Goal: Task Accomplishment & Management: Use online tool/utility

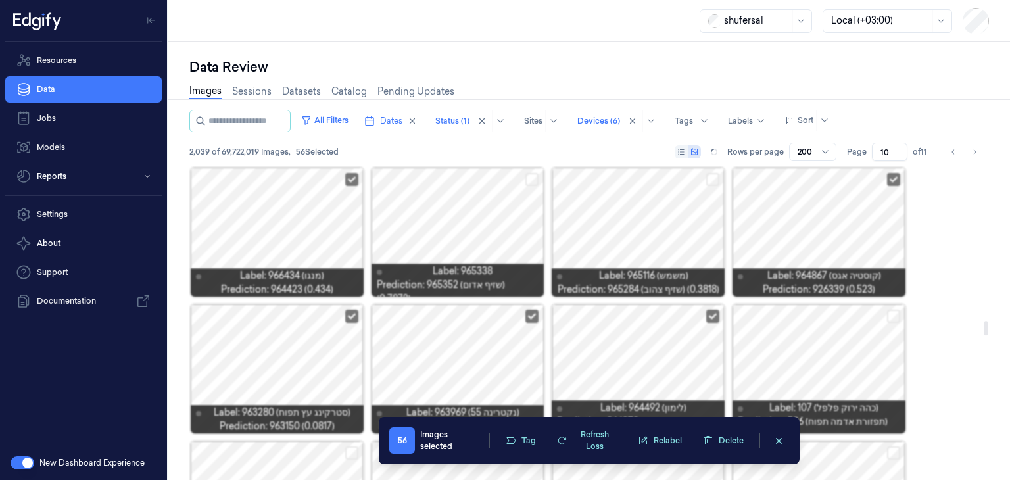
scroll to position [3372, 0]
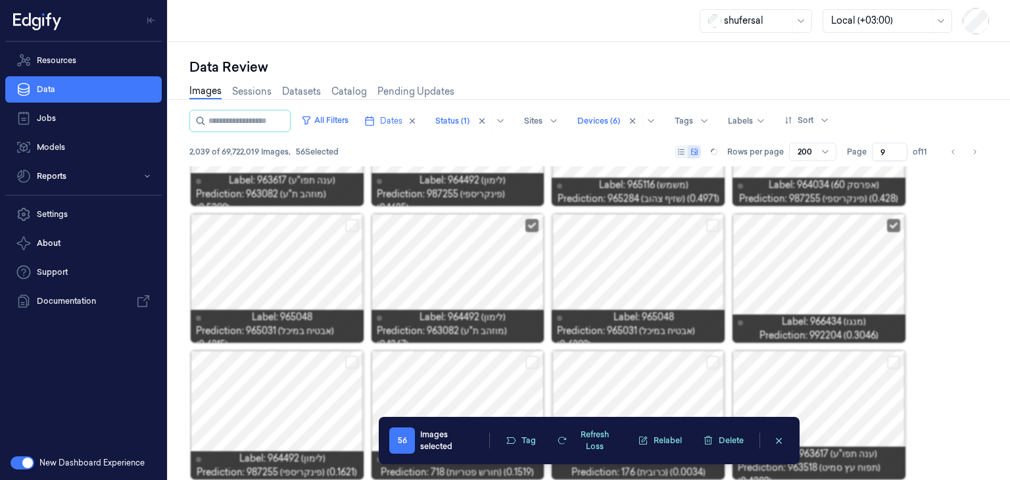
click at [897, 153] on input "9" at bounding box center [889, 152] width 35 height 18
click at [897, 153] on input "8" at bounding box center [889, 152] width 35 height 18
click at [898, 153] on input "7" at bounding box center [889, 152] width 35 height 18
click at [898, 153] on input "6" at bounding box center [889, 152] width 35 height 18
type input "5"
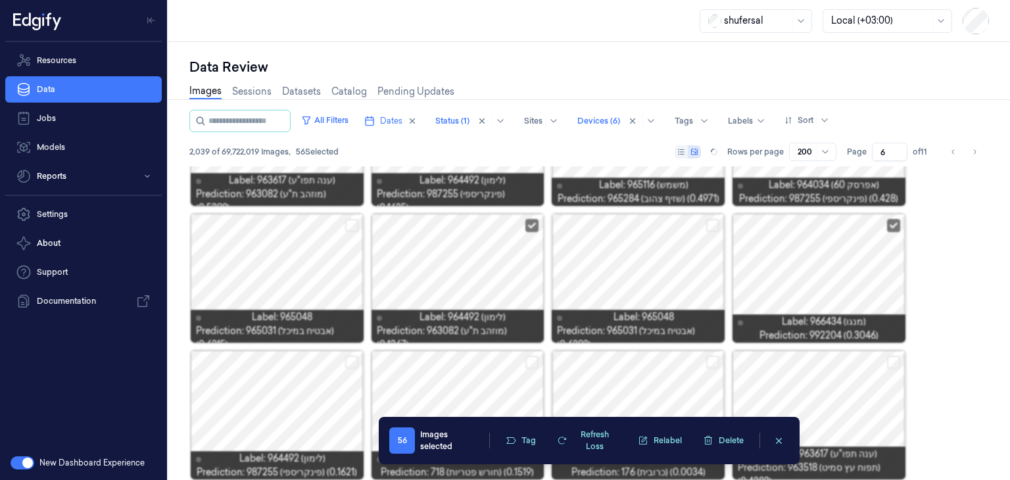
click at [899, 153] on input "5" at bounding box center [889, 152] width 35 height 18
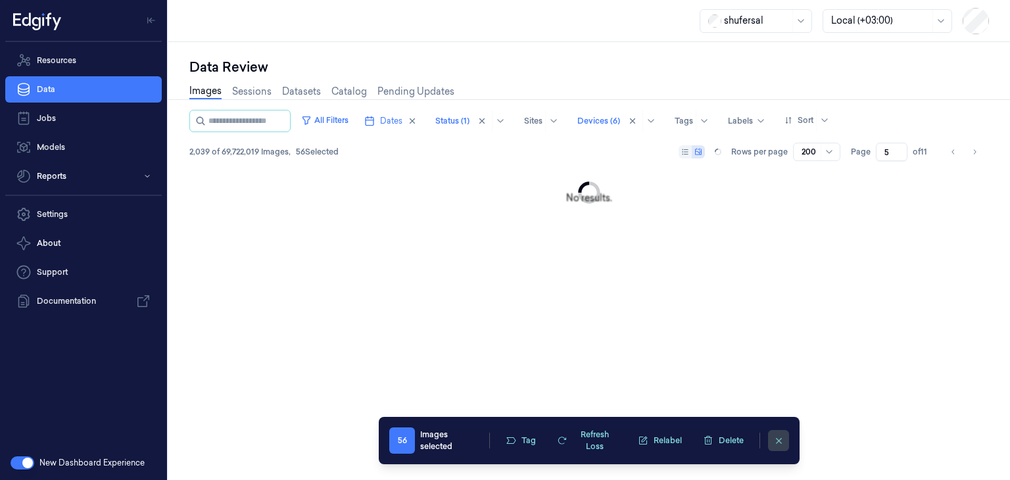
click at [782, 436] on icon "clearSelection" at bounding box center [779, 441] width 10 height 10
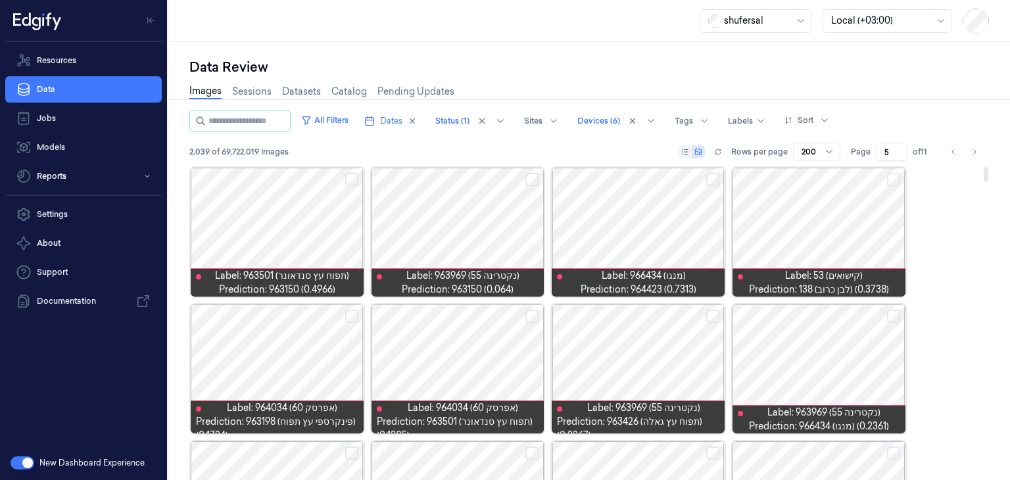
click at [894, 179] on button "Select row" at bounding box center [893, 179] width 13 height 13
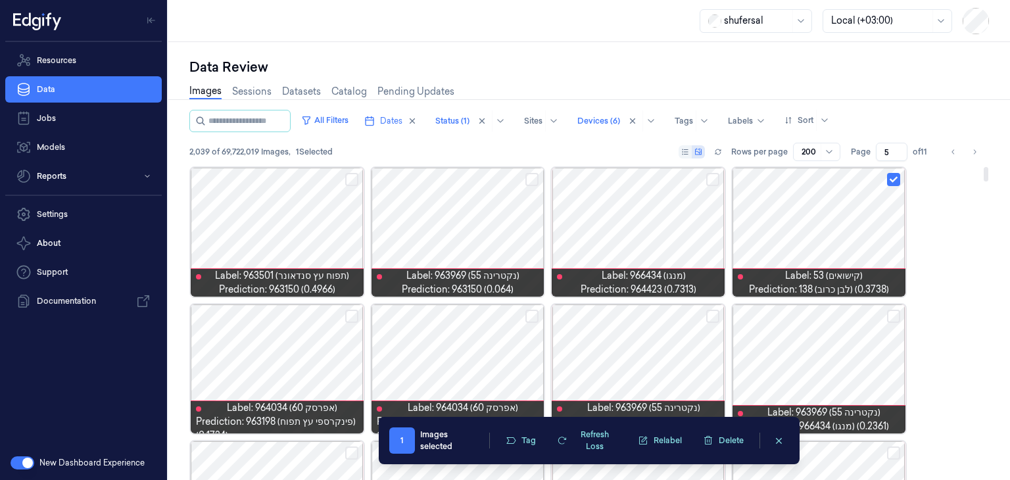
click at [711, 178] on button "Select row" at bounding box center [712, 179] width 13 height 13
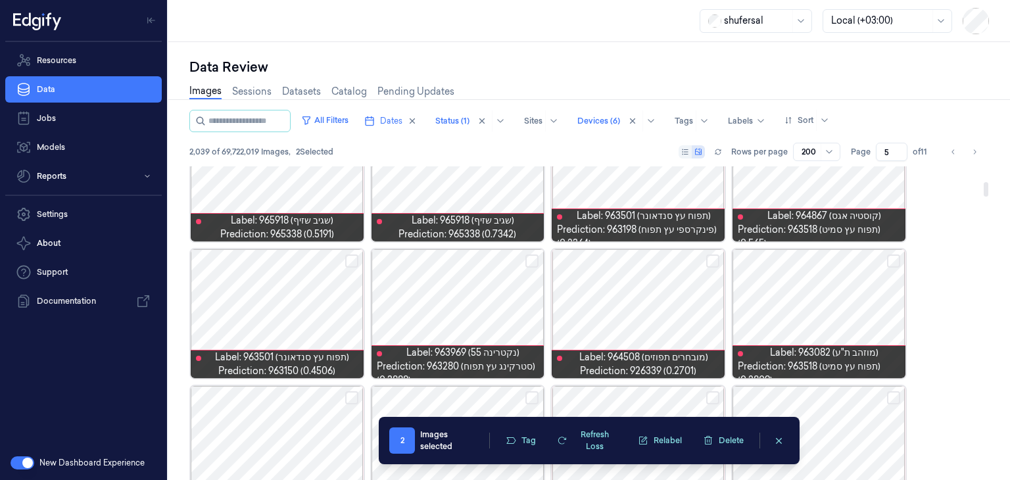
scroll to position [394, 0]
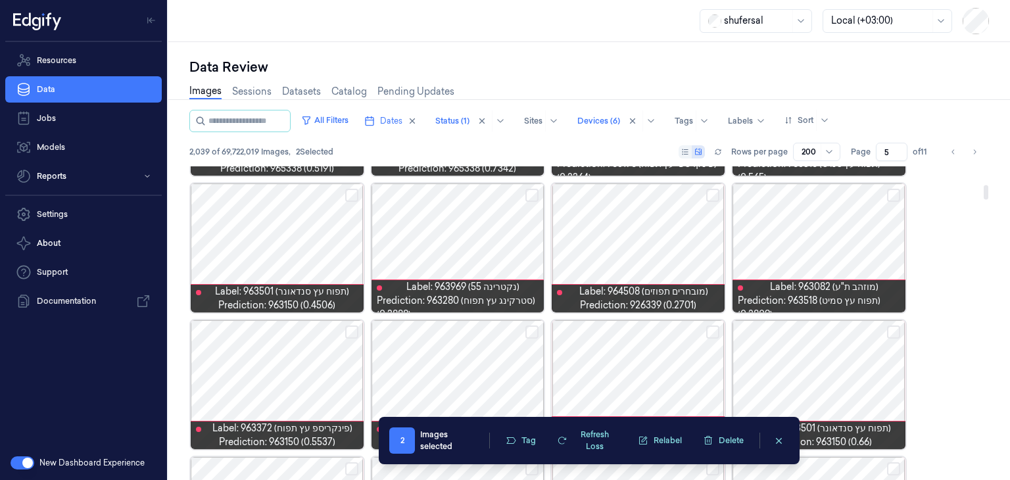
click at [715, 193] on button "Select row" at bounding box center [712, 195] width 13 height 13
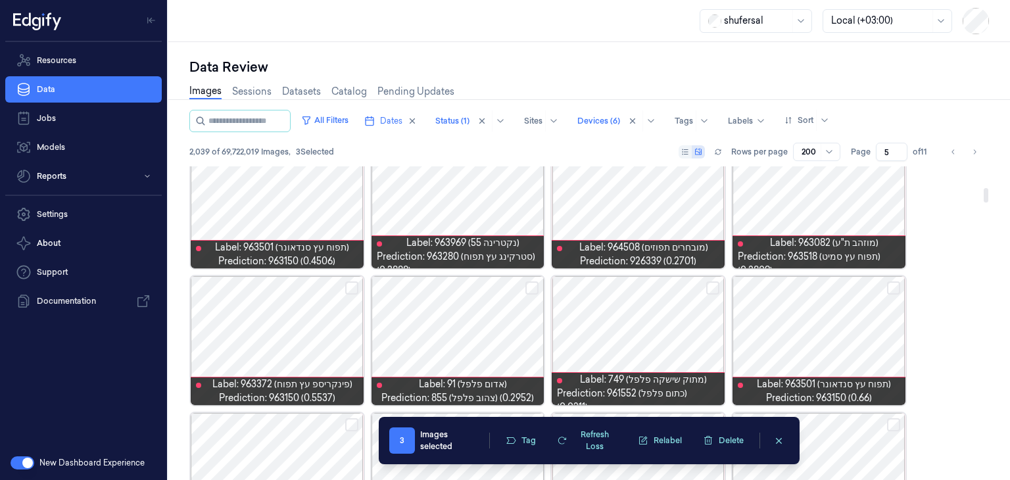
scroll to position [460, 0]
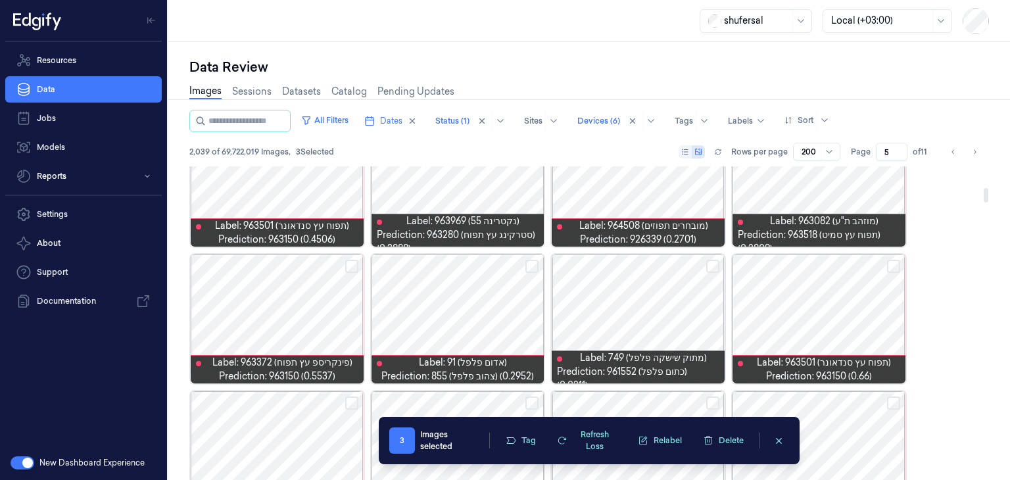
click at [896, 265] on button "Select row" at bounding box center [893, 266] width 13 height 13
click at [715, 265] on button "Select row" at bounding box center [712, 266] width 13 height 13
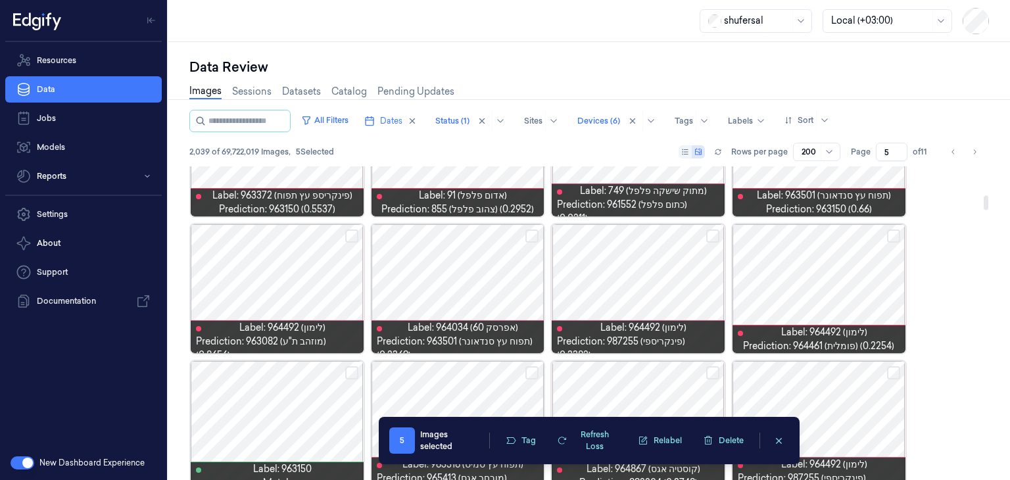
scroll to position [657, 0]
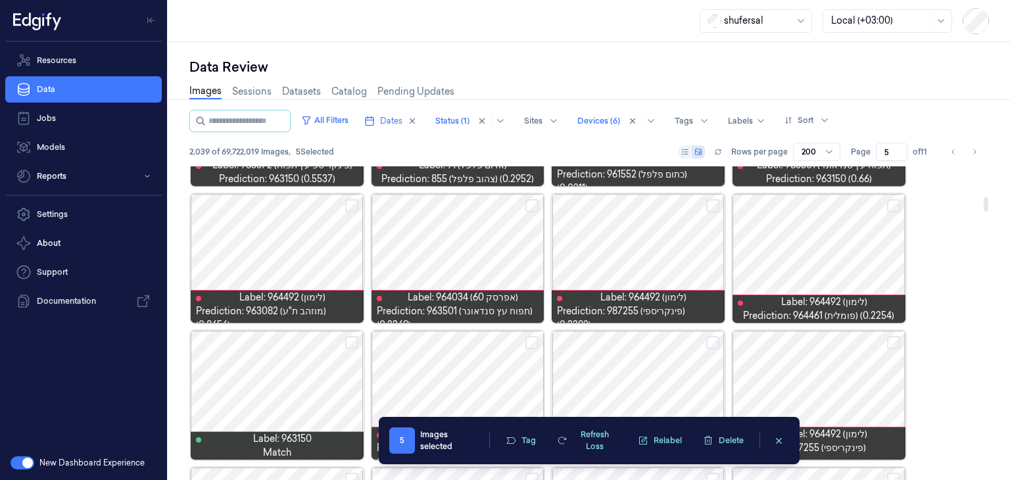
click at [717, 200] on button "Select row" at bounding box center [712, 205] width 13 height 13
click at [899, 205] on button "Select row" at bounding box center [893, 205] width 13 height 13
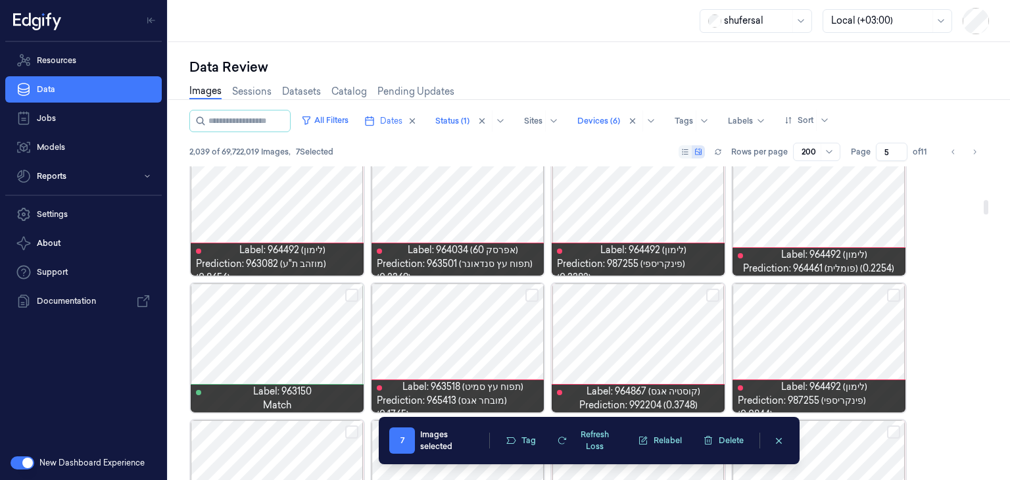
scroll to position [723, 0]
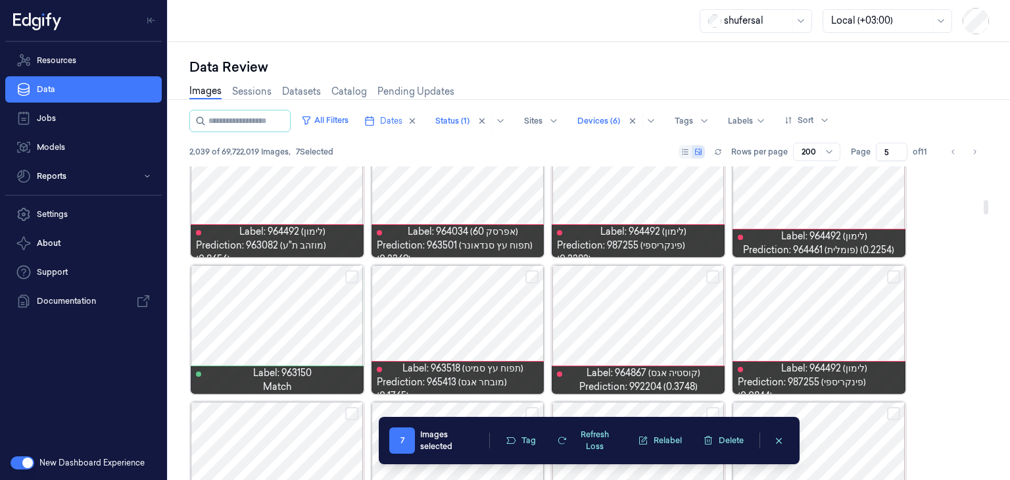
click at [889, 277] on button "Select row" at bounding box center [893, 276] width 13 height 13
click at [534, 277] on button "Select row" at bounding box center [531, 276] width 13 height 13
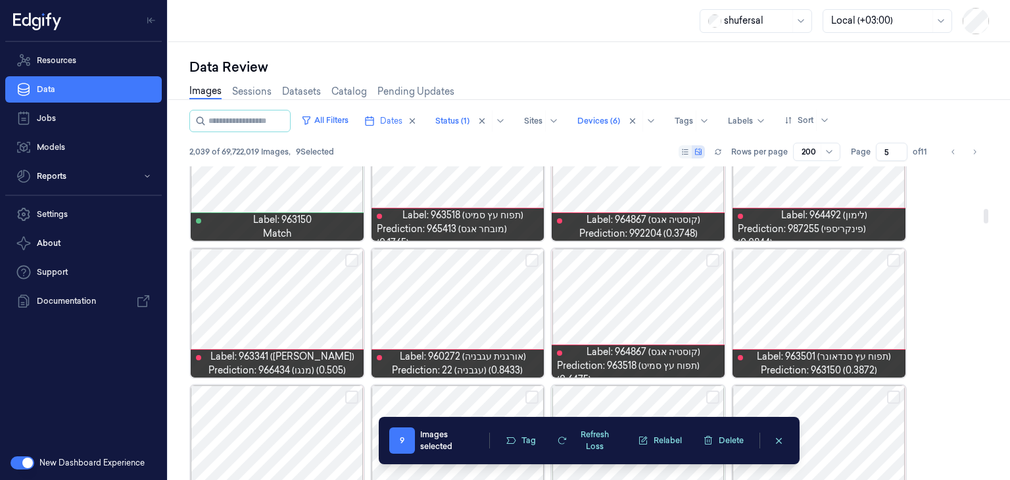
scroll to position [920, 0]
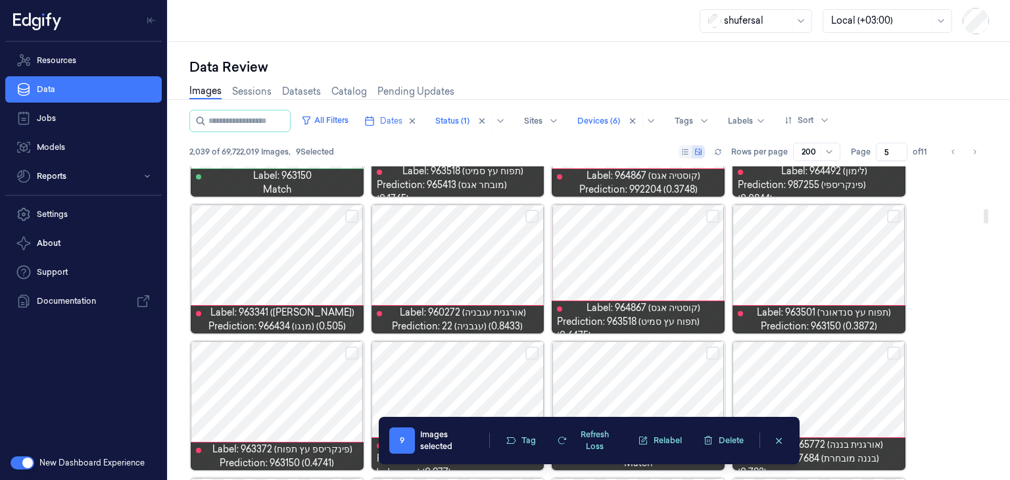
click at [350, 215] on button "Select row" at bounding box center [351, 216] width 13 height 13
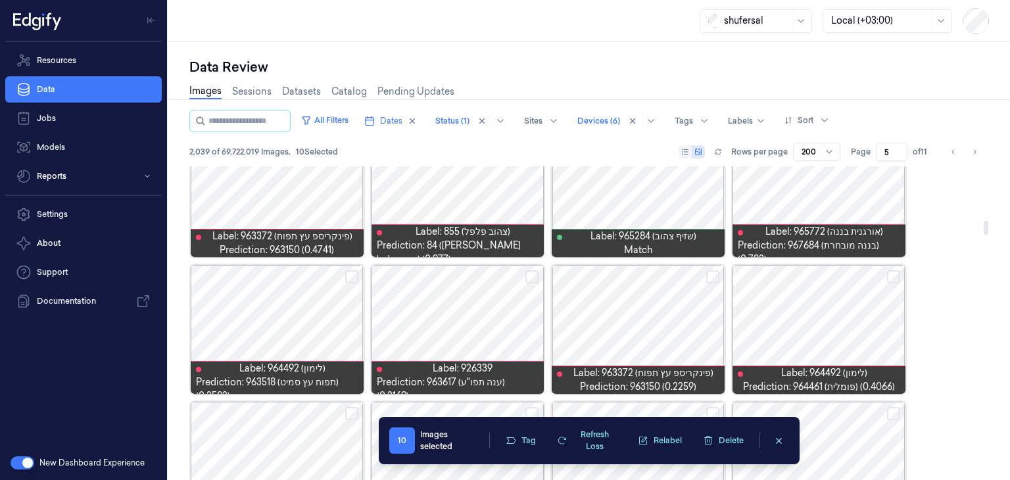
scroll to position [1183, 0]
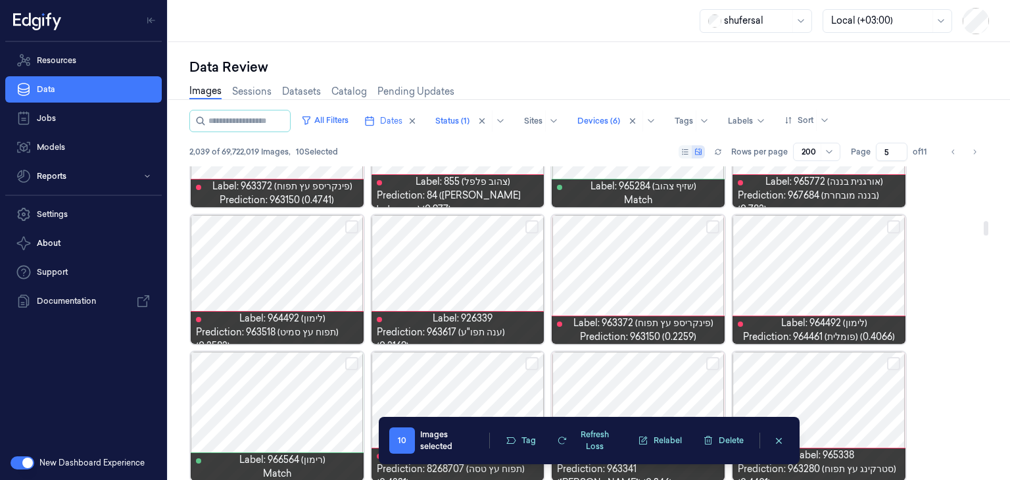
click at [348, 225] on button "Select row" at bounding box center [351, 226] width 13 height 13
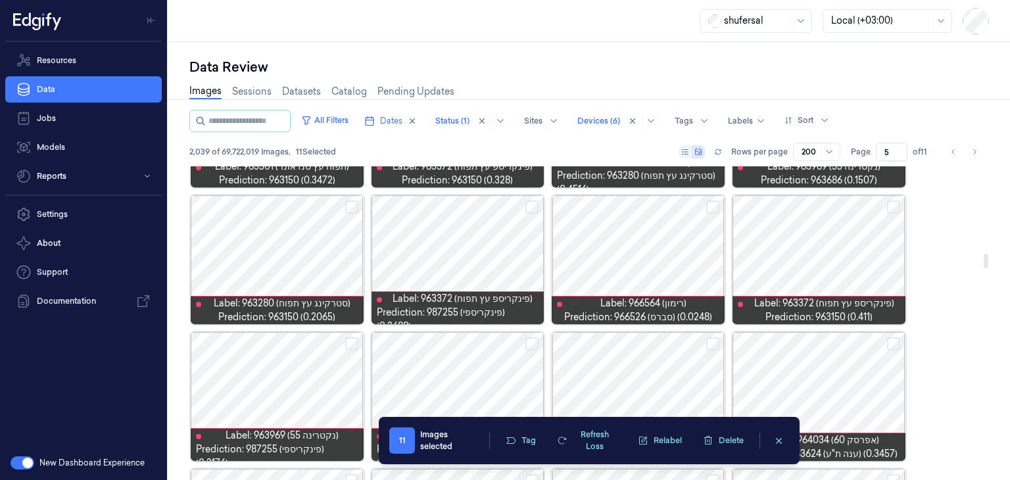
scroll to position [1906, 0]
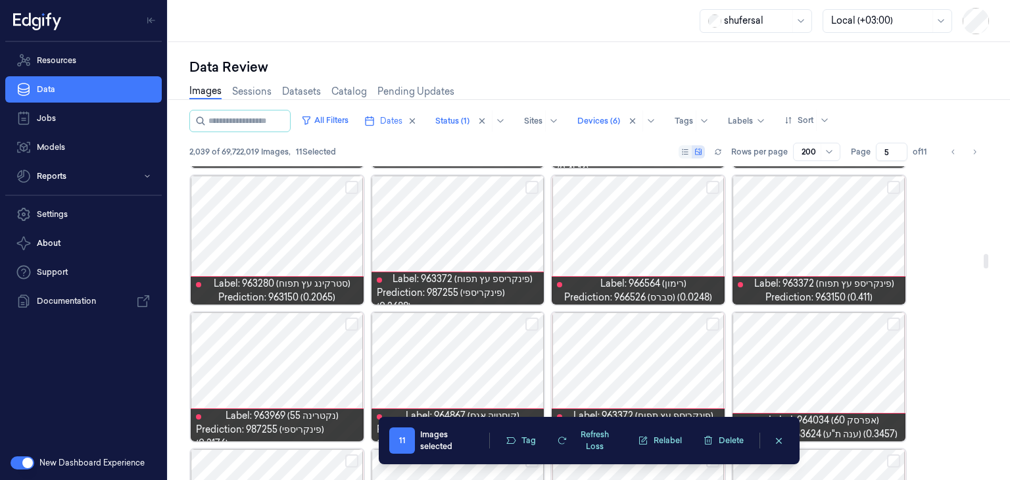
drag, startPoint x: 893, startPoint y: 182, endPoint x: 897, endPoint y: 191, distance: 10.0
click at [894, 182] on button "Select row" at bounding box center [893, 187] width 13 height 13
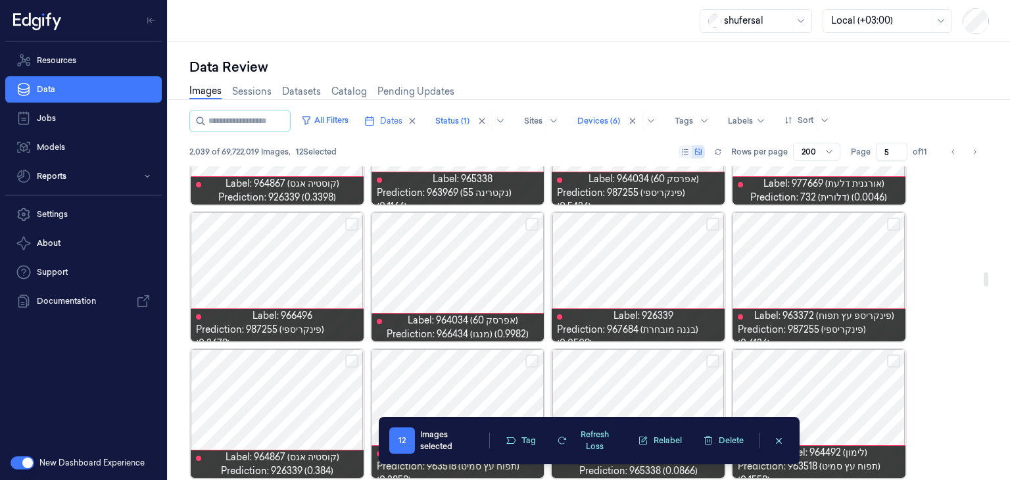
scroll to position [2301, 0]
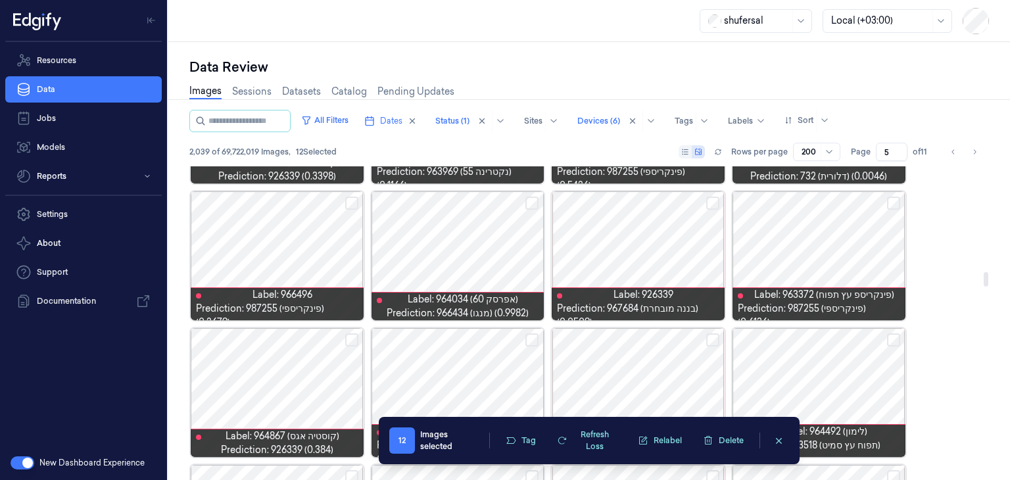
click at [350, 200] on button "Select row" at bounding box center [351, 203] width 13 height 13
click at [710, 202] on button "Select row" at bounding box center [712, 203] width 13 height 13
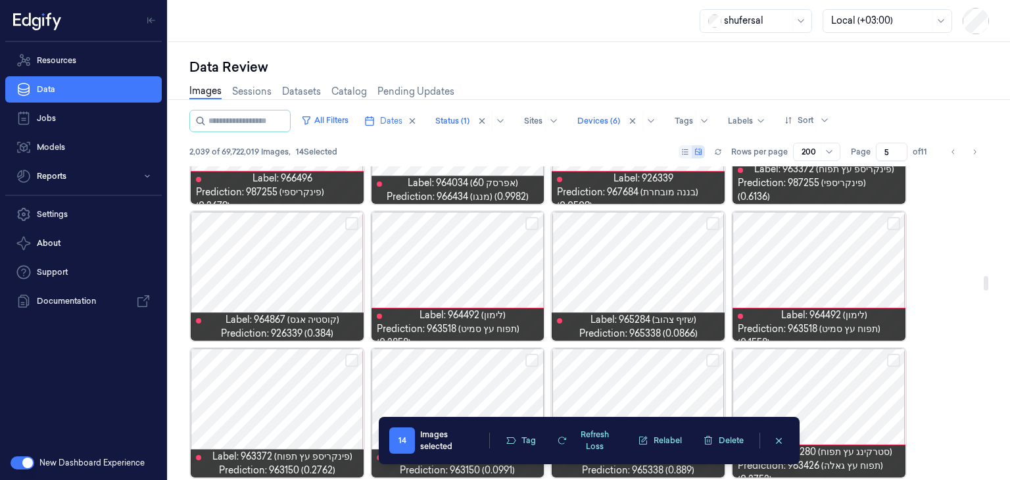
scroll to position [2432, 0]
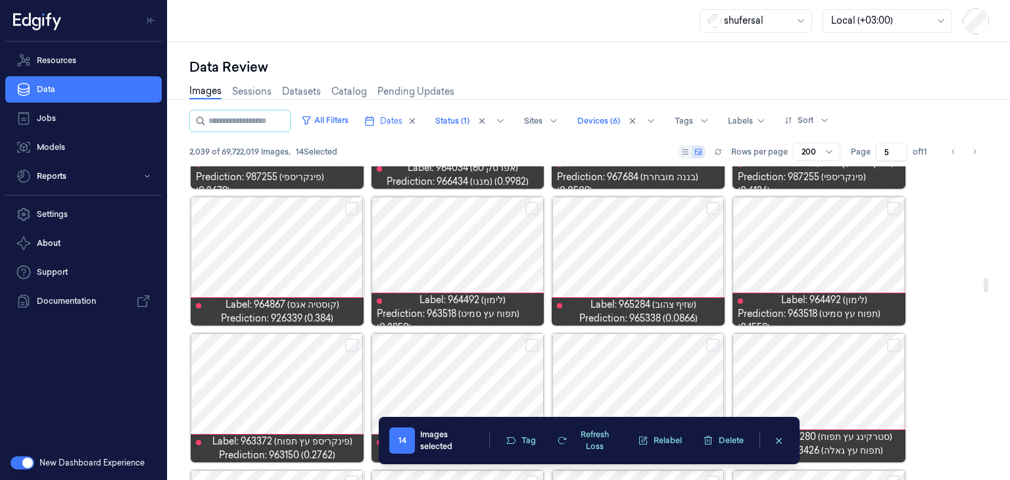
drag, startPoint x: 895, startPoint y: 204, endPoint x: 872, endPoint y: 214, distance: 24.4
click at [895, 204] on button "Select row" at bounding box center [893, 208] width 13 height 13
click at [537, 208] on button "Select row" at bounding box center [531, 208] width 13 height 13
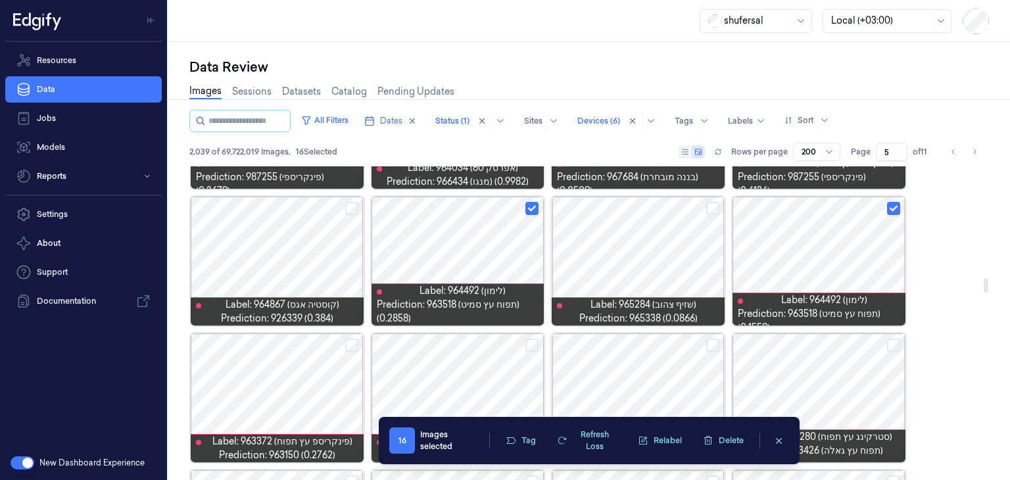
scroll to position [2498, 0]
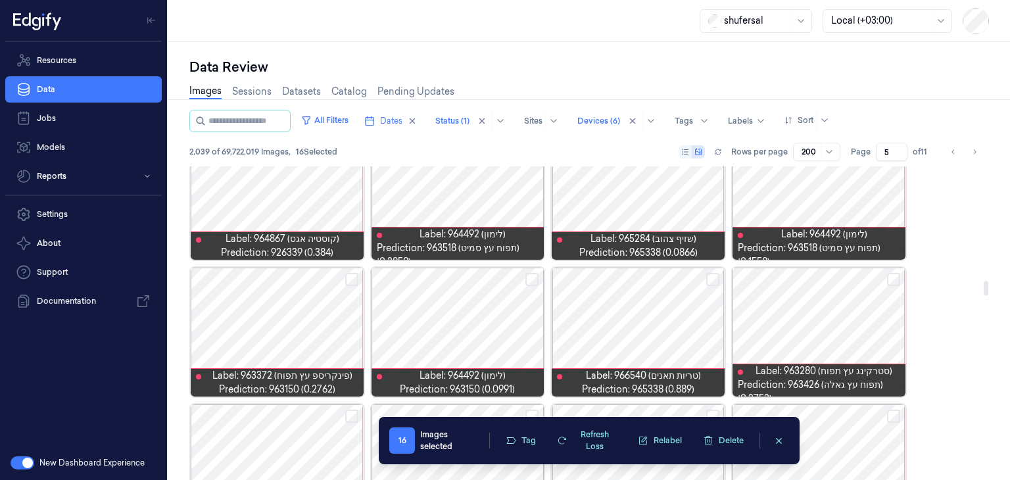
click at [535, 279] on button "Select row" at bounding box center [531, 279] width 13 height 13
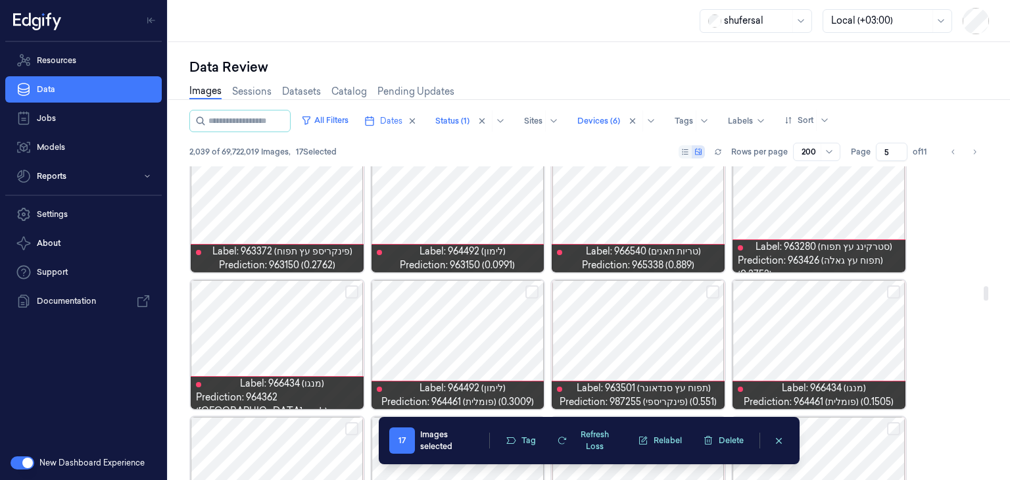
scroll to position [2629, 0]
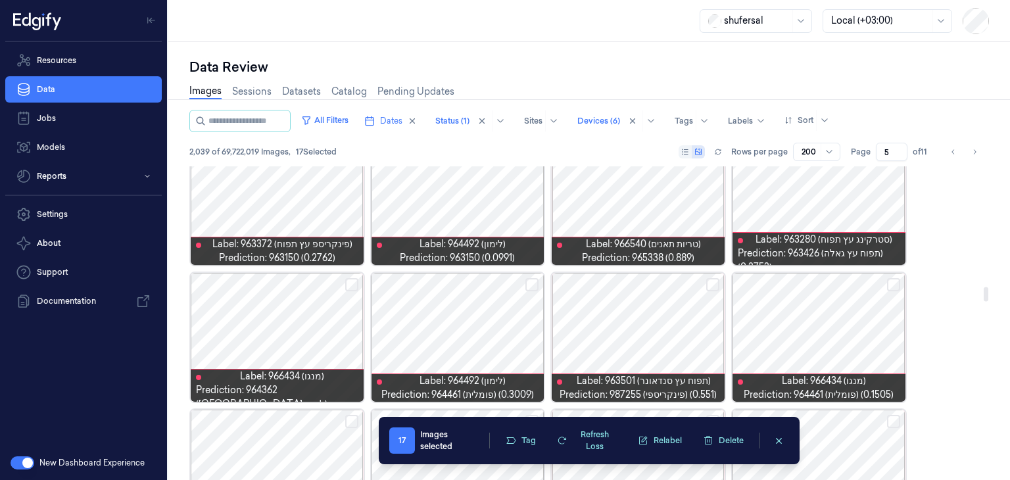
click at [893, 283] on button "Select row" at bounding box center [893, 284] width 13 height 13
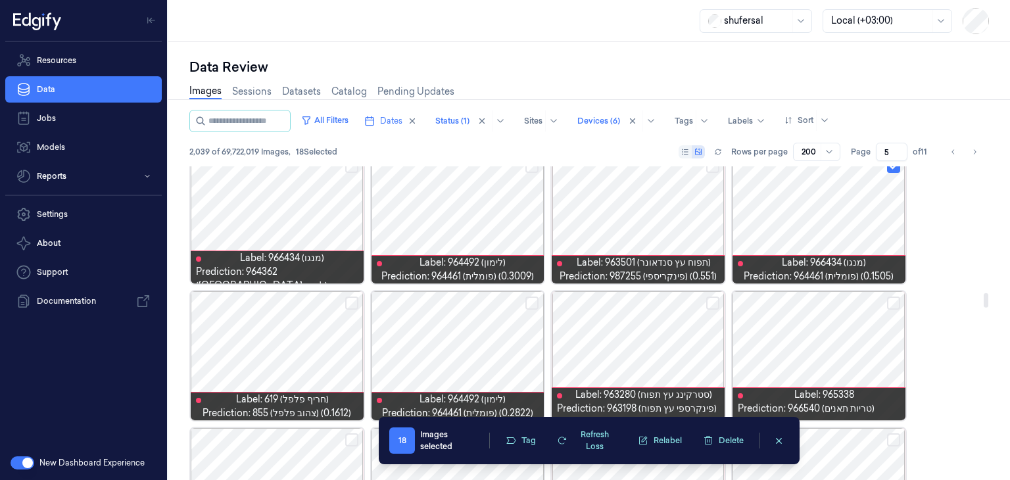
scroll to position [2761, 0]
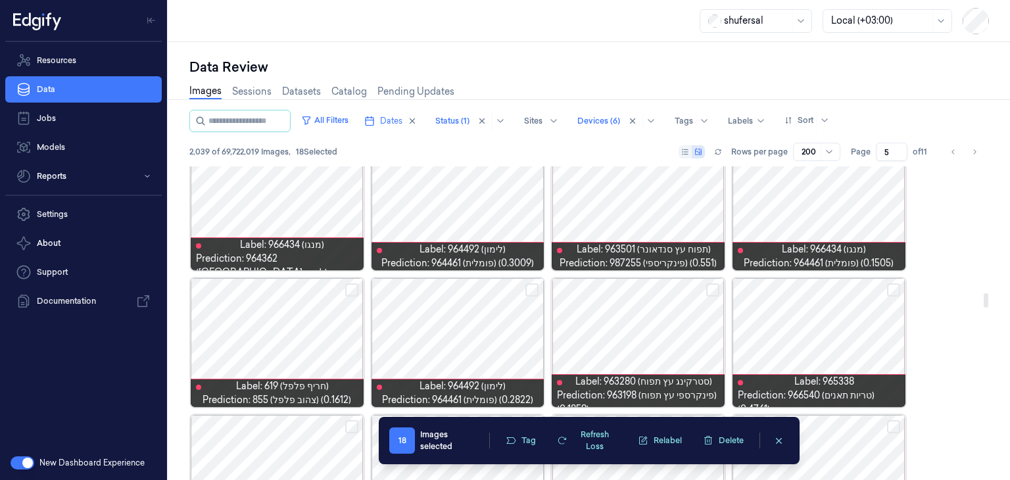
click at [348, 287] on button "Select row" at bounding box center [351, 289] width 13 height 13
click at [537, 287] on button "Select row" at bounding box center [531, 289] width 13 height 13
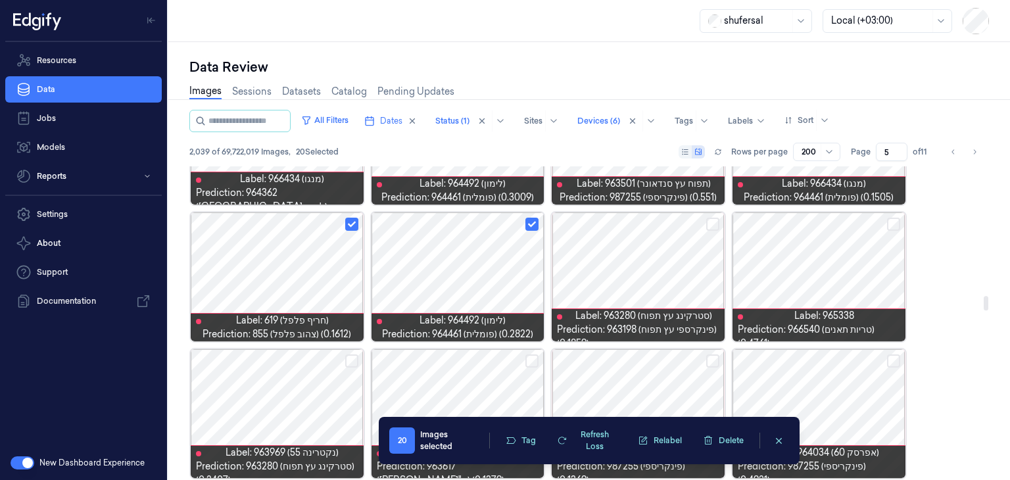
click at [711, 223] on button "Select row" at bounding box center [712, 224] width 13 height 13
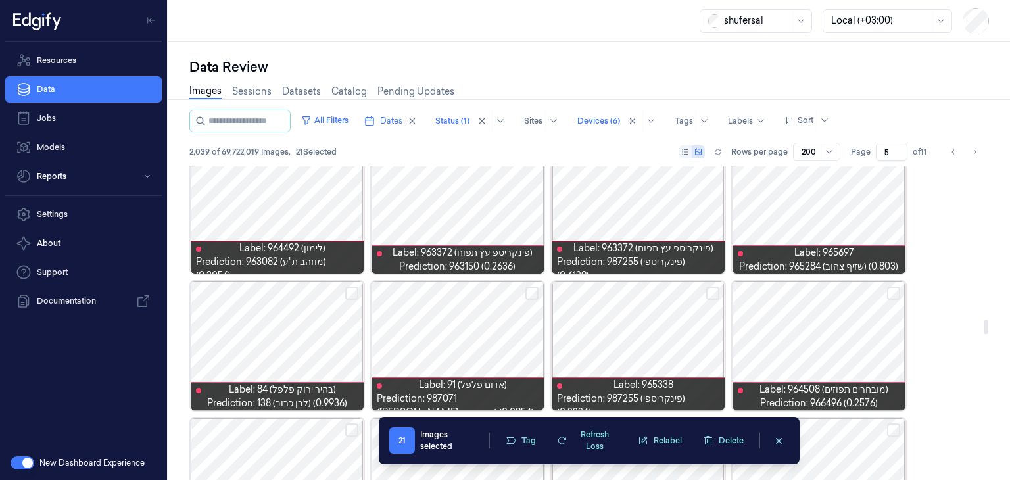
scroll to position [3352, 0]
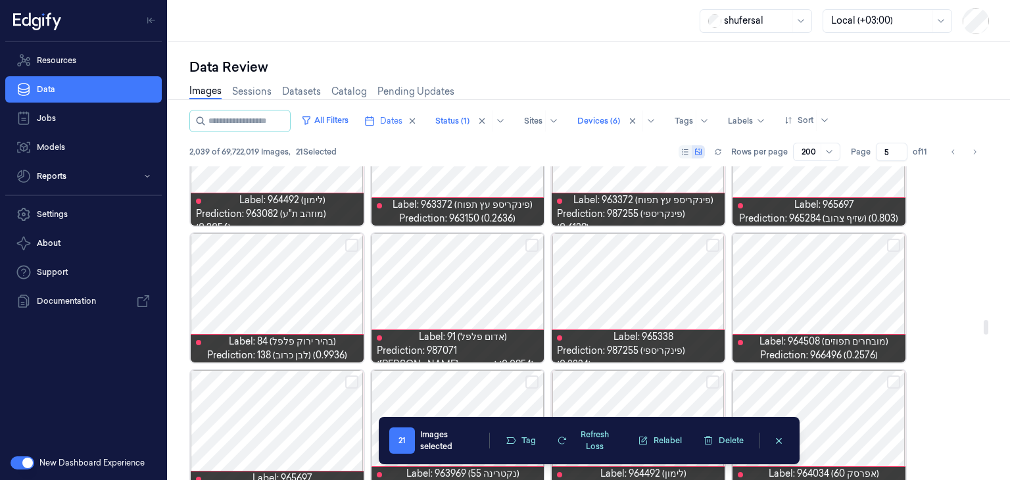
click at [892, 243] on button "Select row" at bounding box center [893, 245] width 13 height 13
click at [534, 247] on button "Select row" at bounding box center [531, 245] width 13 height 13
click at [348, 248] on button "Select row" at bounding box center [351, 245] width 13 height 13
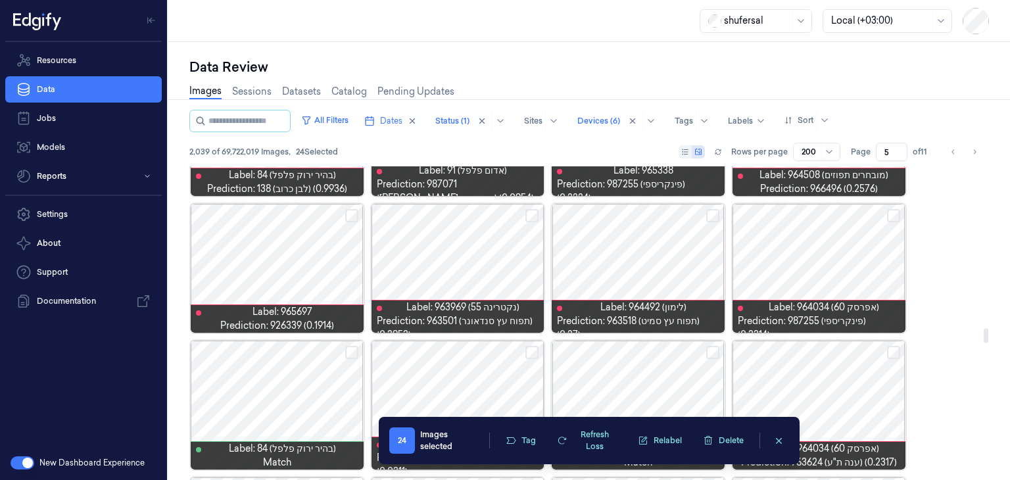
scroll to position [3550, 0]
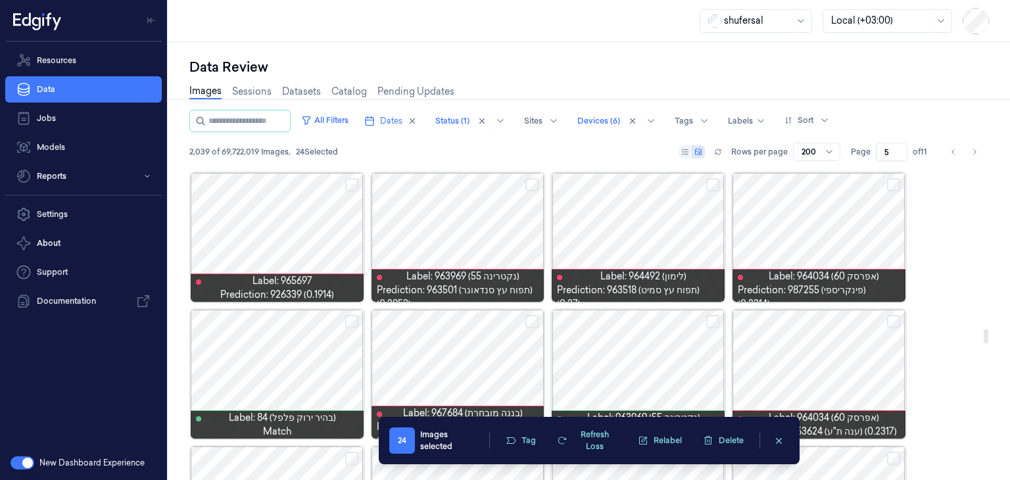
click at [709, 183] on button "Select row" at bounding box center [712, 184] width 13 height 13
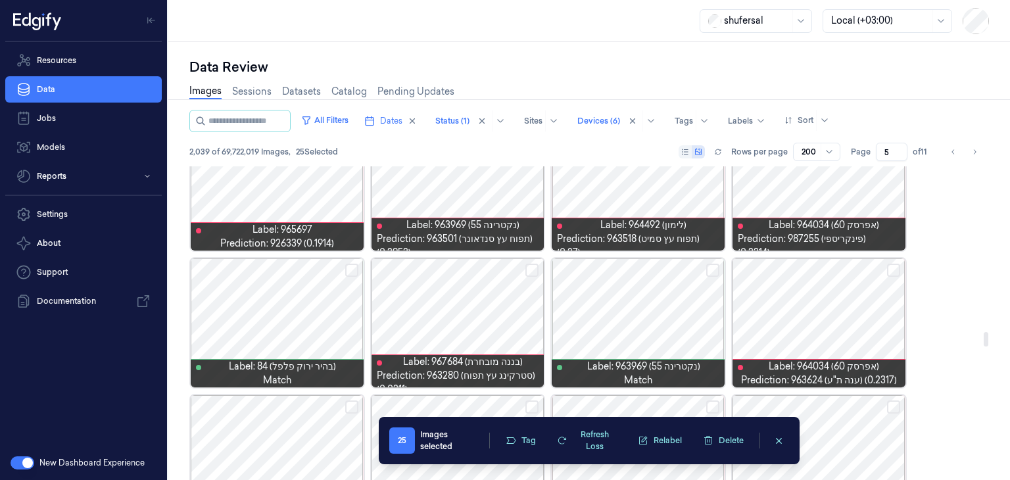
scroll to position [3615, 0]
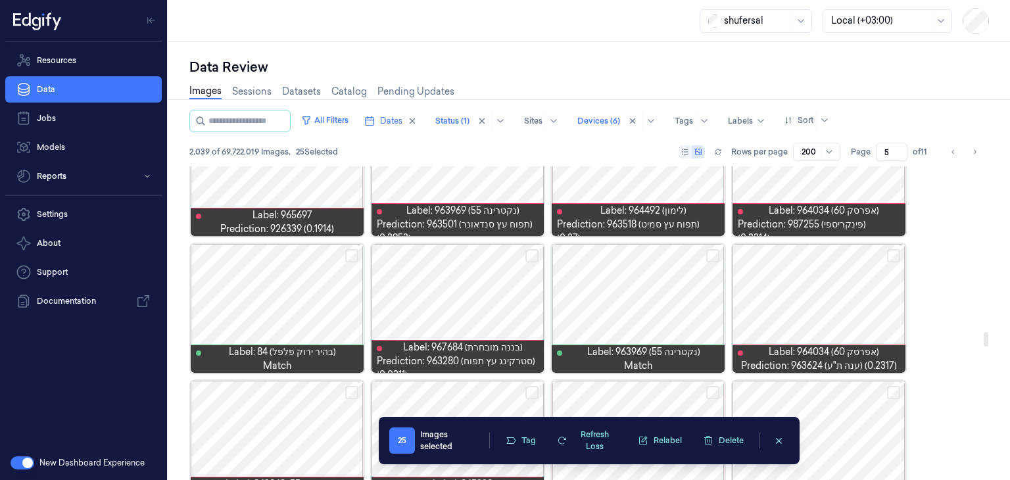
click at [345, 255] on button "Select row" at bounding box center [351, 255] width 13 height 13
click at [531, 257] on button "Select row" at bounding box center [531, 255] width 13 height 13
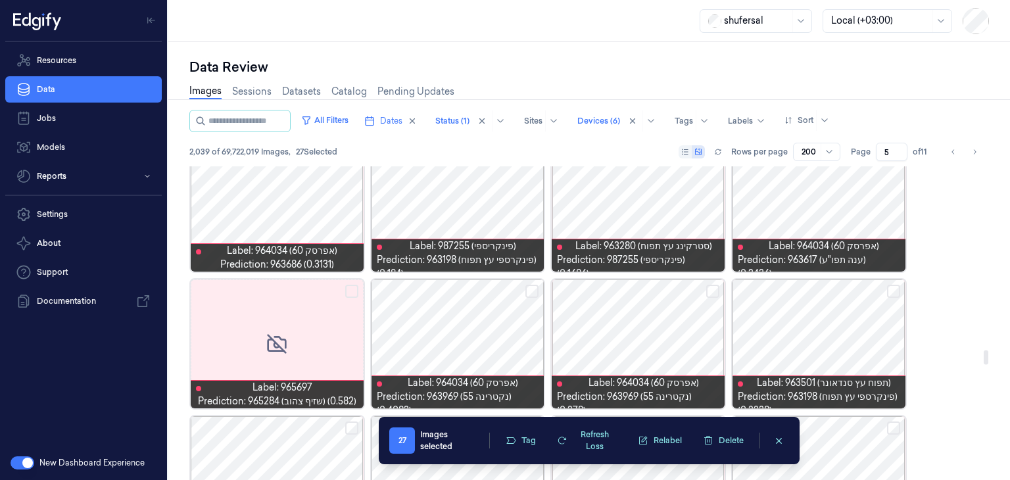
scroll to position [4010, 0]
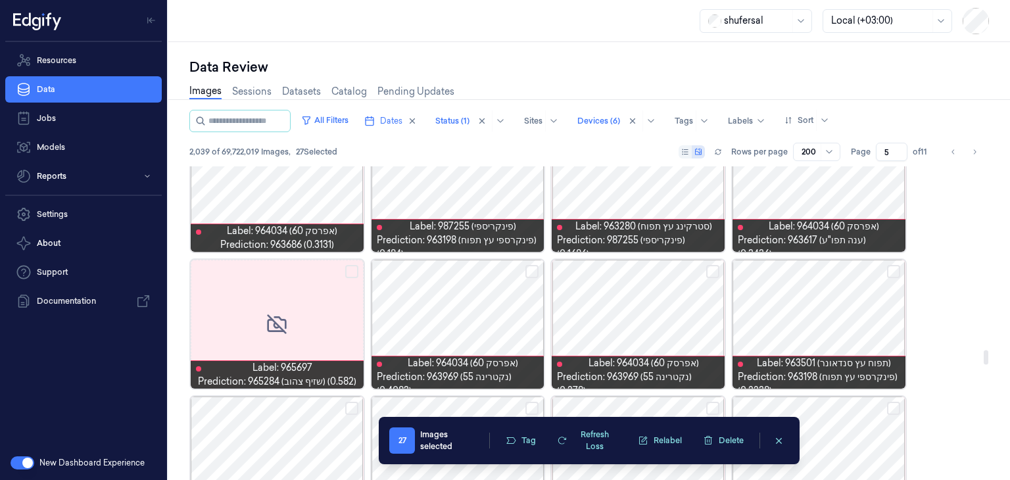
click at [887, 272] on button "Select row" at bounding box center [893, 271] width 13 height 13
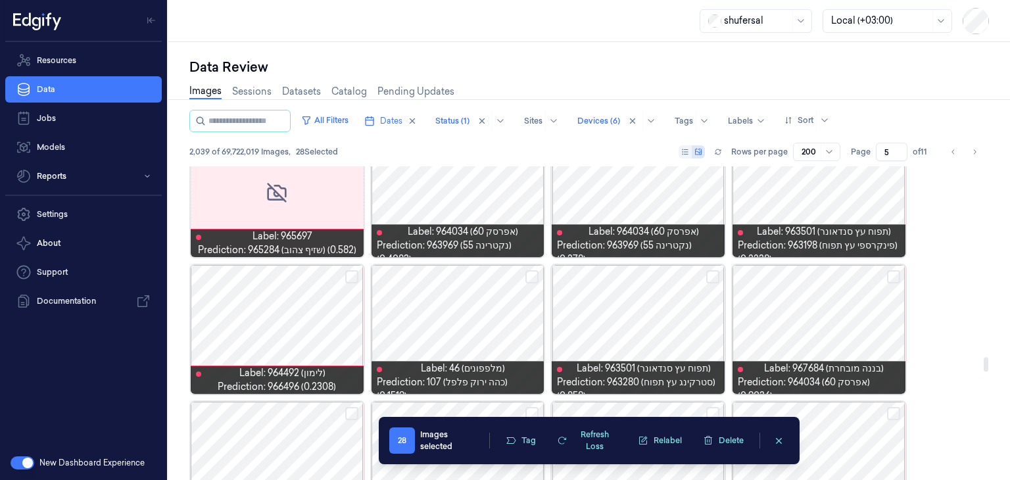
scroll to position [4207, 0]
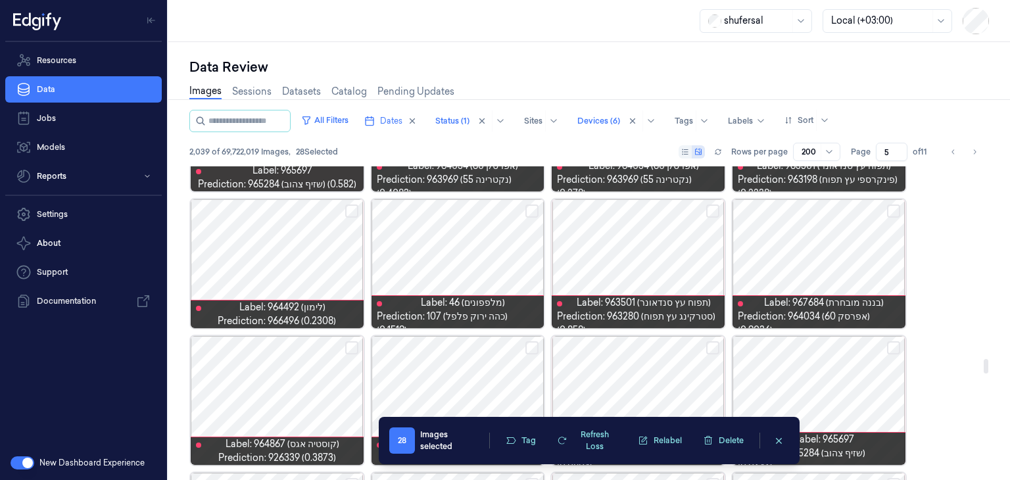
click at [355, 208] on button "Select row" at bounding box center [351, 210] width 13 height 13
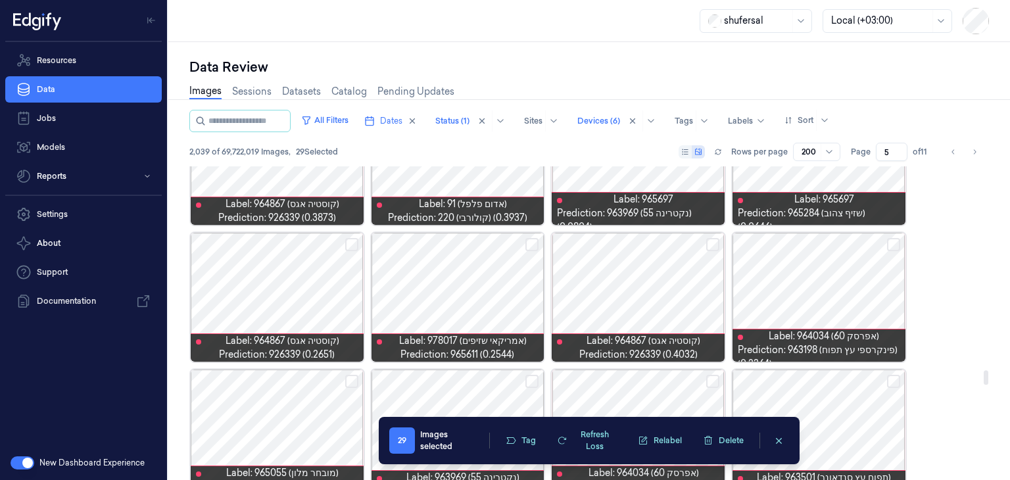
scroll to position [4470, 0]
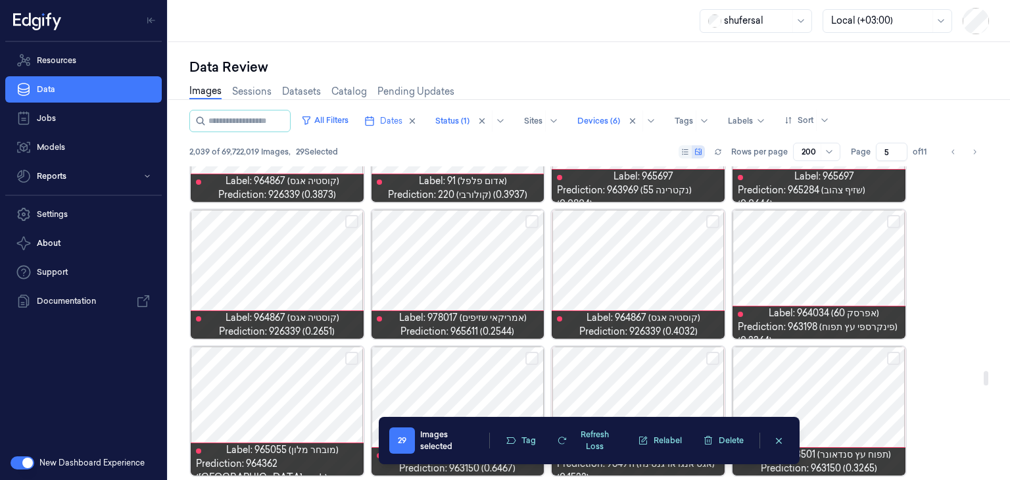
click at [897, 222] on button "Select row" at bounding box center [893, 221] width 13 height 13
click at [536, 222] on button "Select row" at bounding box center [531, 221] width 13 height 13
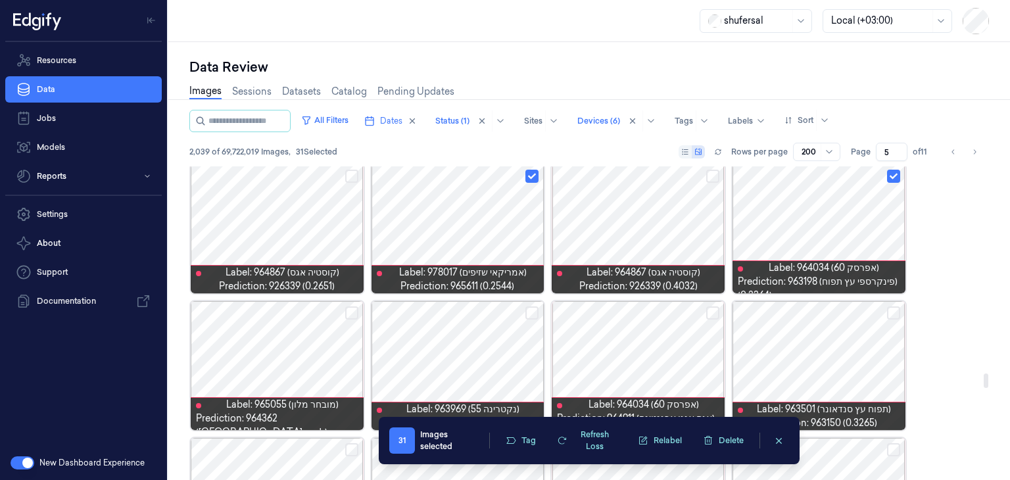
scroll to position [4536, 0]
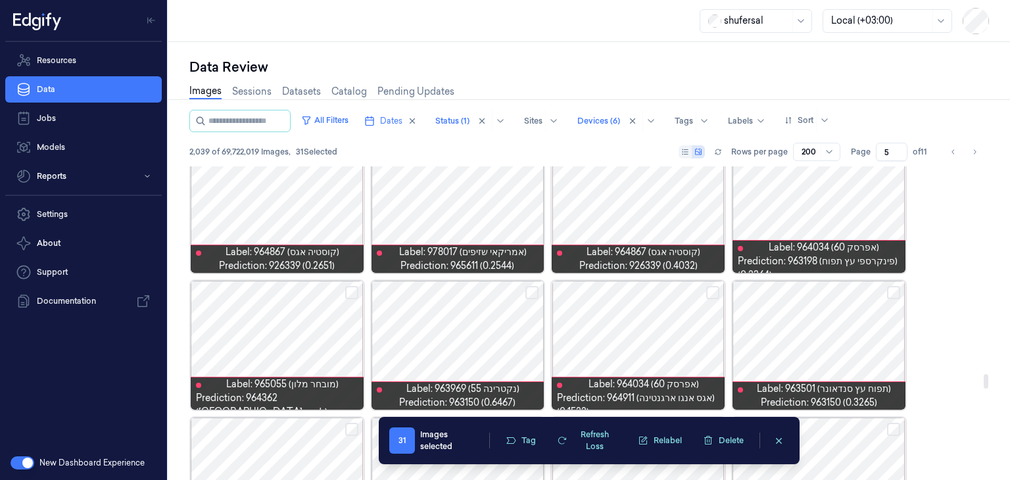
click at [353, 293] on button "Select row" at bounding box center [351, 292] width 13 height 13
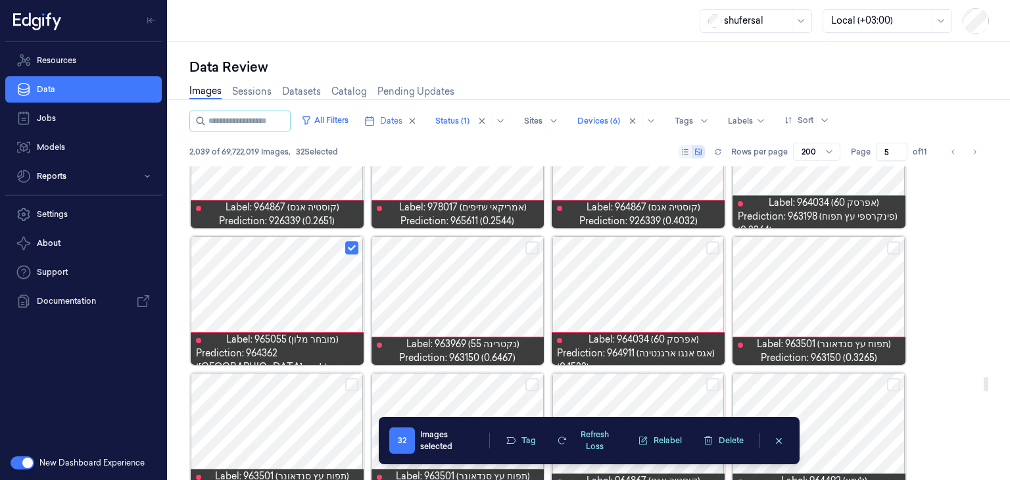
scroll to position [4601, 0]
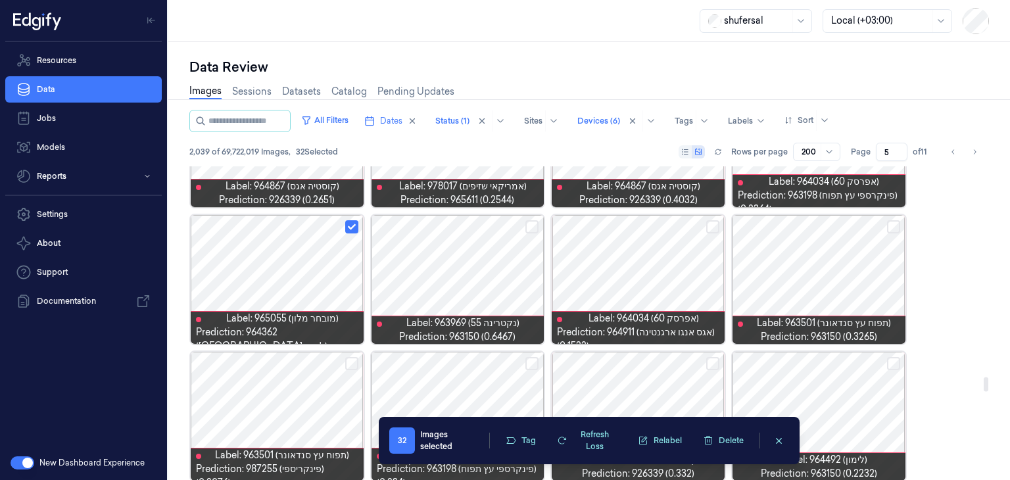
click at [892, 223] on button "Select row" at bounding box center [893, 226] width 13 height 13
click at [712, 228] on button "Select row" at bounding box center [712, 226] width 13 height 13
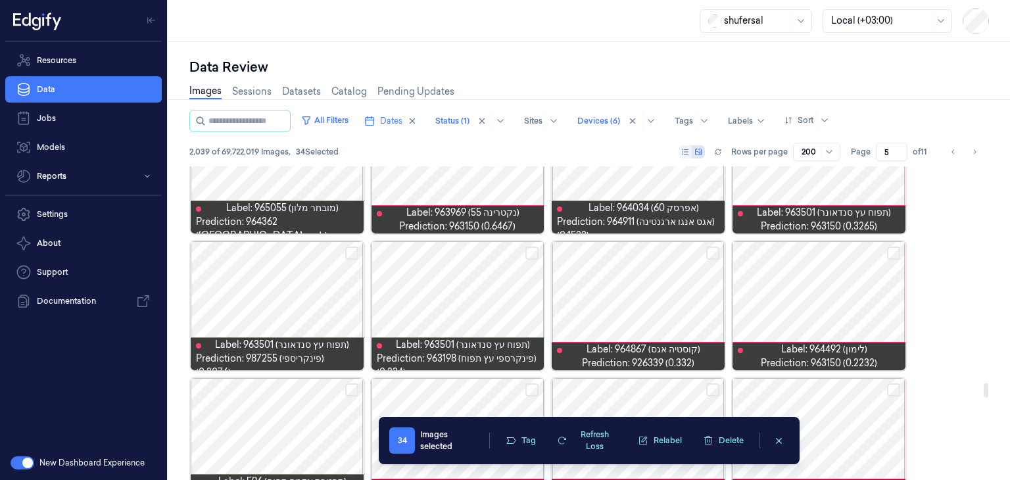
scroll to position [4733, 0]
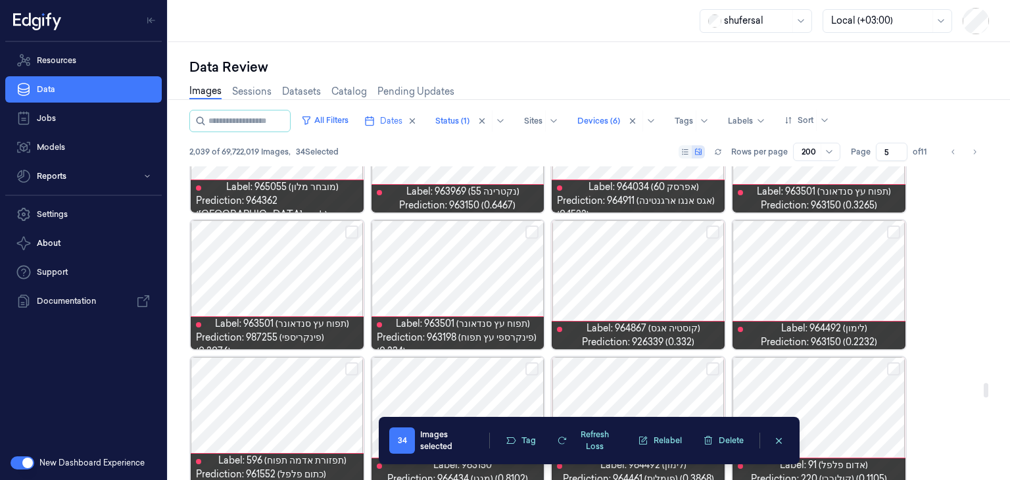
click at [889, 232] on button "Select row" at bounding box center [893, 231] width 13 height 13
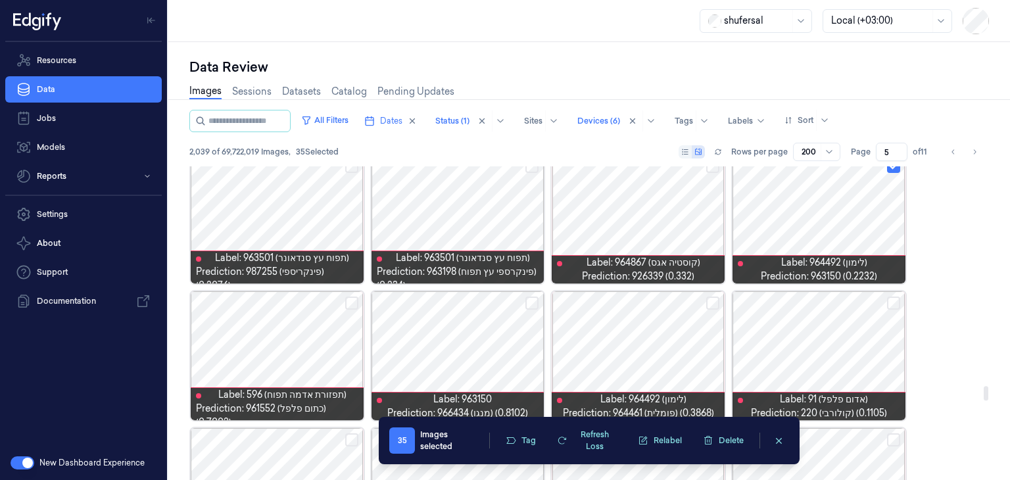
scroll to position [4864, 0]
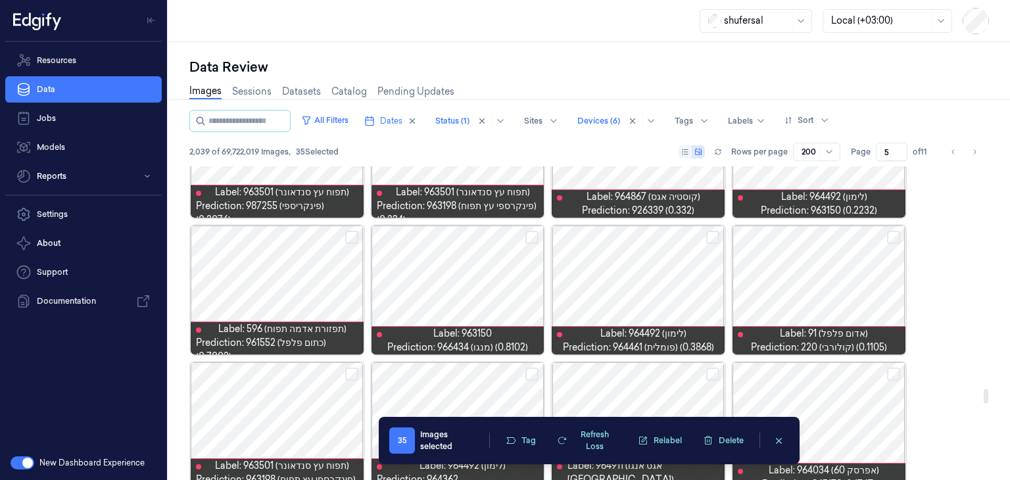
click at [895, 241] on button "Select row" at bounding box center [893, 237] width 13 height 13
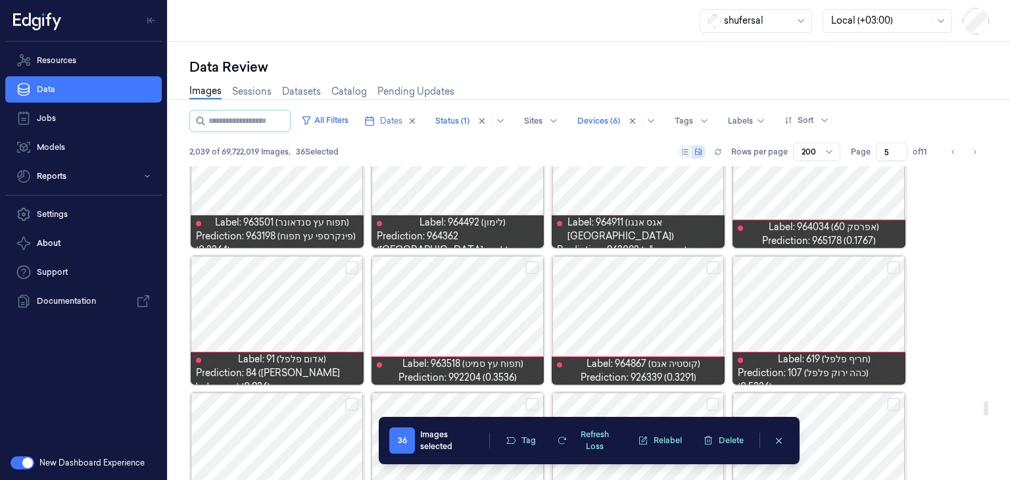
scroll to position [5127, 0]
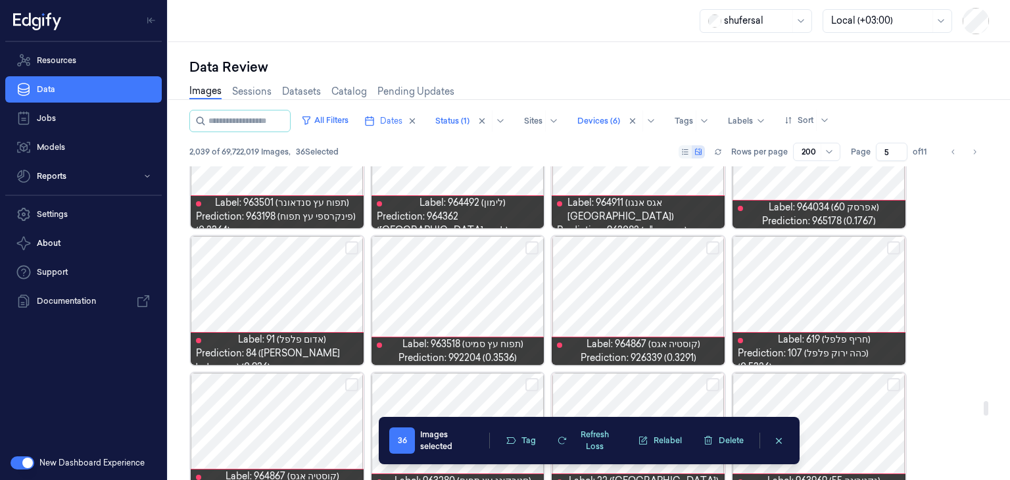
click at [530, 241] on button "Select row" at bounding box center [531, 247] width 13 height 13
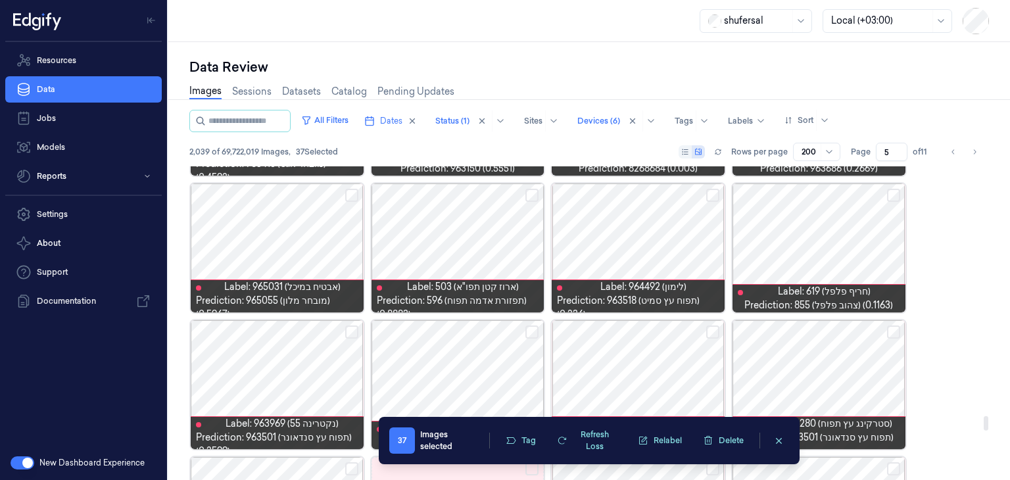
scroll to position [5456, 0]
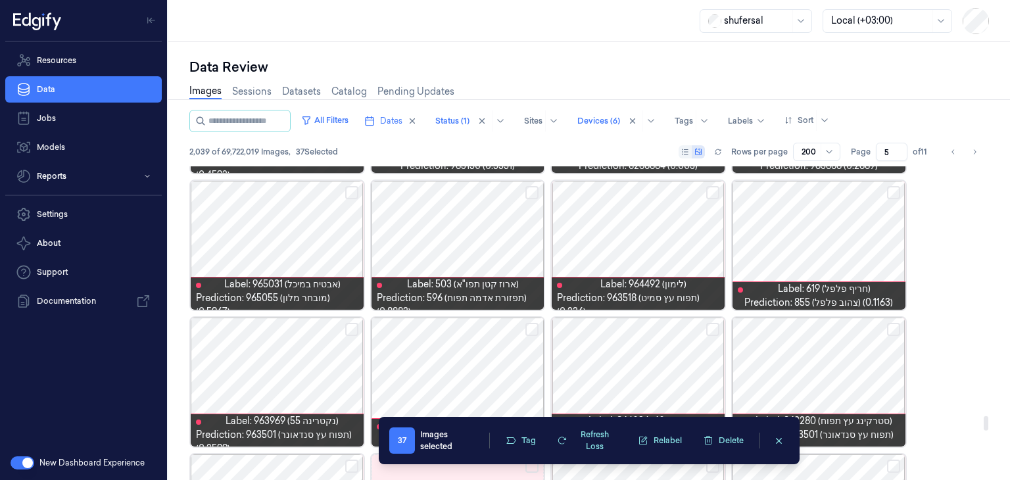
click at [890, 191] on button "Select row" at bounding box center [893, 192] width 13 height 13
click at [713, 191] on button "Select row" at bounding box center [712, 192] width 13 height 13
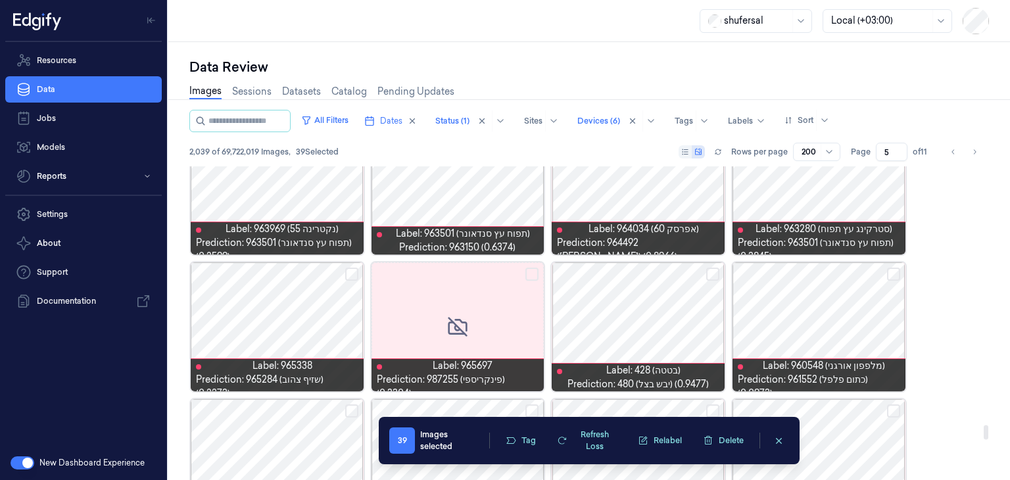
scroll to position [5653, 0]
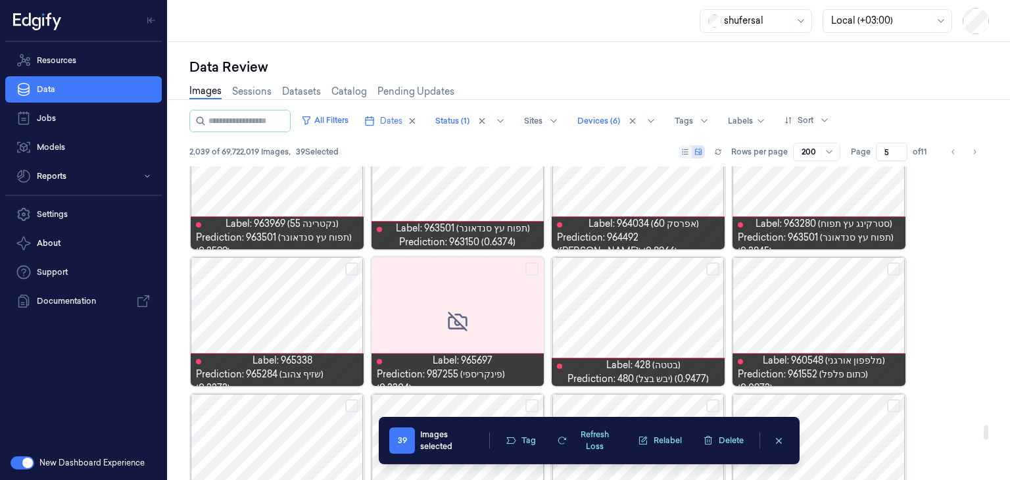
click at [893, 267] on button "Select row" at bounding box center [893, 268] width 13 height 13
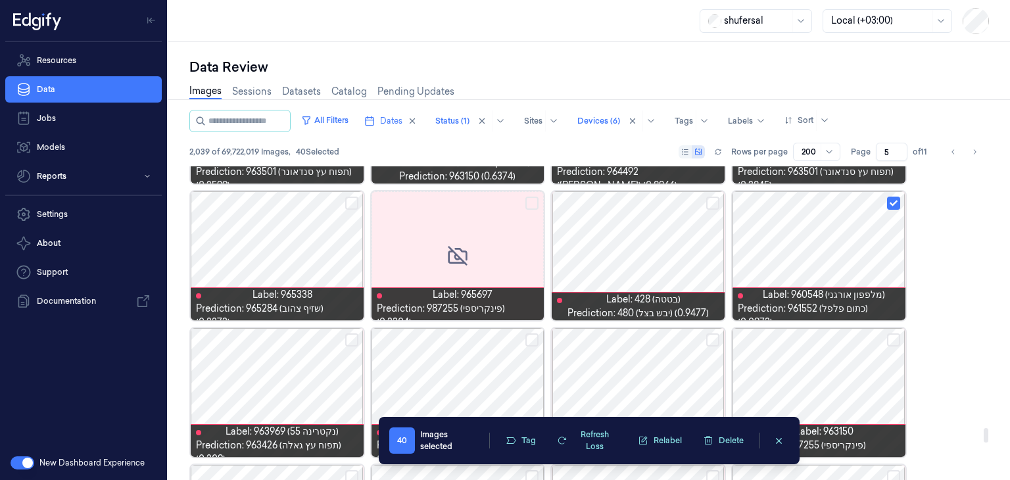
click at [708, 203] on button "Select row" at bounding box center [712, 203] width 13 height 13
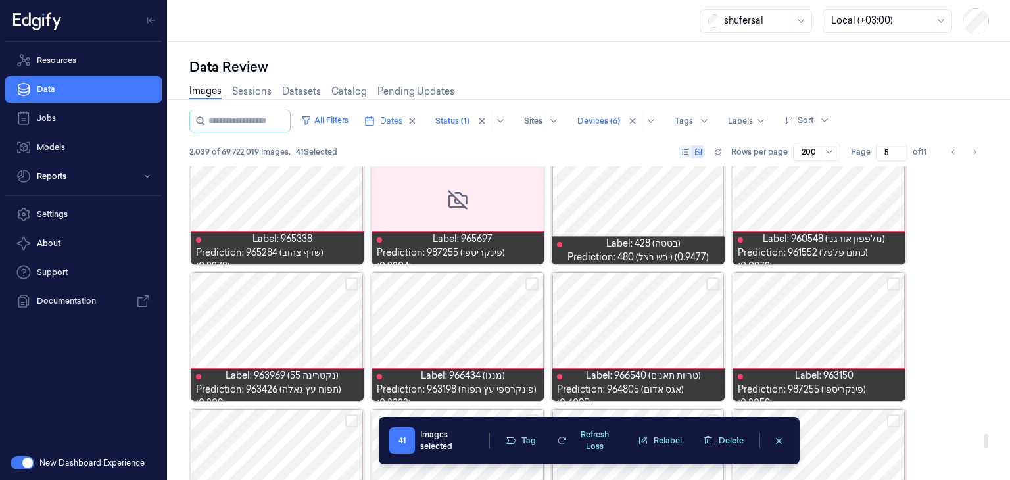
scroll to position [5850, 0]
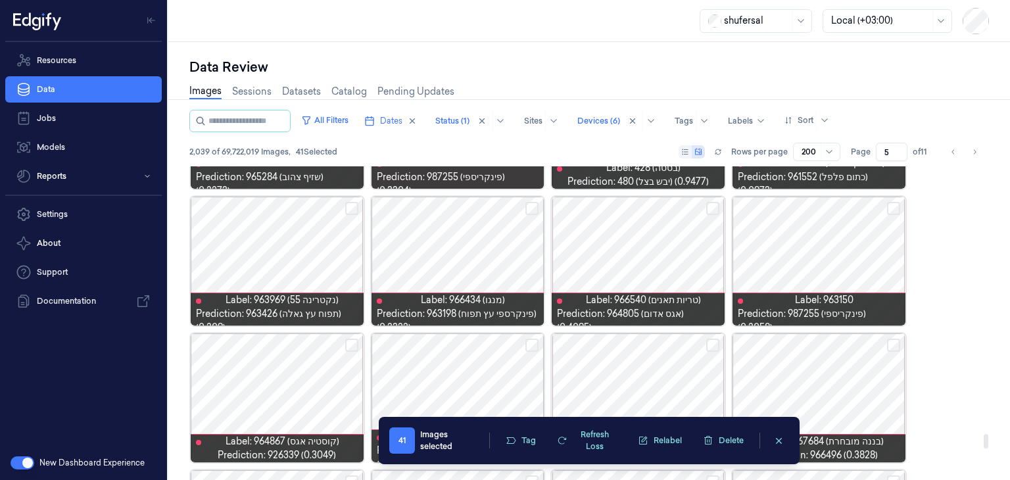
click at [705, 202] on div at bounding box center [637, 261] width 173 height 129
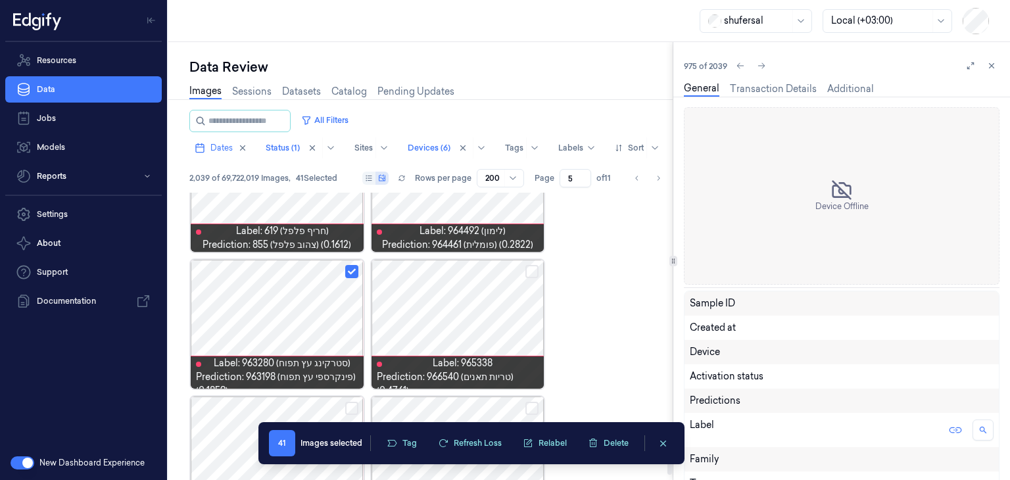
scroll to position [5788, 0]
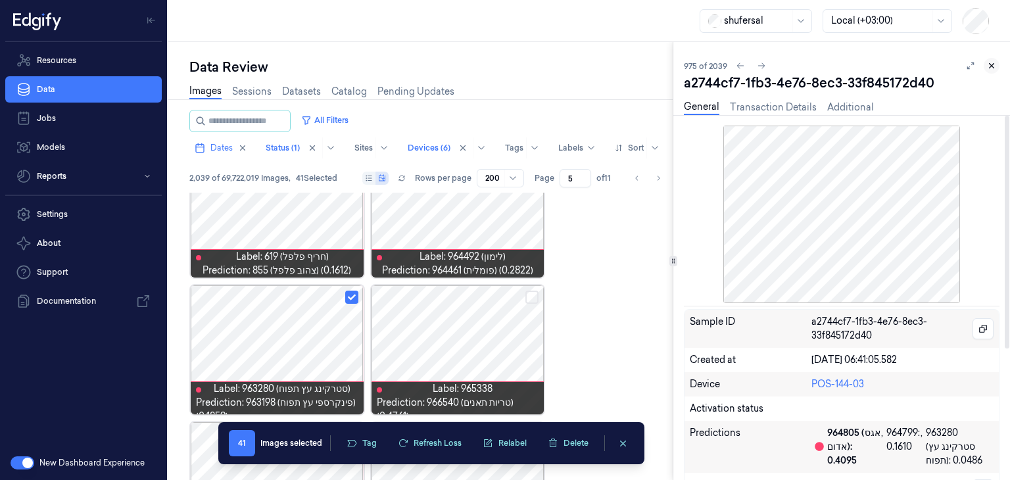
click at [989, 65] on icon at bounding box center [991, 65] width 9 height 9
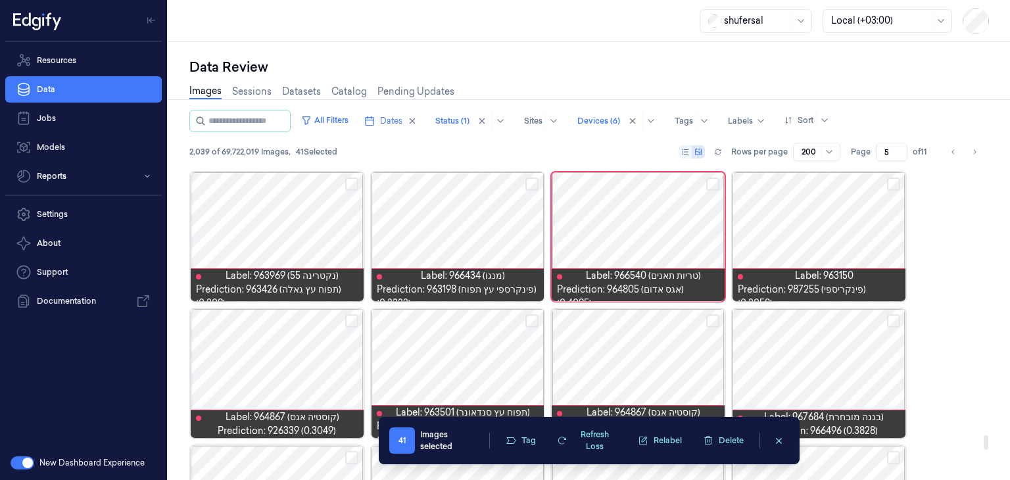
click at [711, 182] on button "Select row" at bounding box center [712, 183] width 13 height 13
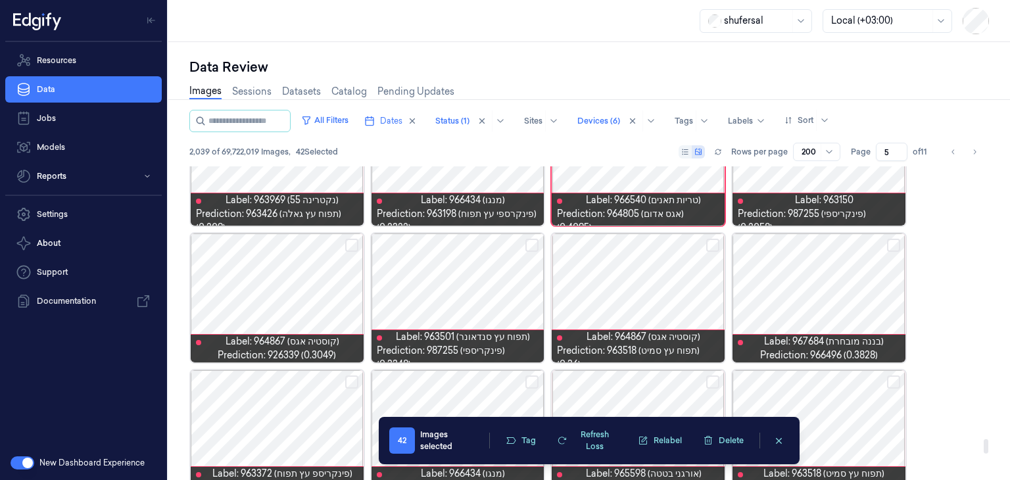
scroll to position [5985, 0]
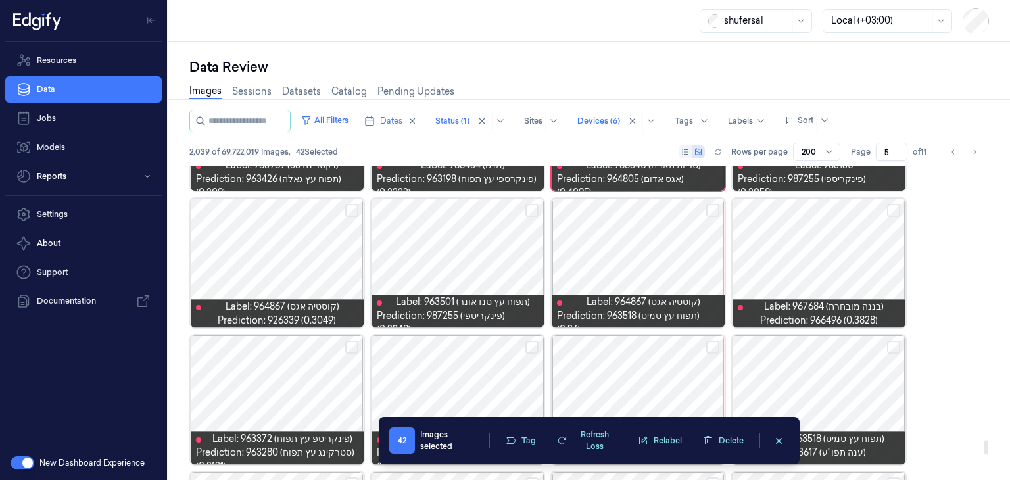
click at [348, 207] on button "Select row" at bounding box center [351, 210] width 13 height 13
click at [894, 212] on button "Select row" at bounding box center [893, 210] width 13 height 13
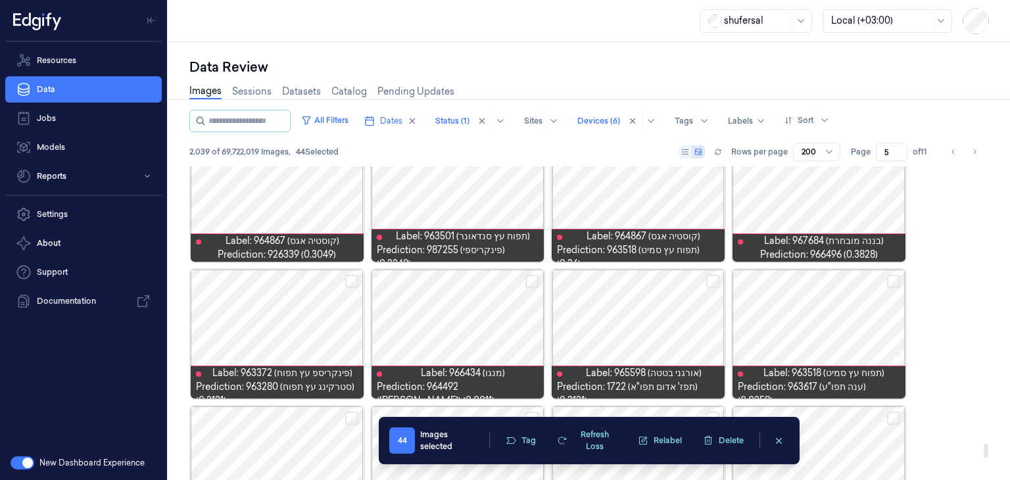
click at [892, 275] on button "Select row" at bounding box center [893, 281] width 13 height 13
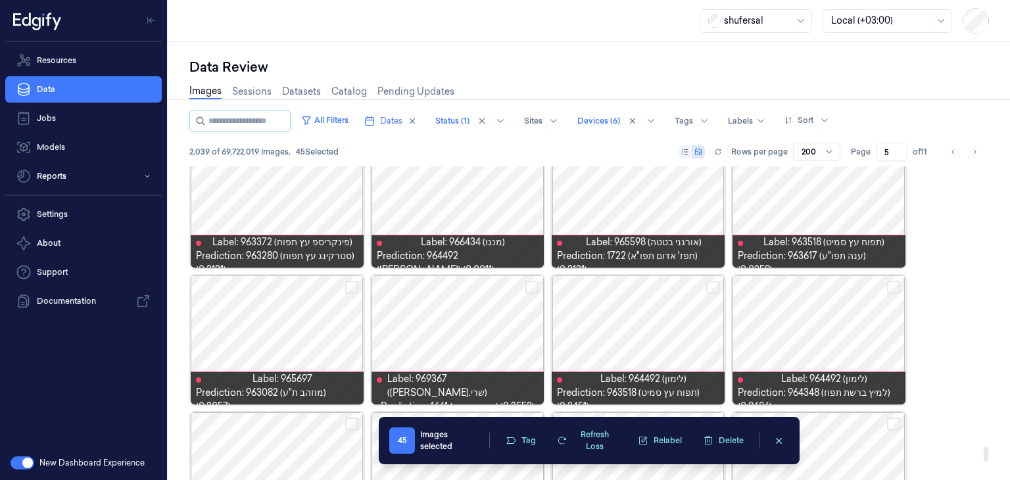
scroll to position [6182, 0]
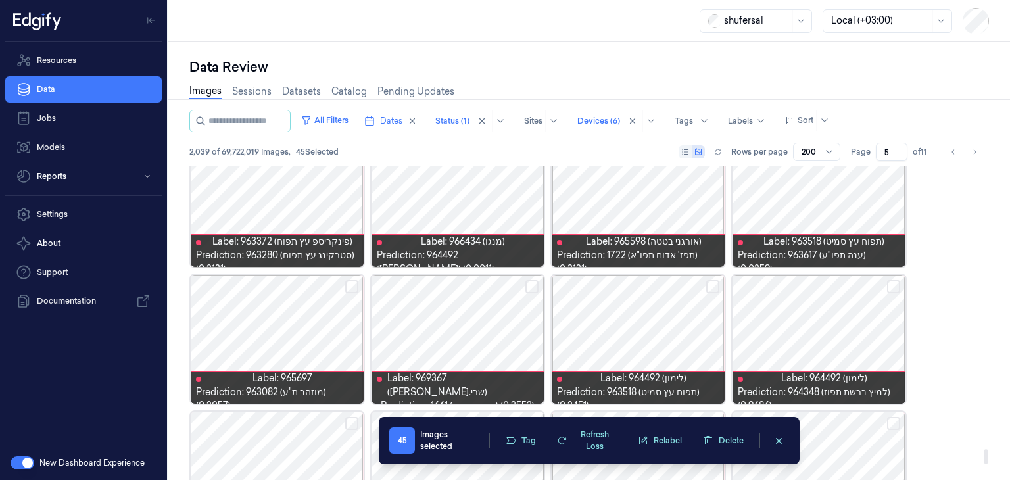
click at [717, 289] on button "Select row" at bounding box center [712, 286] width 13 height 13
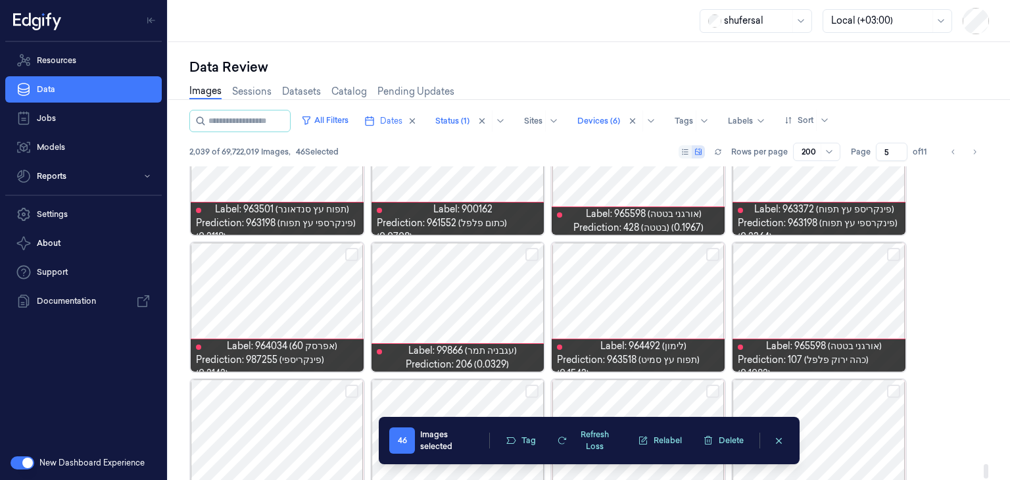
scroll to position [6511, 0]
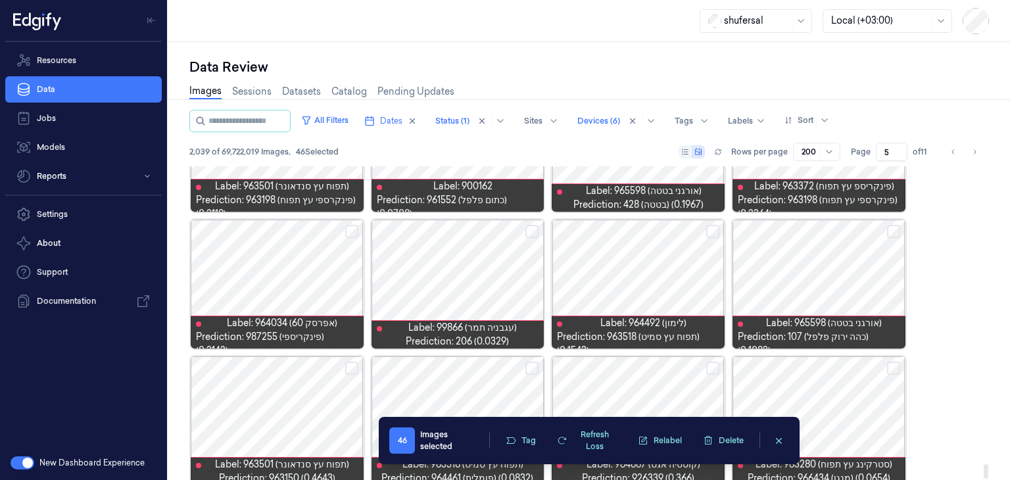
click at [713, 233] on button "Select row" at bounding box center [712, 231] width 13 height 13
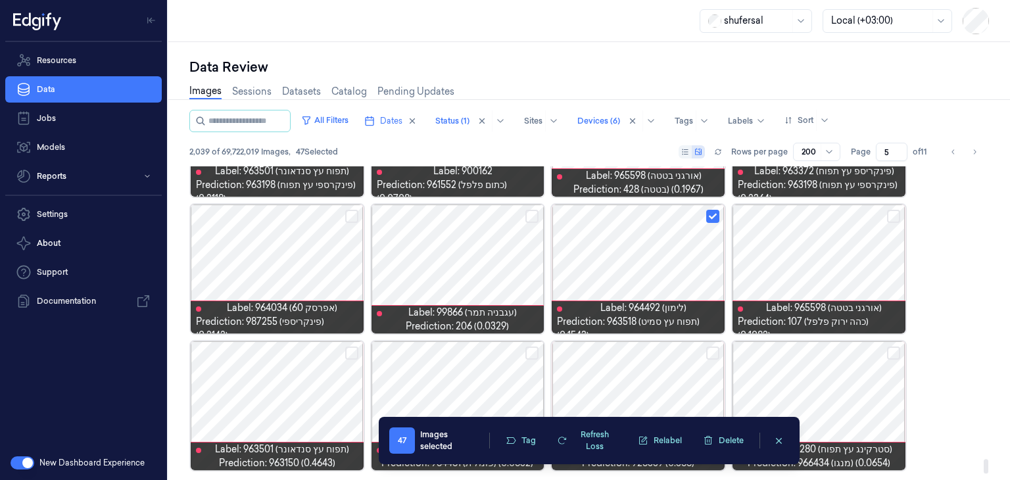
scroll to position [6527, 0]
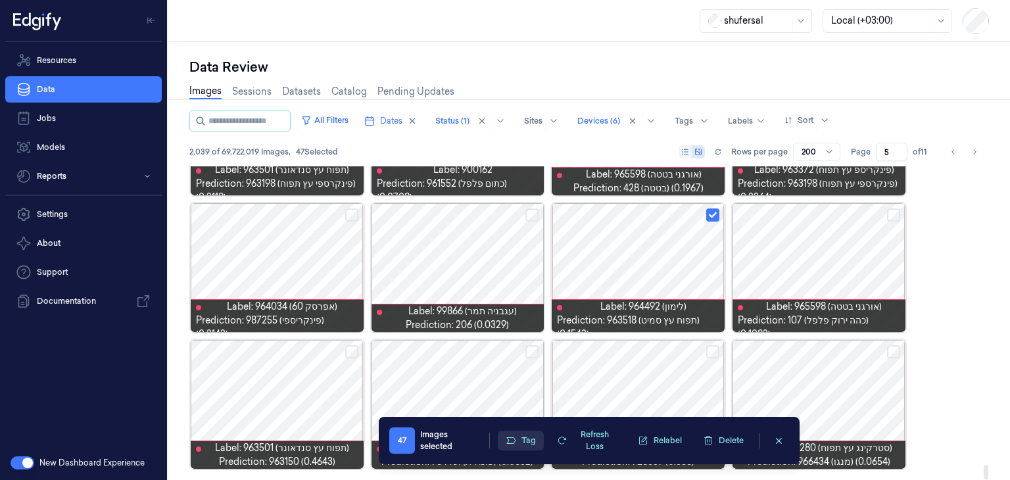
click at [517, 443] on button "Tag" at bounding box center [521, 441] width 46 height 20
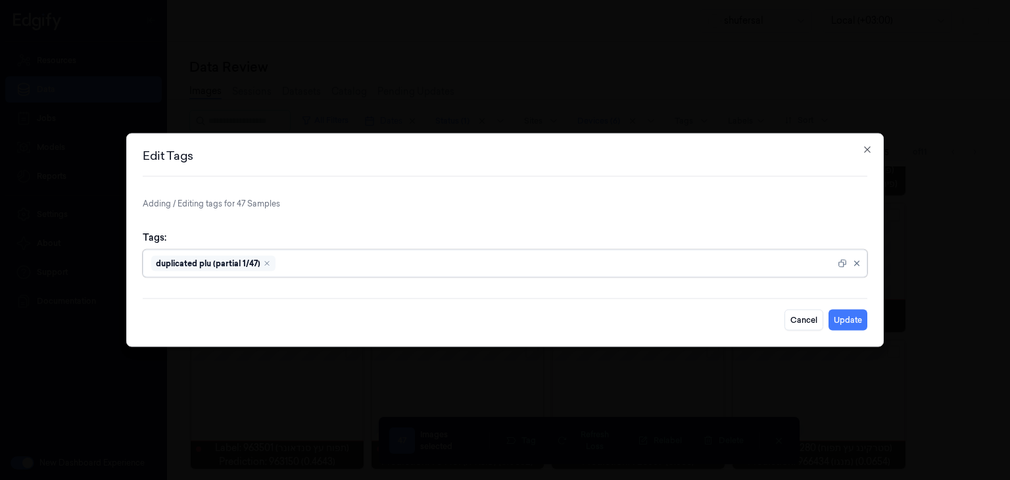
type input "ם"
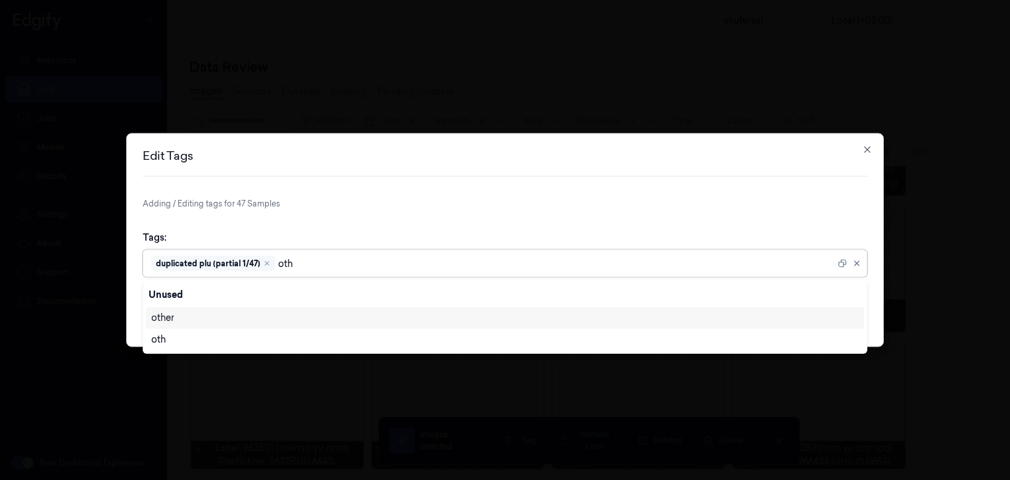
type input "othe"
click at [254, 321] on div "other" at bounding box center [504, 318] width 707 height 14
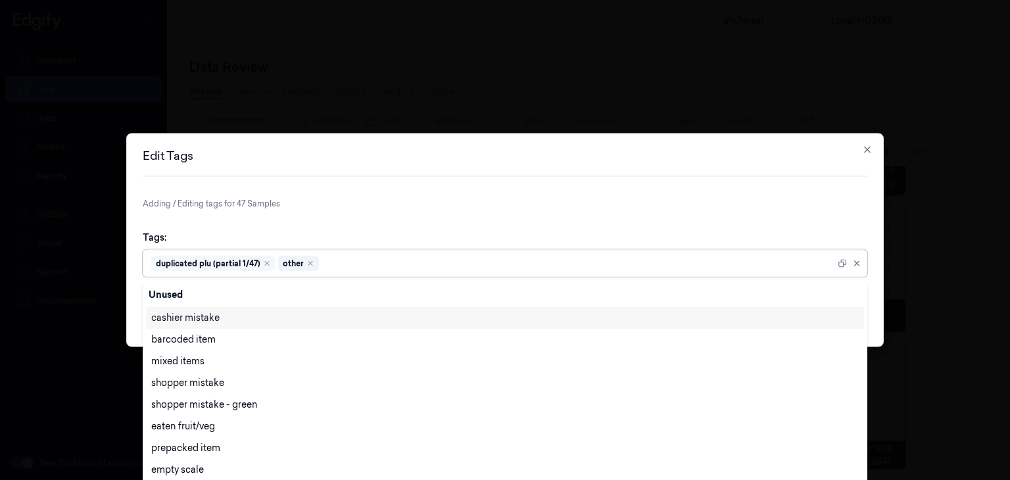
click at [740, 215] on form "Adding / Editing tags for 47 Samples Tags: option other, selected. 28 results a…" at bounding box center [505, 264] width 724 height 133
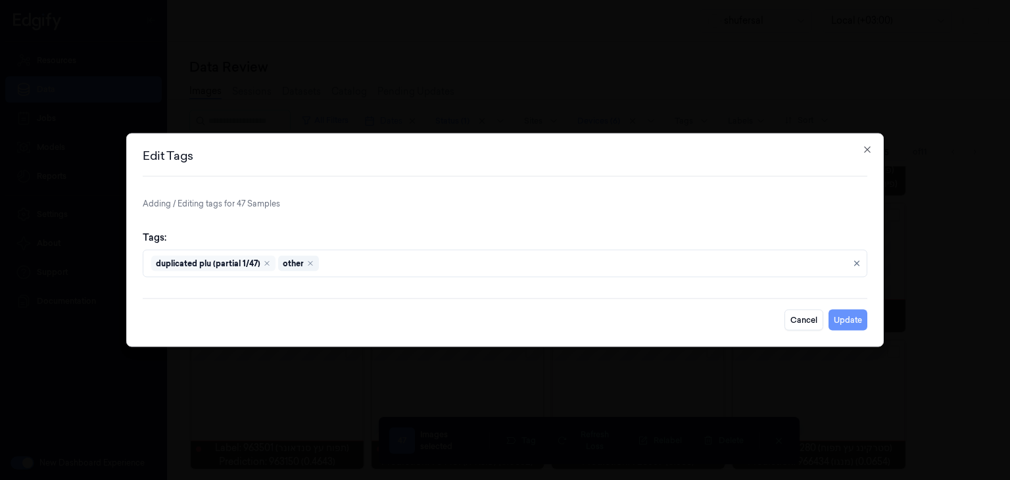
click at [844, 322] on button "Update" at bounding box center [847, 320] width 39 height 21
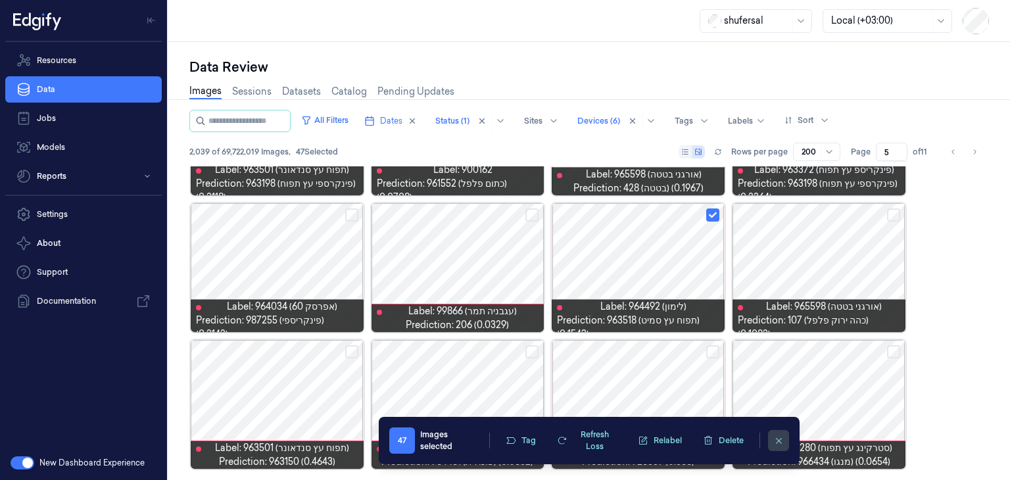
click at [778, 443] on icon "clearSelection" at bounding box center [779, 441] width 10 height 10
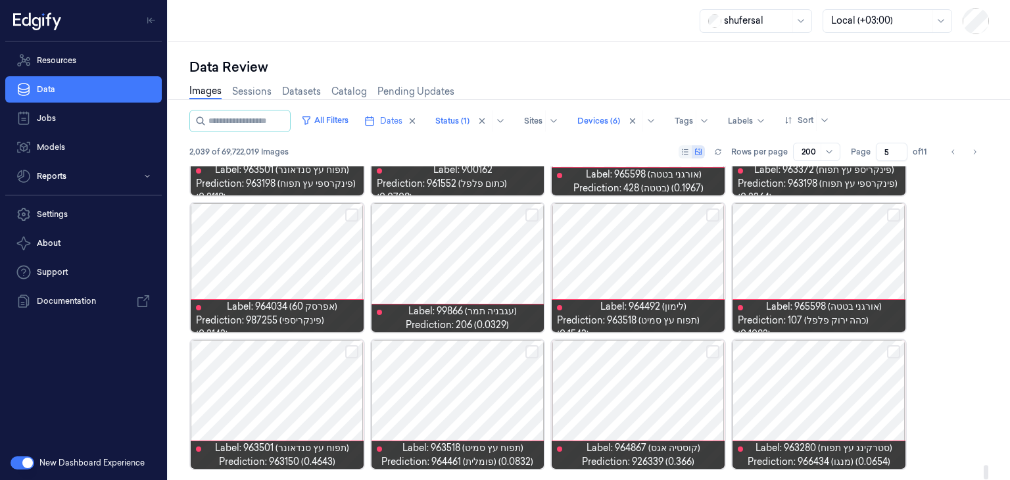
click at [528, 350] on button "Select row" at bounding box center [531, 351] width 13 height 13
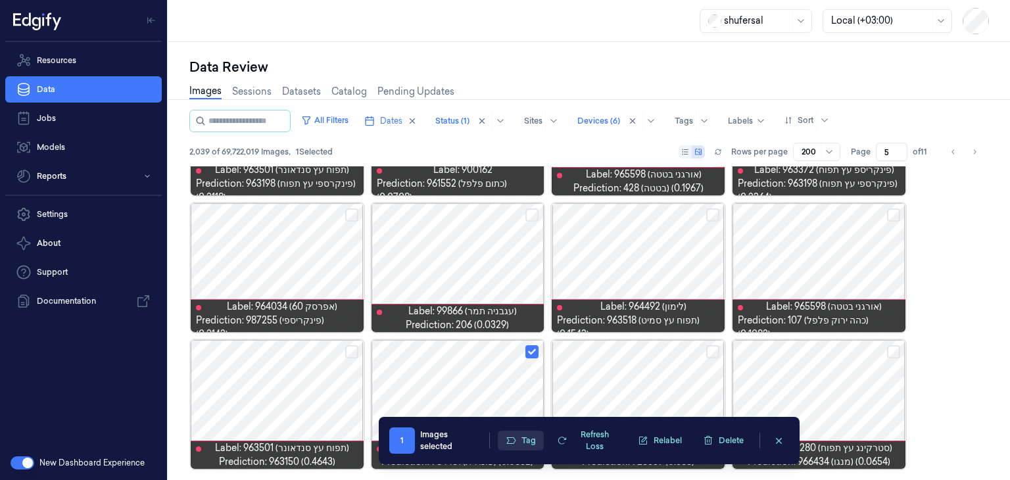
click at [523, 442] on button "Tag" at bounding box center [521, 441] width 46 height 20
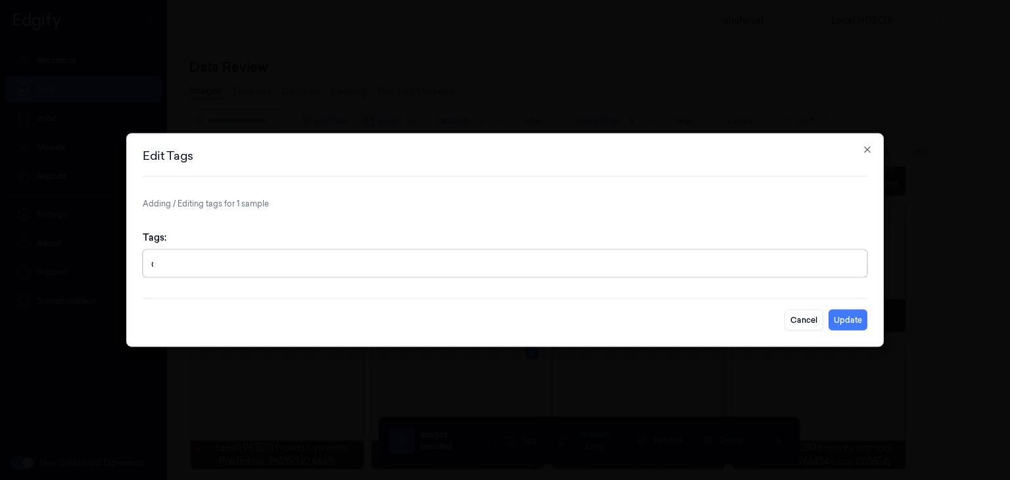
scroll to position [3, 0]
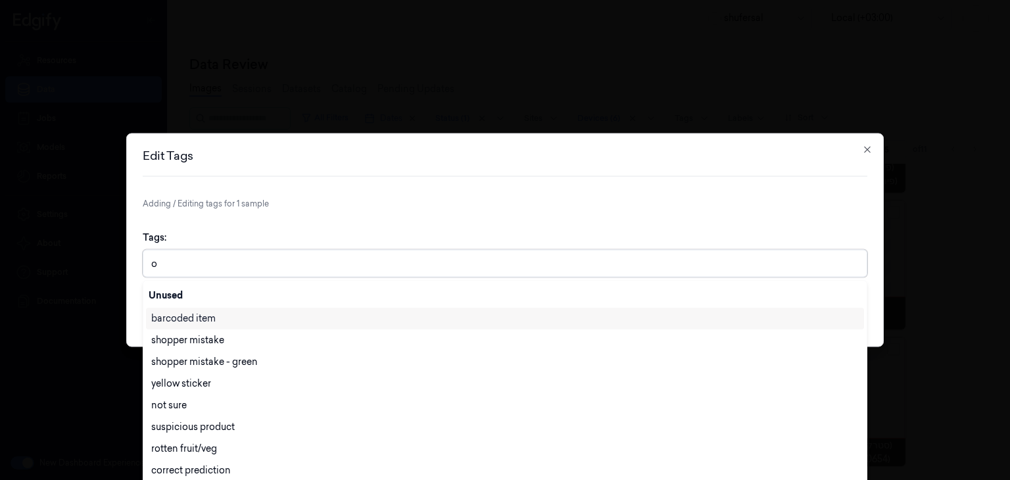
type input "ot"
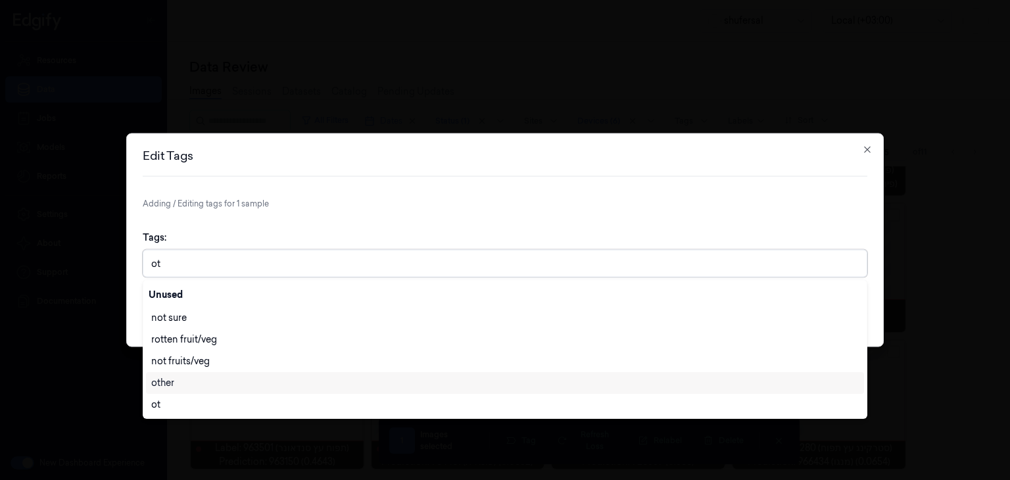
click at [241, 376] on div "other" at bounding box center [504, 383] width 707 height 14
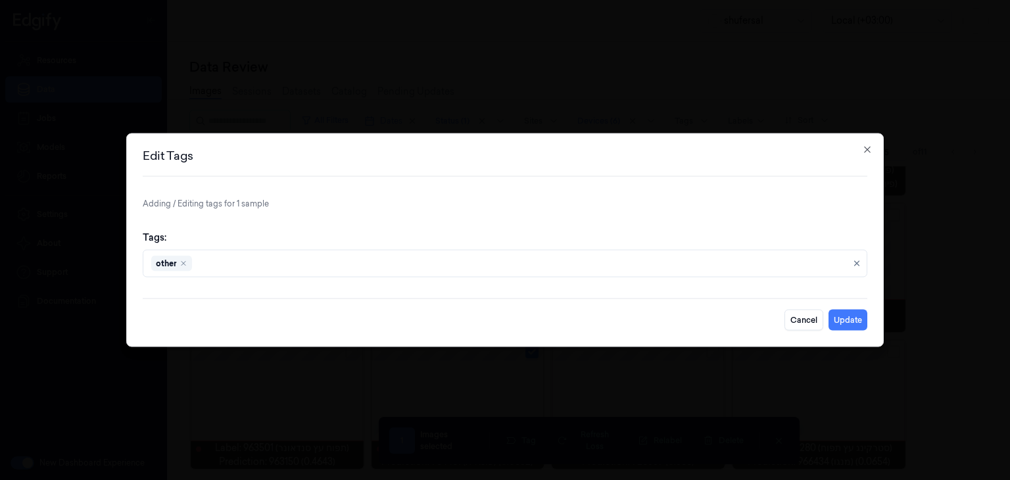
click at [505, 198] on p "Adding / Editing tags for 1 sample" at bounding box center [505, 204] width 724 height 12
click at [857, 325] on button "Update" at bounding box center [847, 320] width 39 height 21
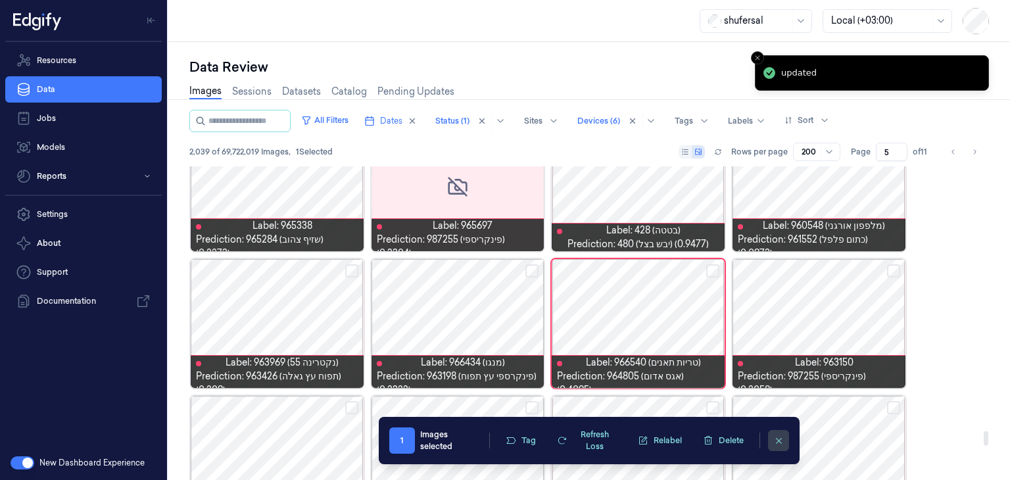
click at [778, 443] on icon "clearSelection" at bounding box center [779, 441] width 10 height 10
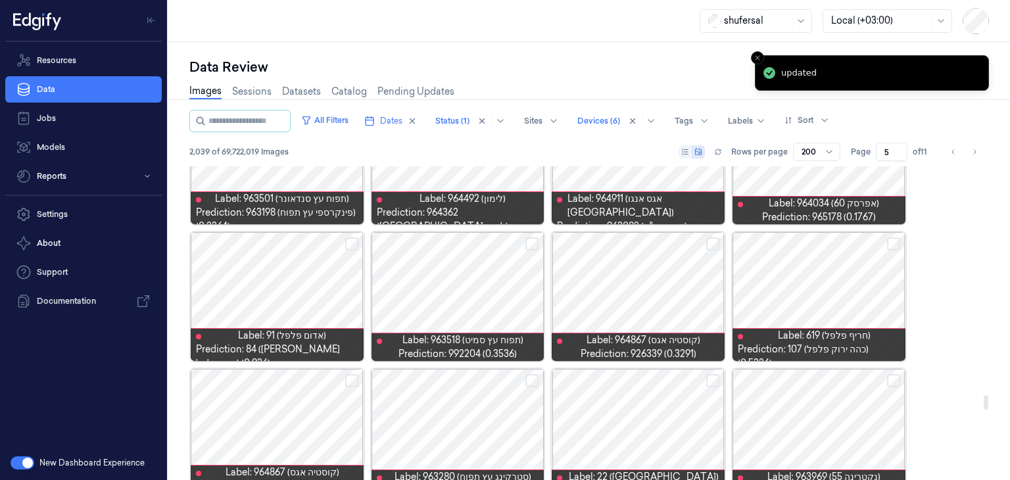
scroll to position [4999, 0]
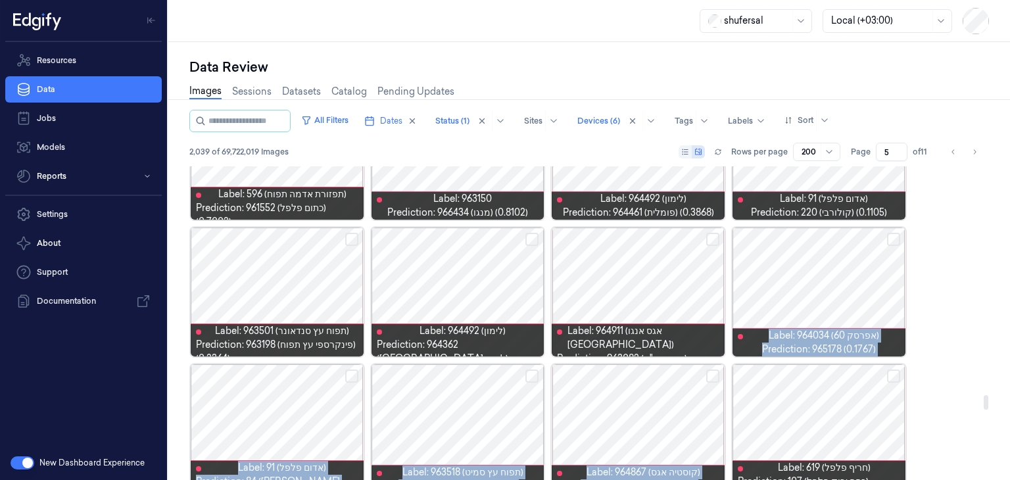
drag, startPoint x: 981, startPoint y: 400, endPoint x: 980, endPoint y: 337, distance: 63.1
click at [989, 245] on div "Data Review Images Sessions Datasets Catalog Pending Updates All Filters Dates …" at bounding box center [588, 261] width 841 height 438
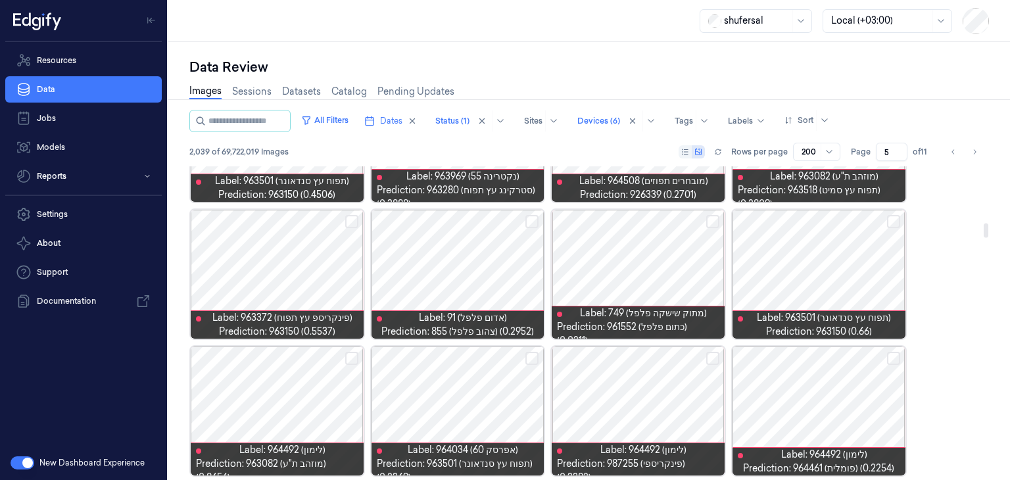
scroll to position [0, 0]
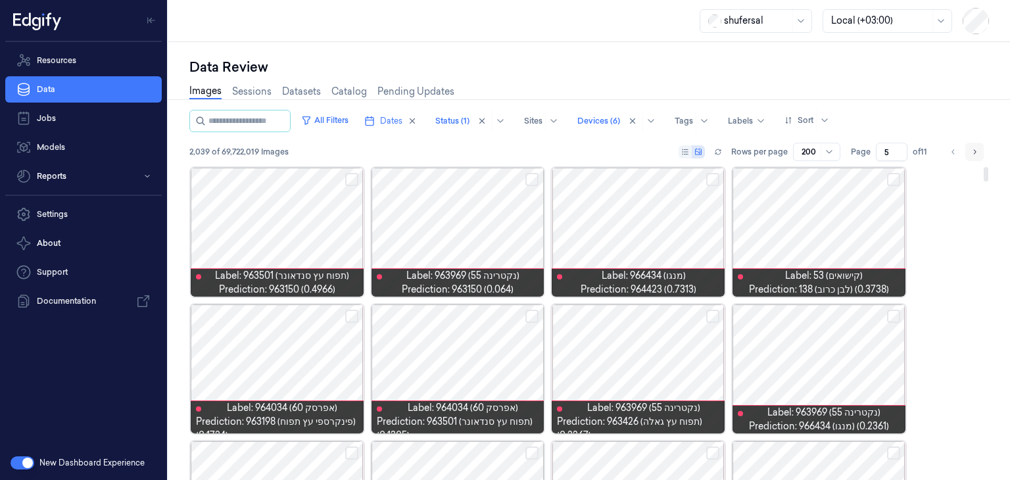
drag, startPoint x: 986, startPoint y: 406, endPoint x: 981, endPoint y: 148, distance: 257.7
click at [983, 167] on div at bounding box center [985, 174] width 5 height 14
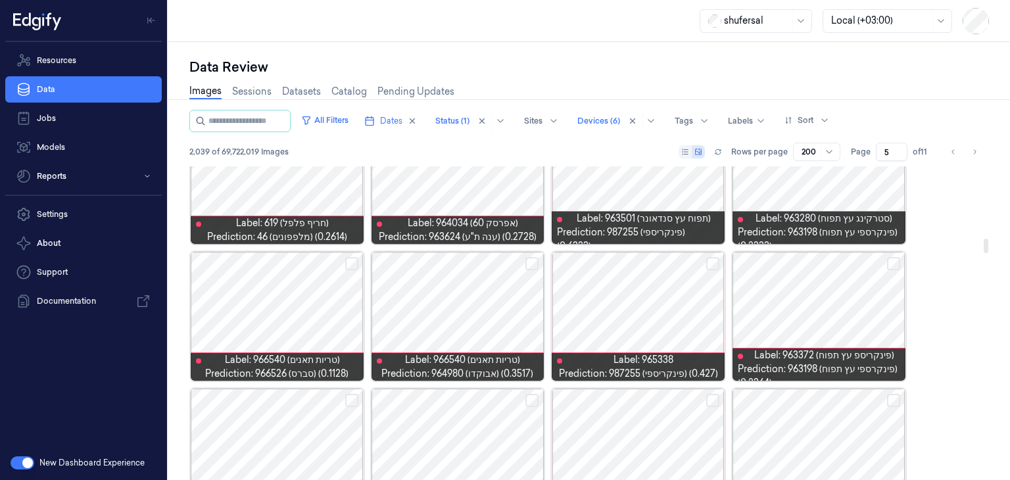
scroll to position [1578, 0]
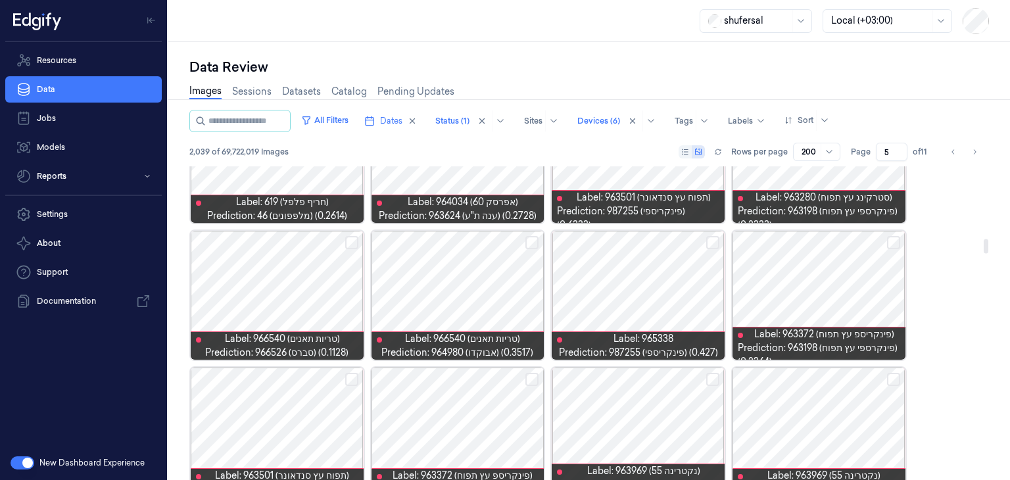
click at [485, 313] on div at bounding box center [457, 295] width 173 height 129
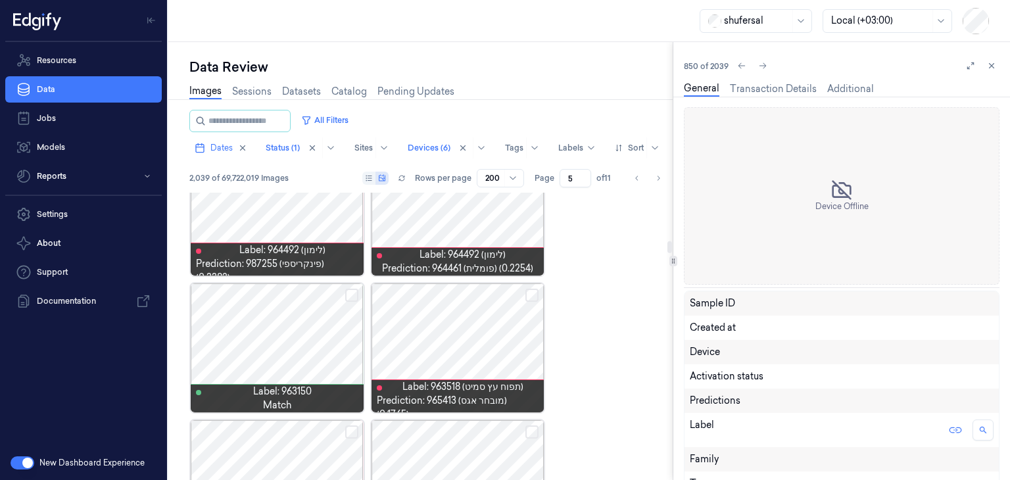
scroll to position [2233, 0]
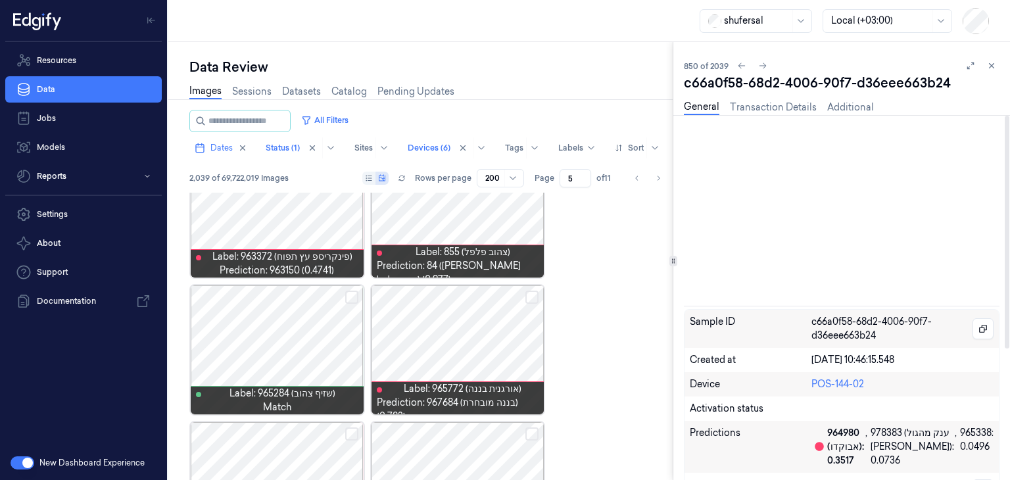
click at [868, 216] on div at bounding box center [842, 214] width 316 height 177
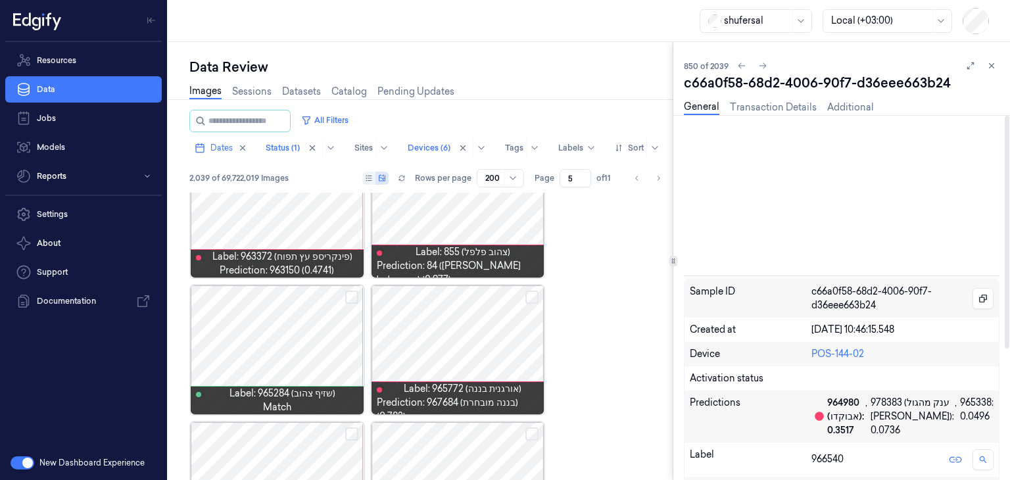
scroll to position [0, 0]
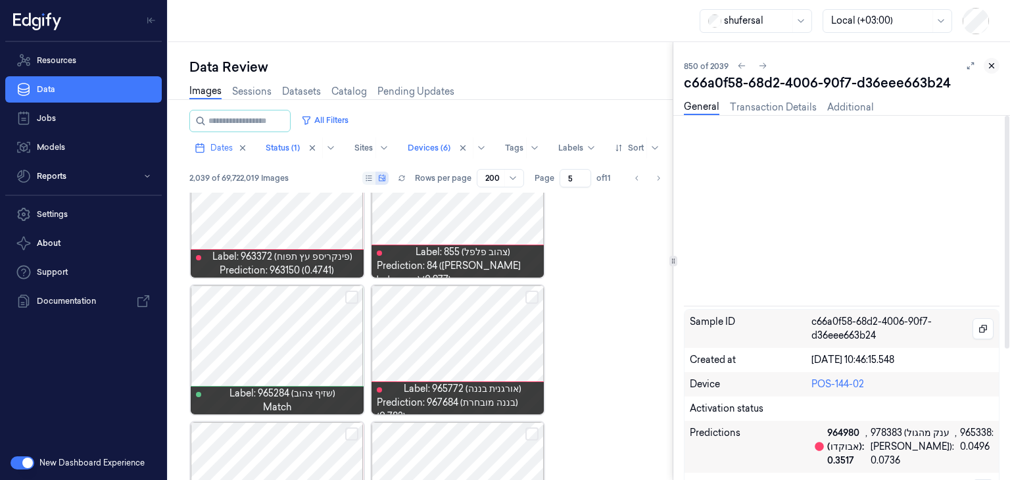
click at [993, 66] on icon at bounding box center [991, 65] width 9 height 9
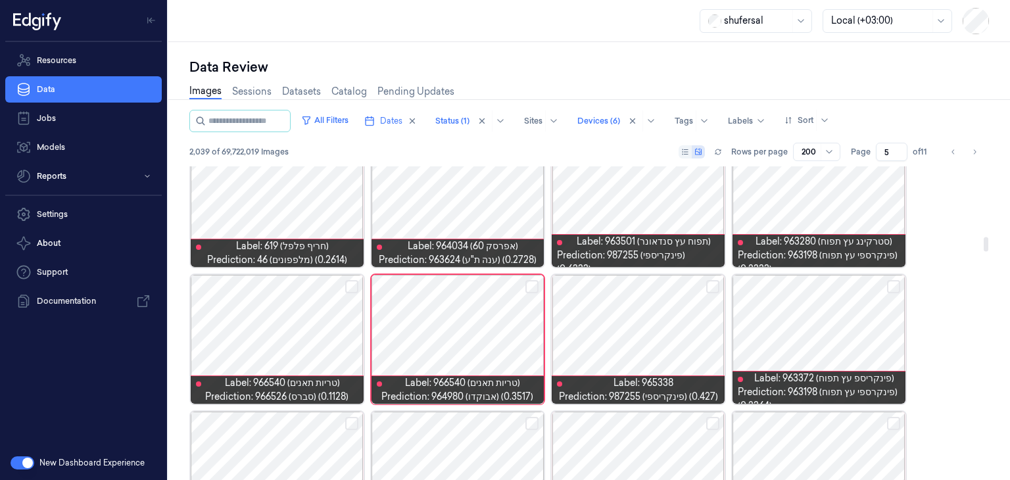
scroll to position [1599, 0]
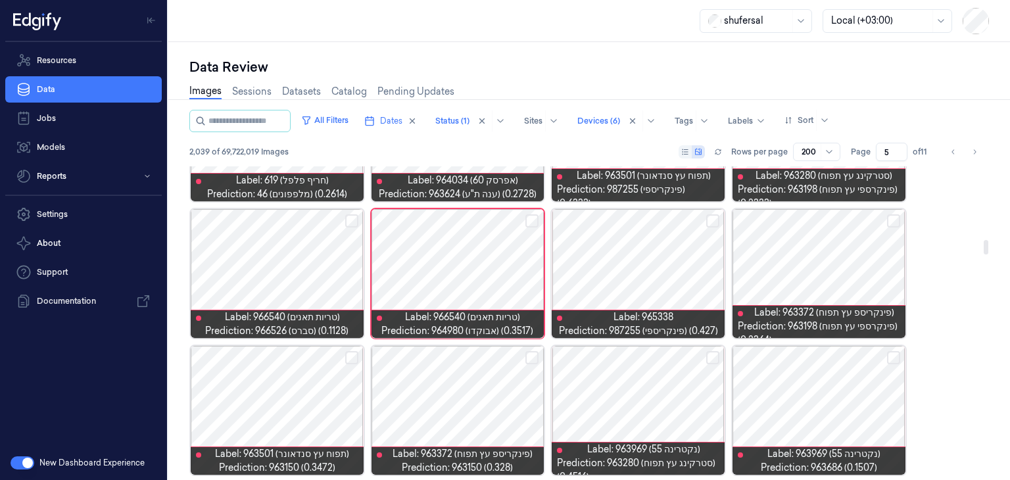
click at [469, 287] on div at bounding box center [457, 273] width 173 height 129
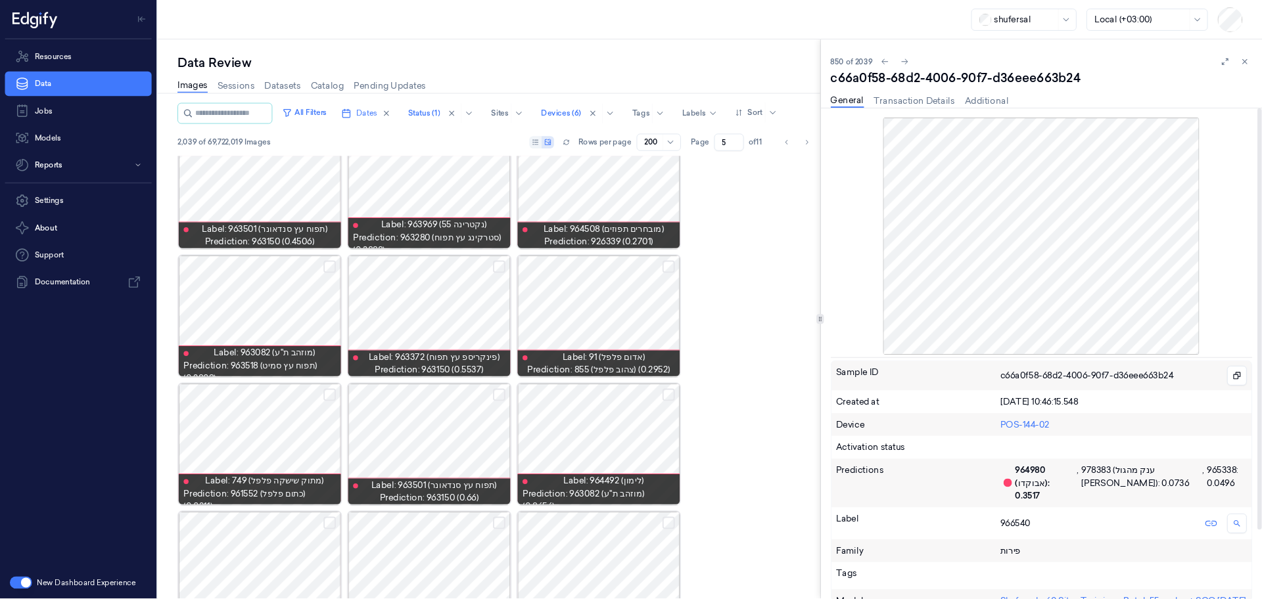
scroll to position [578, 0]
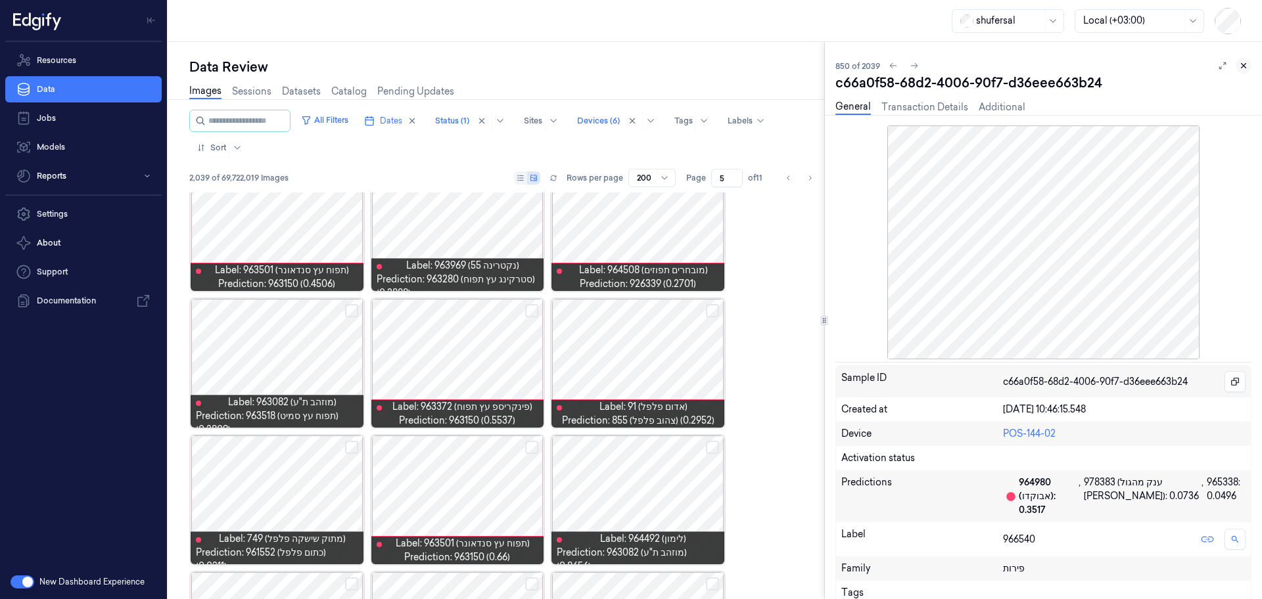
click at [1009, 68] on icon at bounding box center [1243, 65] width 9 height 9
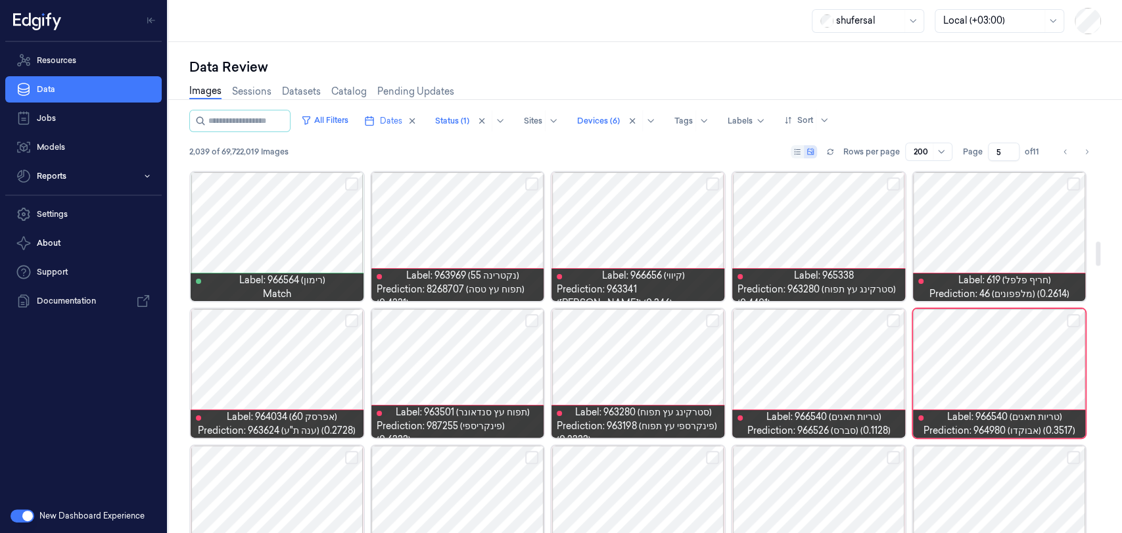
scroll to position [1117, 0]
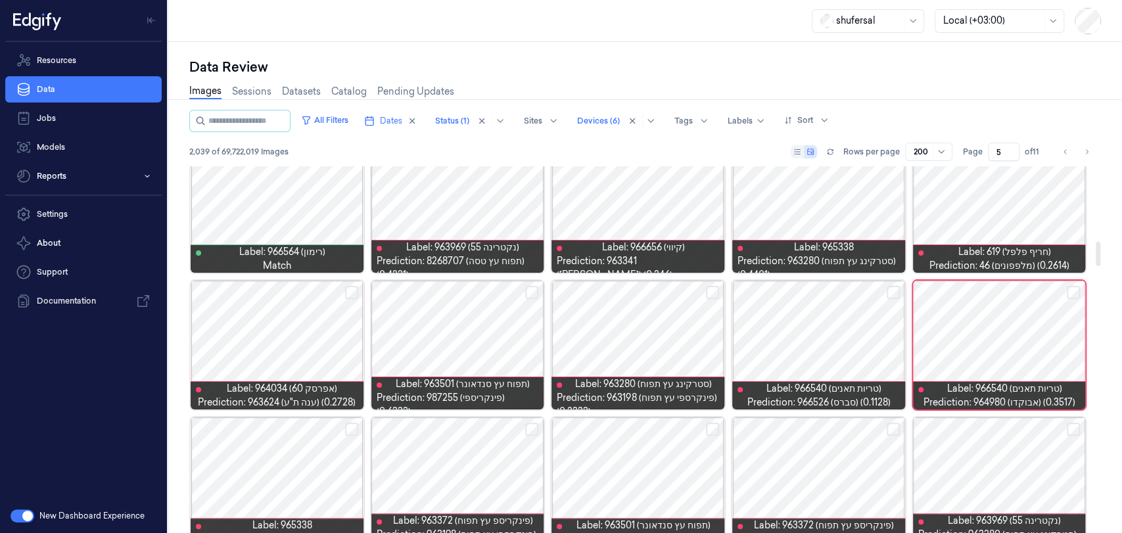
click at [1009, 293] on button "Select row" at bounding box center [1073, 292] width 13 height 13
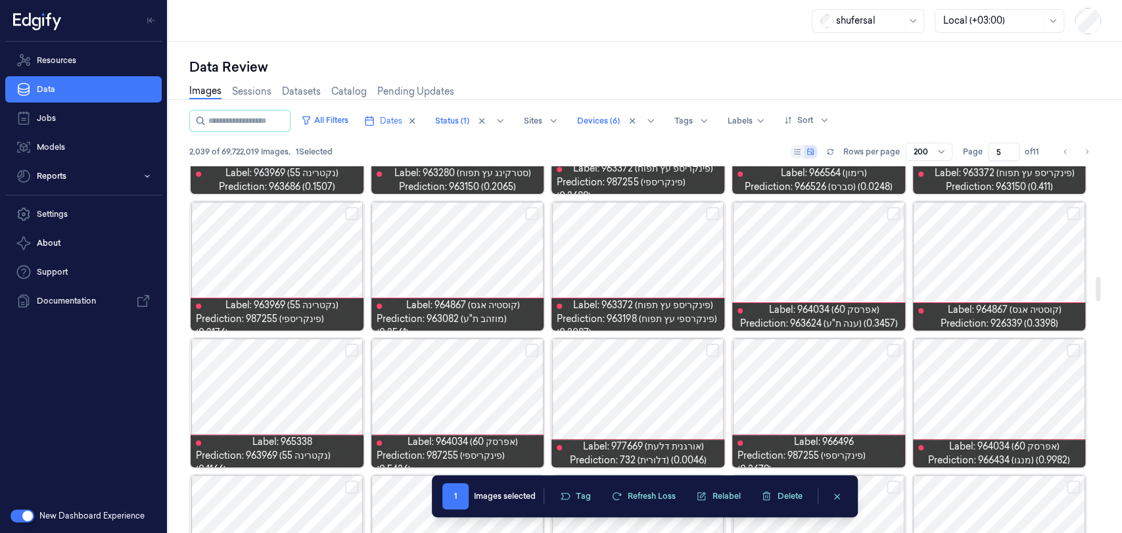
scroll to position [1679, 0]
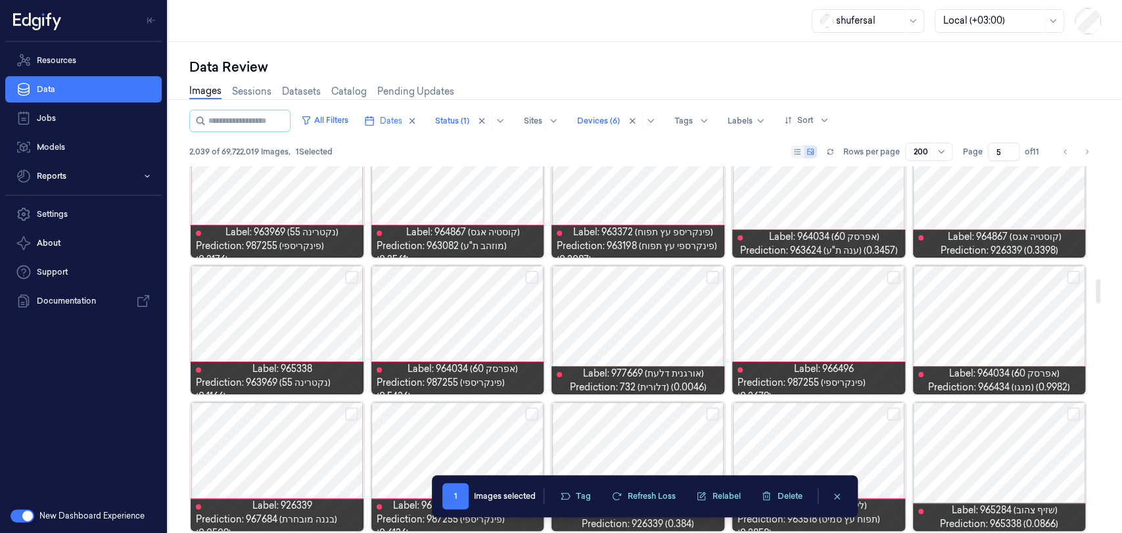
click at [1009, 275] on button "Select row" at bounding box center [1073, 277] width 13 height 13
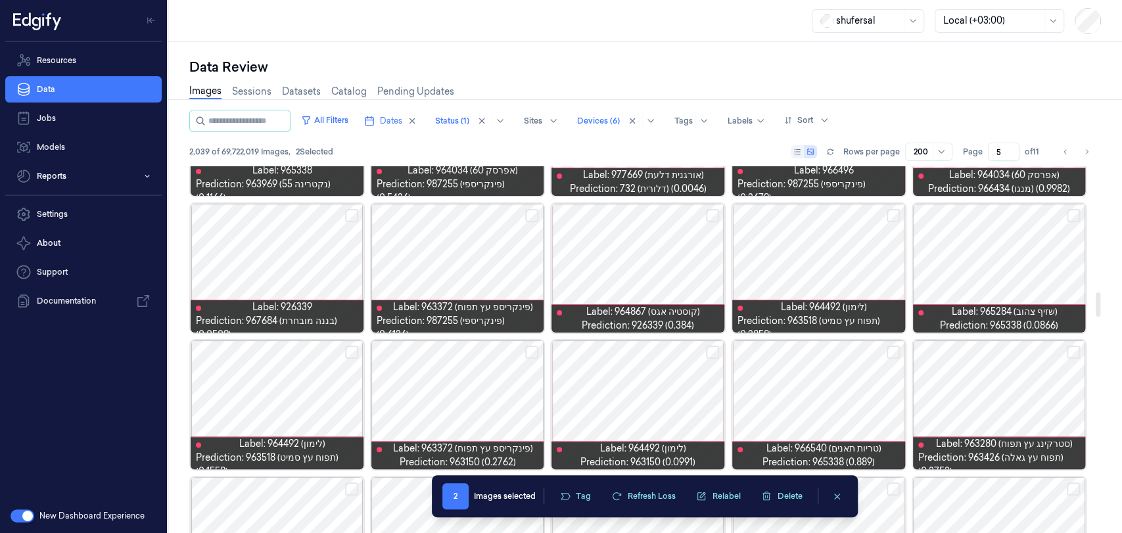
scroll to position [1898, 0]
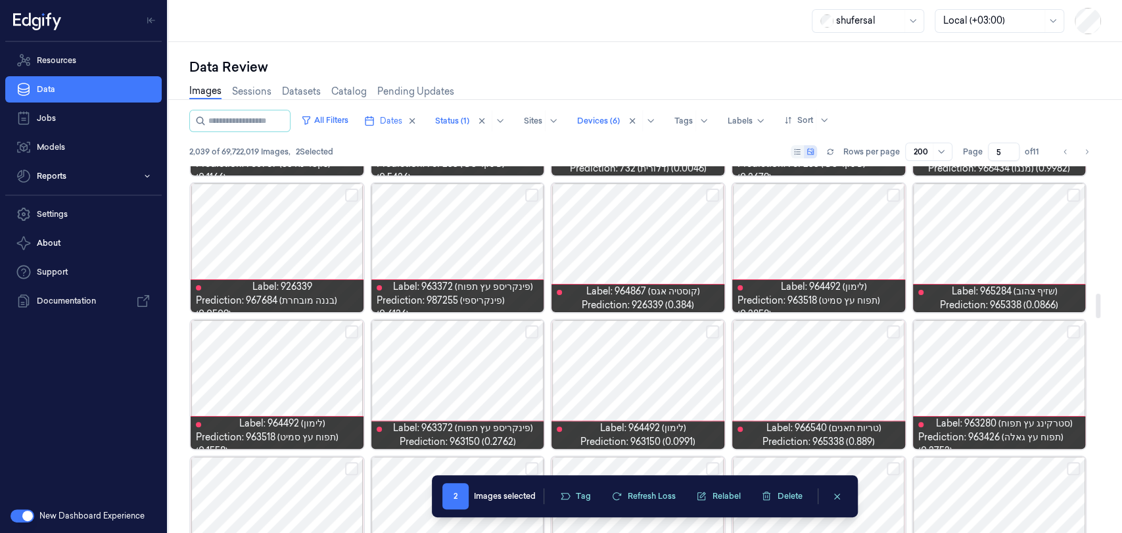
click at [1009, 195] on button "Select row" at bounding box center [1073, 195] width 13 height 13
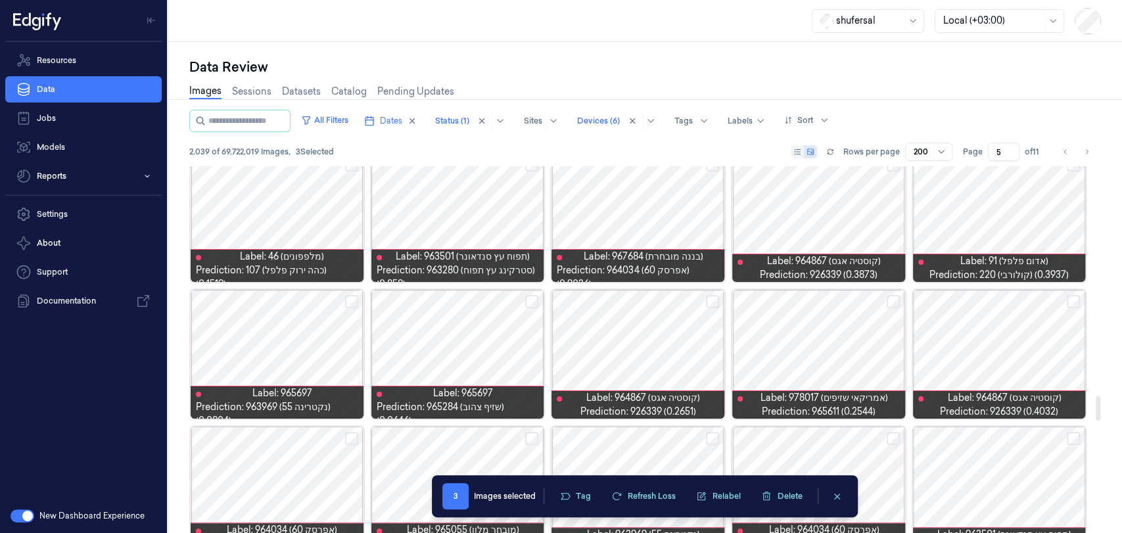
scroll to position [3360, 0]
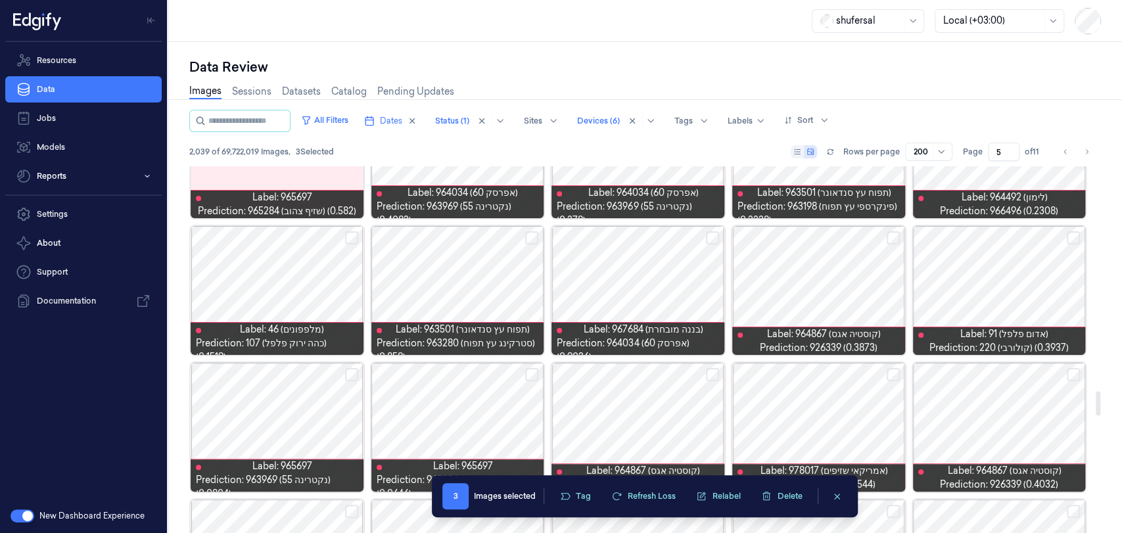
click at [707, 233] on button "Select row" at bounding box center [712, 237] width 13 height 13
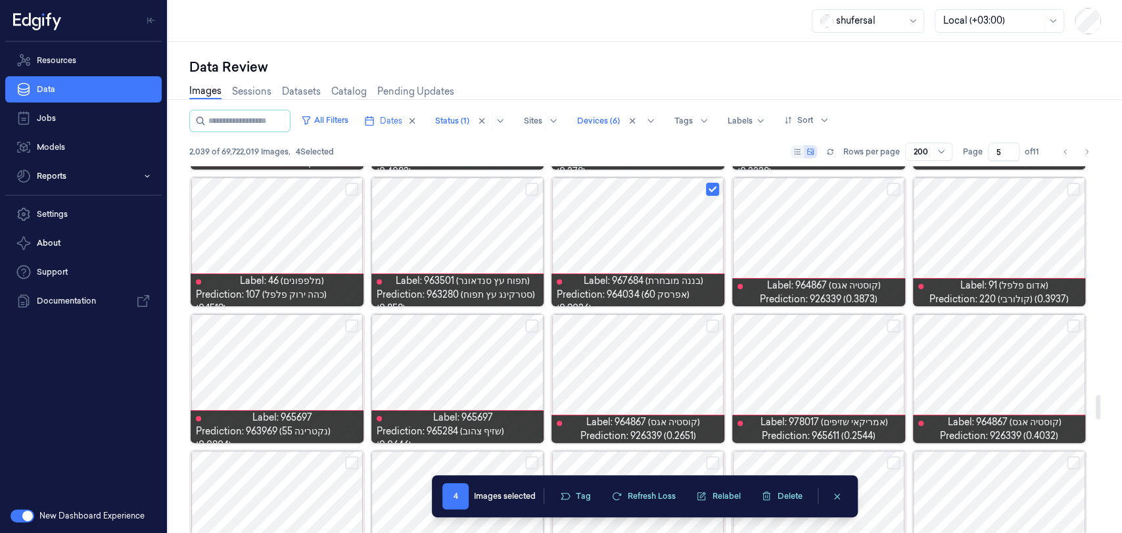
scroll to position [3433, 0]
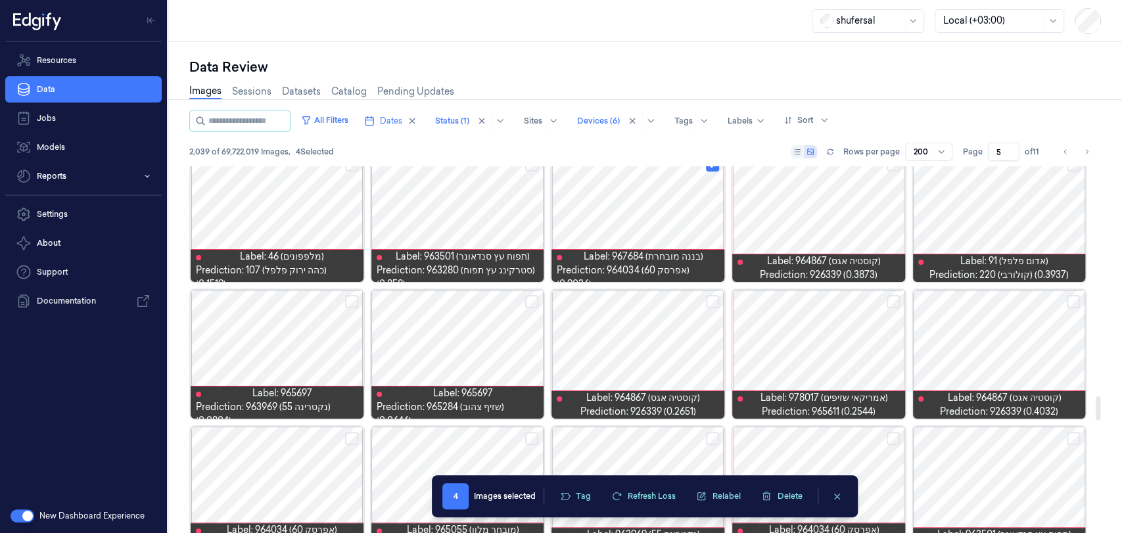
click at [530, 303] on button "Select row" at bounding box center [531, 301] width 13 height 13
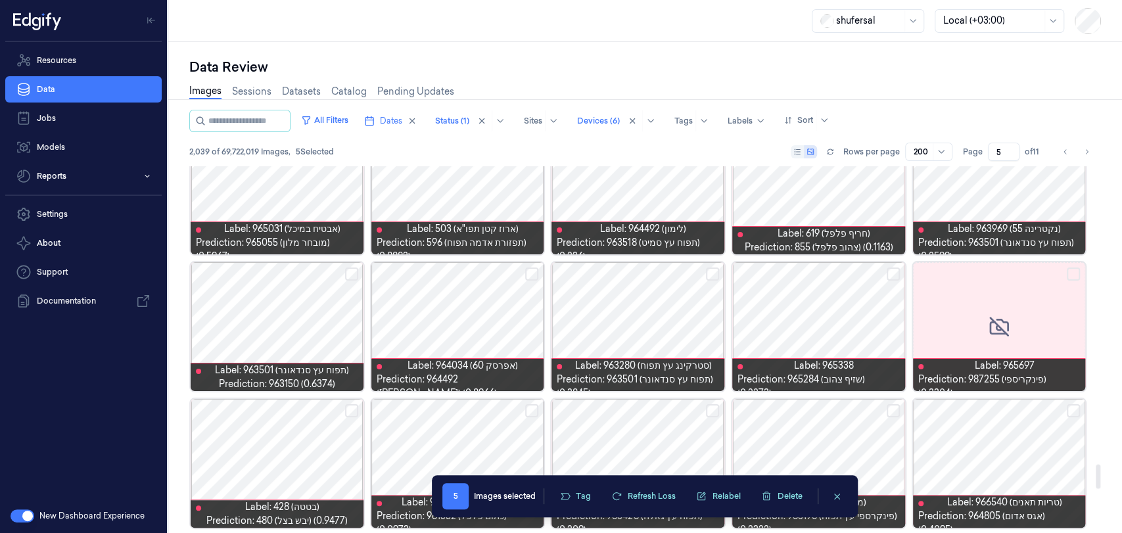
scroll to position [4455, 0]
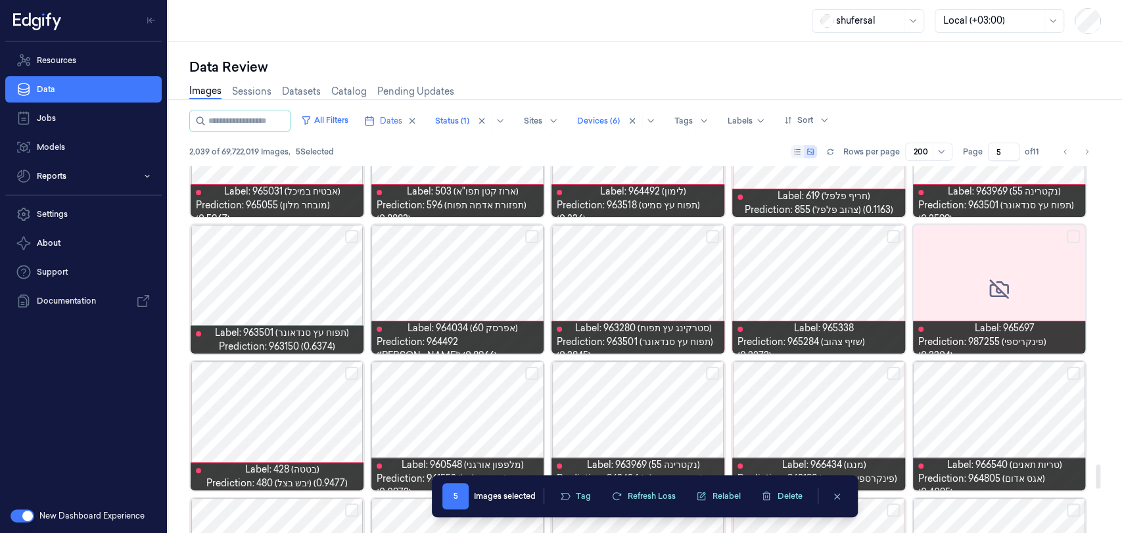
click at [533, 238] on button "Select row" at bounding box center [531, 236] width 13 height 13
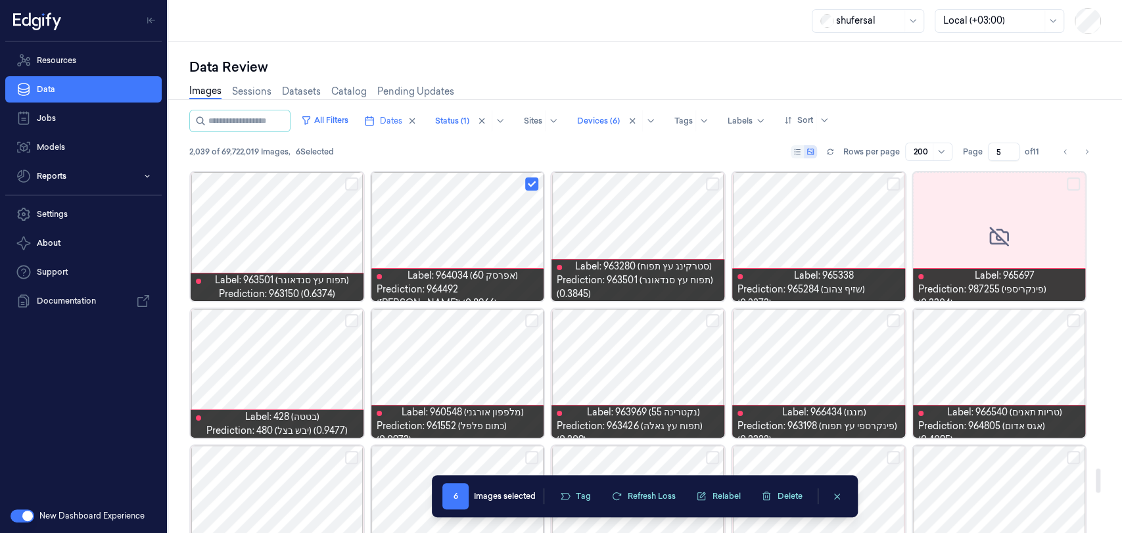
scroll to position [4528, 0]
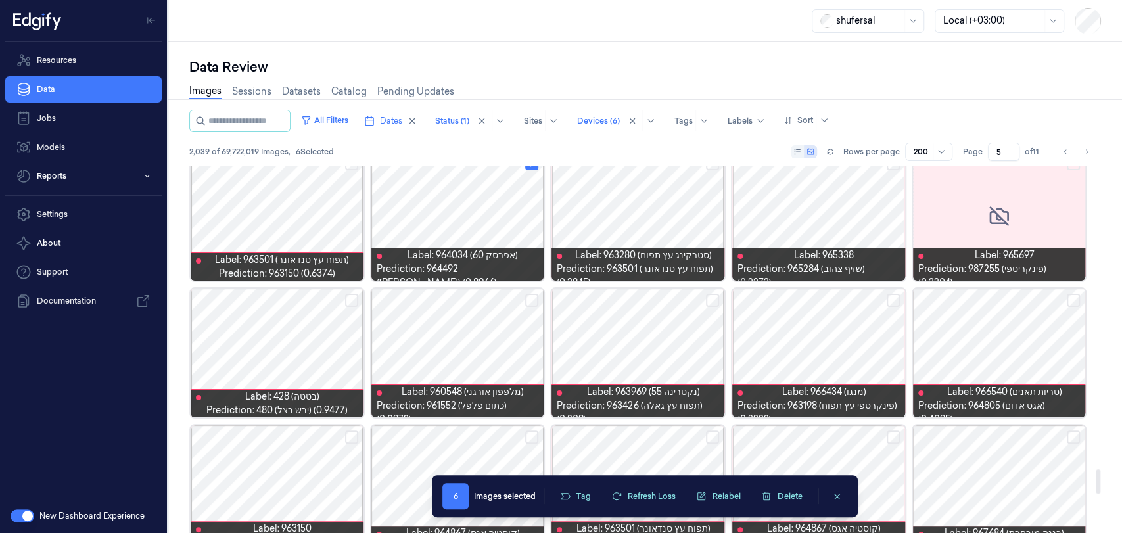
click at [893, 300] on button "Select row" at bounding box center [893, 300] width 13 height 13
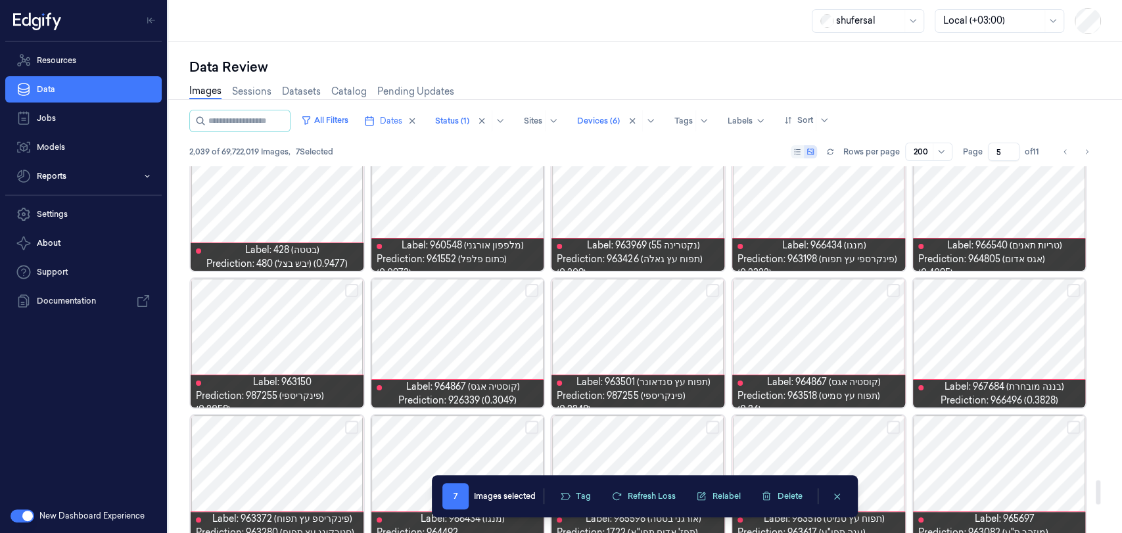
scroll to position [4747, 0]
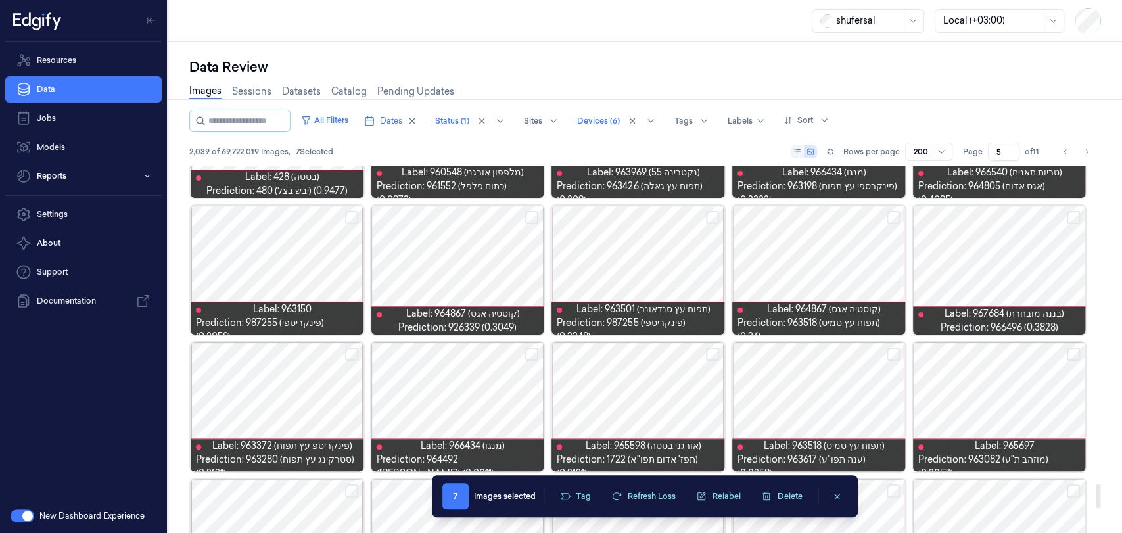
click at [534, 354] on button "Select row" at bounding box center [531, 354] width 13 height 13
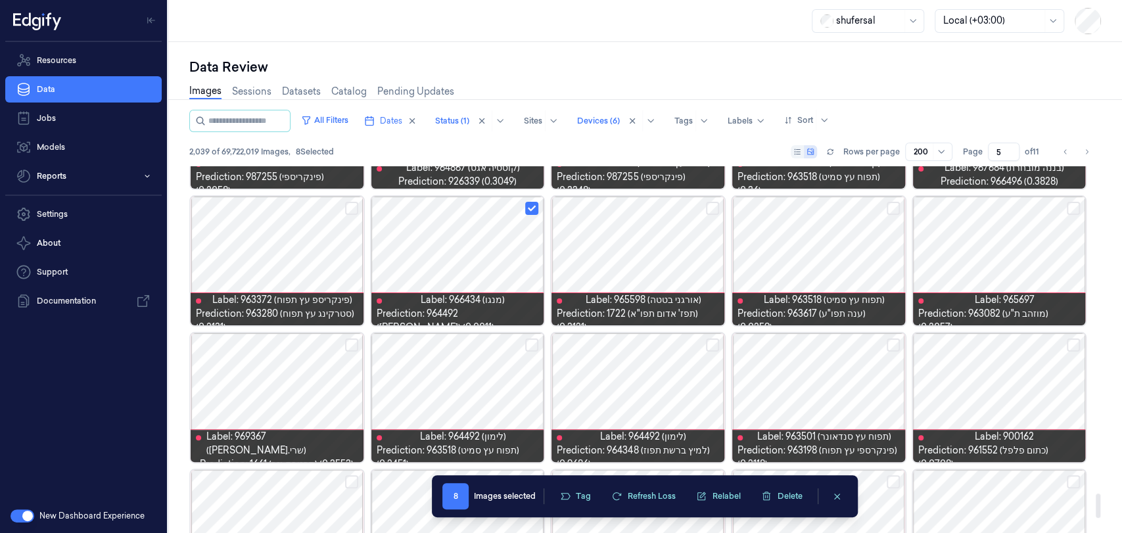
scroll to position [4966, 0]
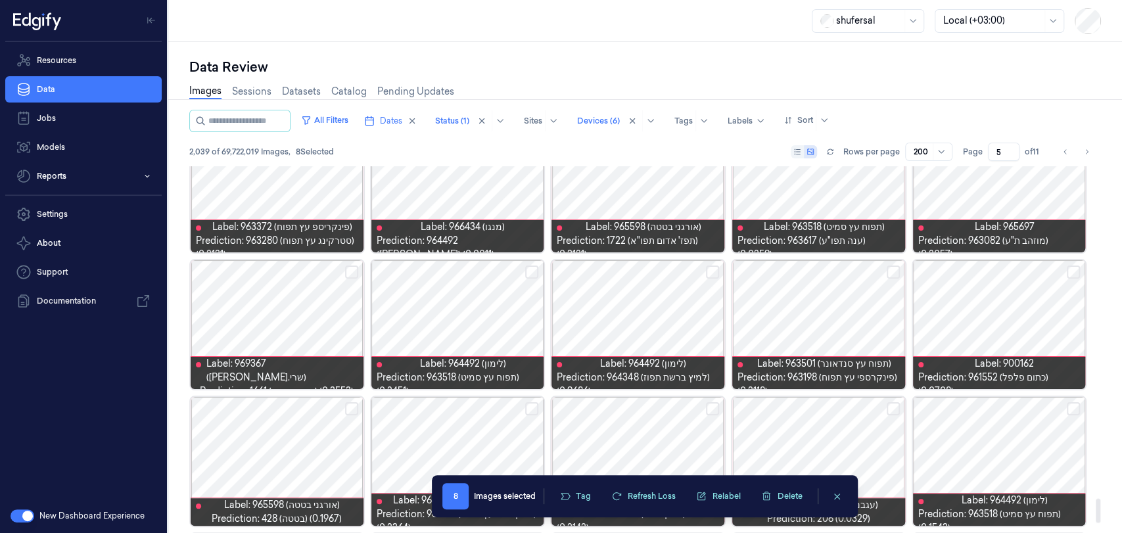
click at [715, 273] on button "Select row" at bounding box center [712, 272] width 13 height 13
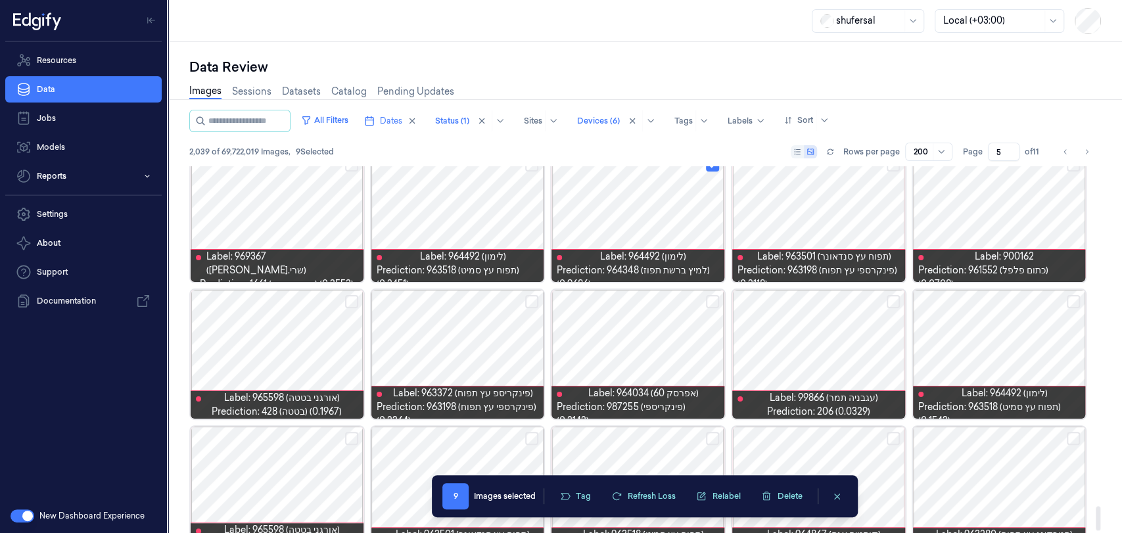
scroll to position [5107, 0]
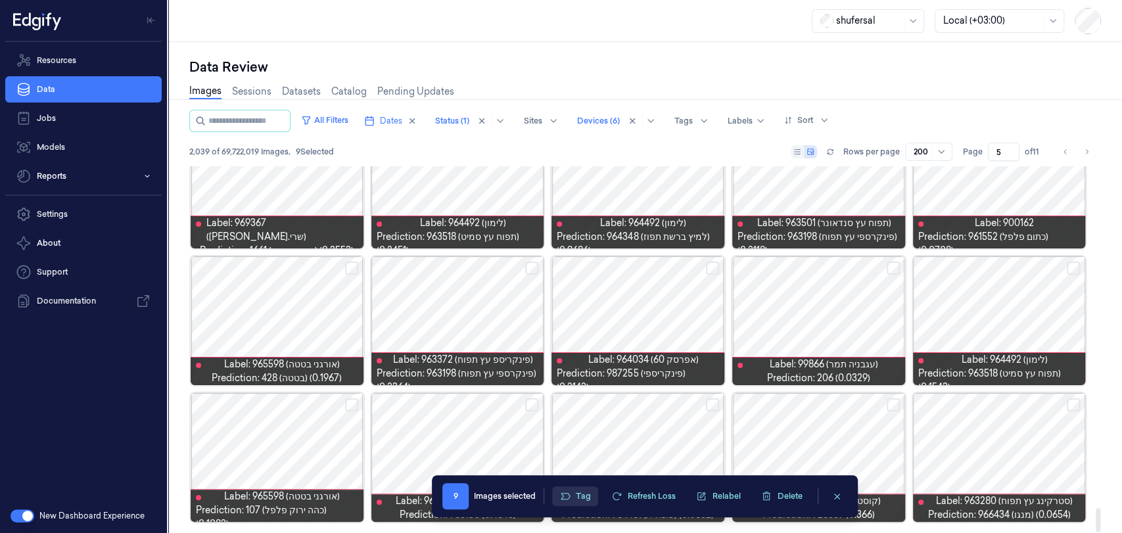
click at [568, 479] on icon "button" at bounding box center [565, 496] width 11 height 11
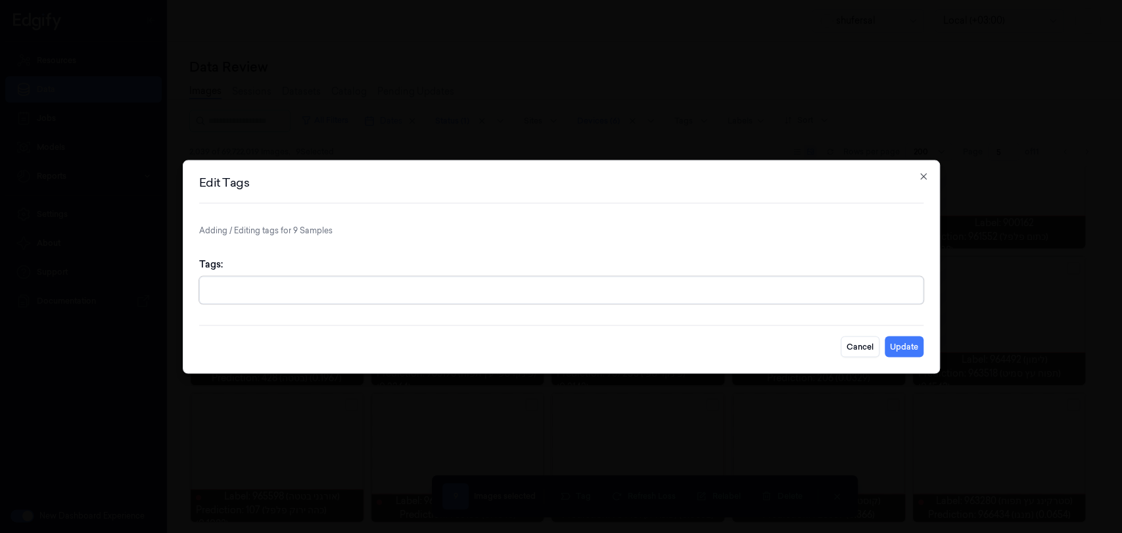
click at [623, 296] on div at bounding box center [563, 290] width 710 height 14
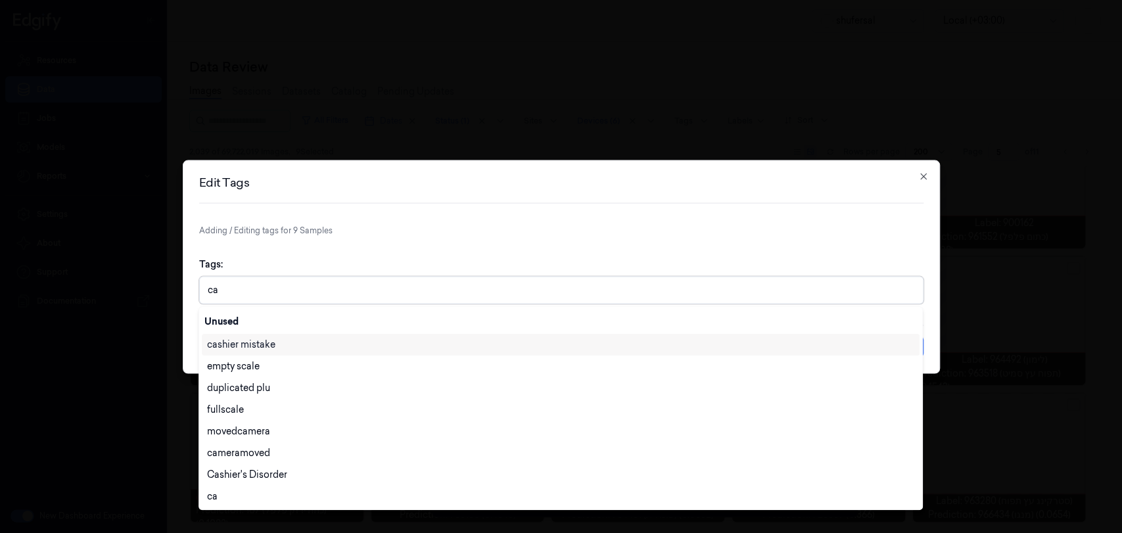
type input "cas"
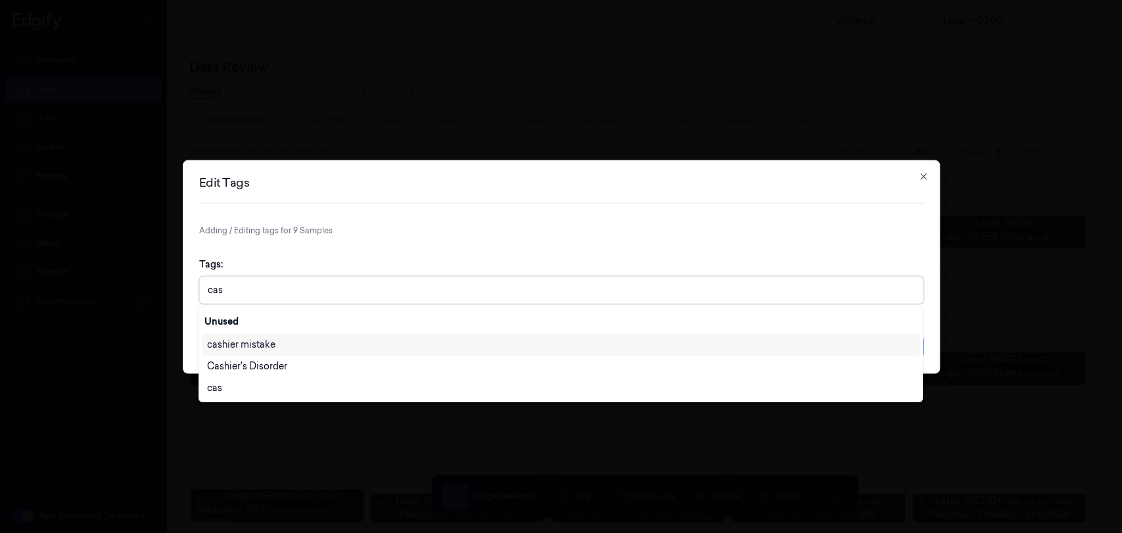
click at [523, 340] on div "cashier mistake" at bounding box center [560, 345] width 707 height 14
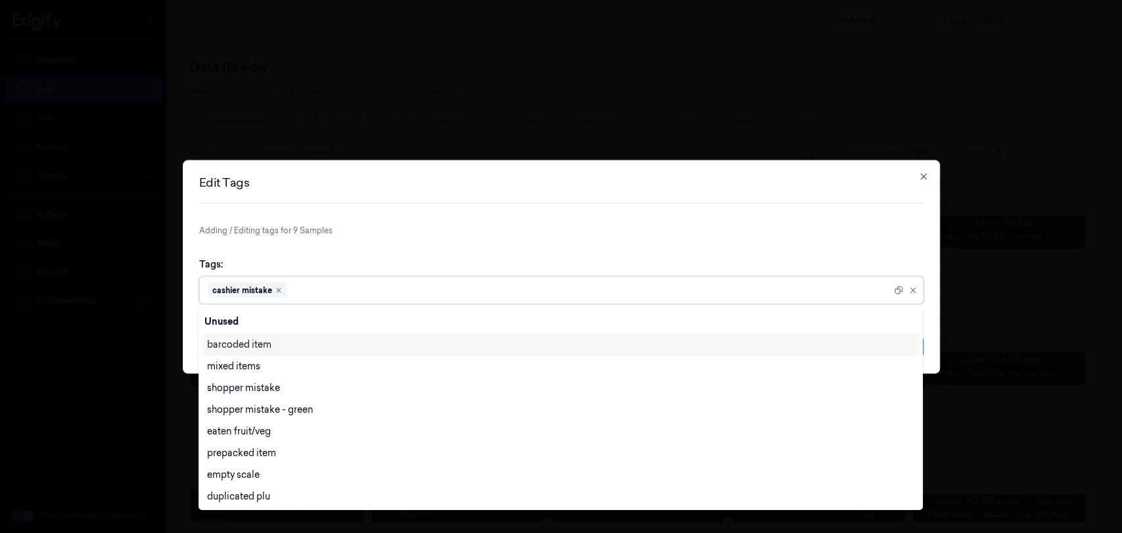
click at [829, 242] on form "Adding / Editing tags for 9 Samples Tags: option cashier mistake, selected. 28 …" at bounding box center [561, 290] width 724 height 133
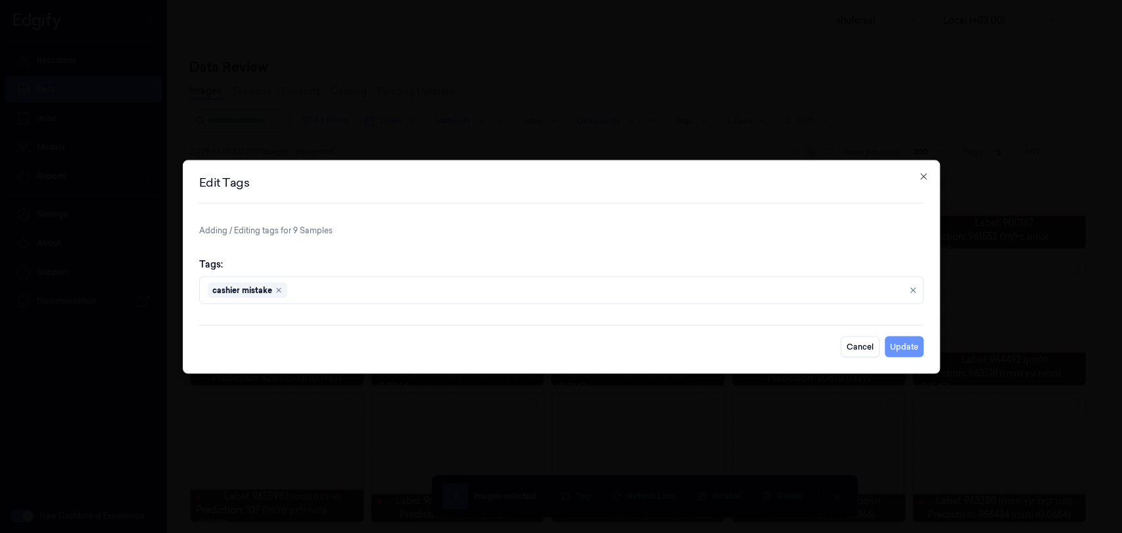
click at [908, 348] on button "Update" at bounding box center [904, 346] width 39 height 21
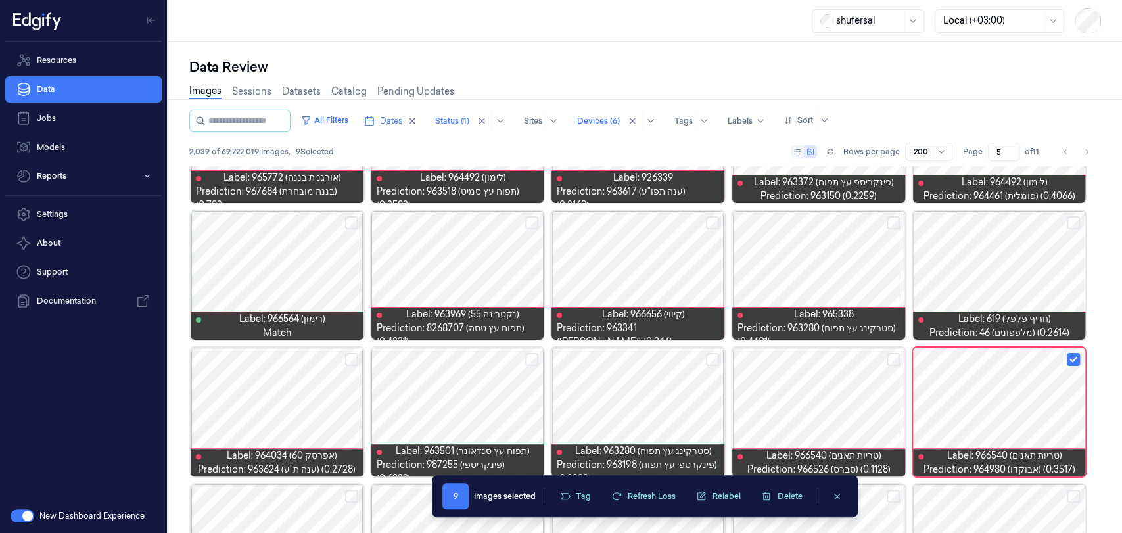
scroll to position [1113, 0]
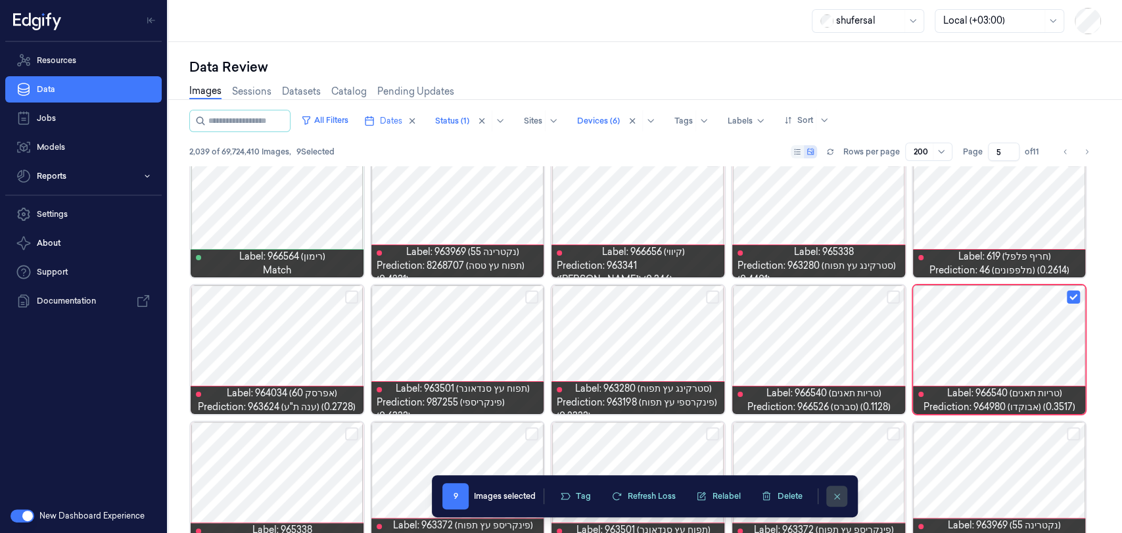
click at [835, 479] on icon "clearSelection" at bounding box center [837, 497] width 10 height 10
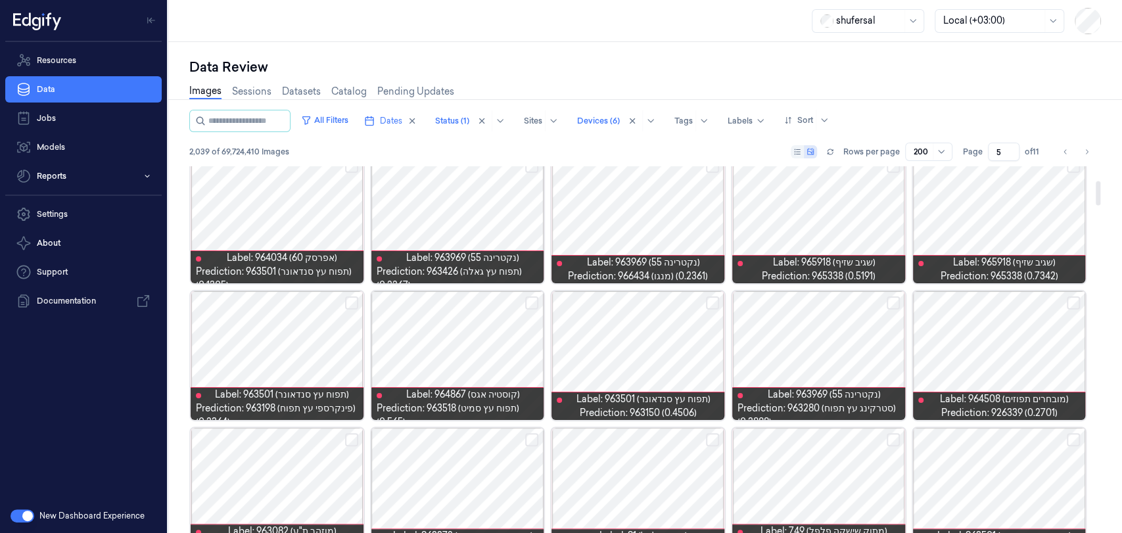
scroll to position [0, 0]
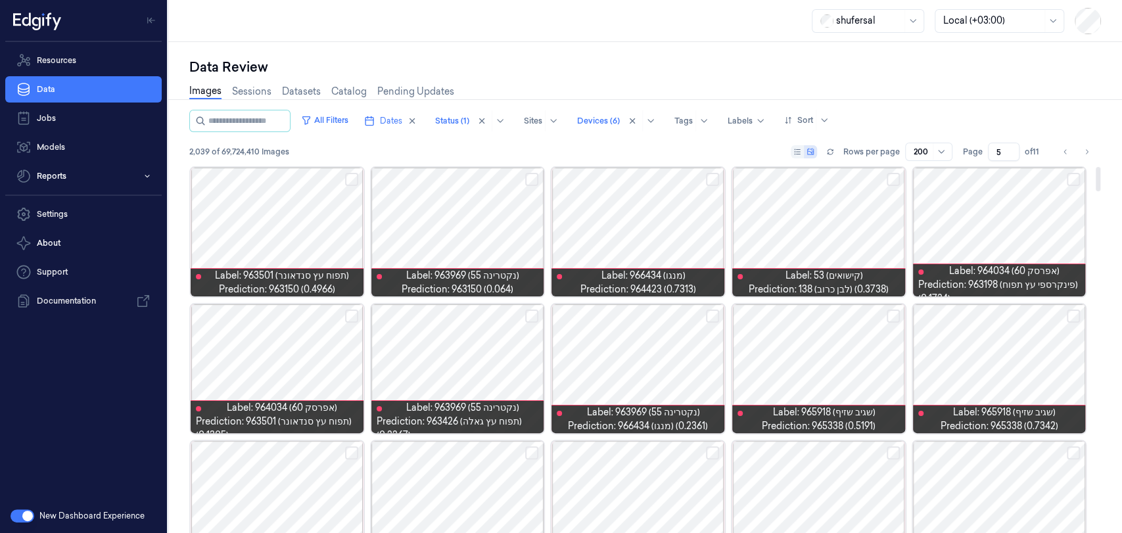
click at [1009, 167] on div at bounding box center [1098, 179] width 5 height 24
click at [709, 176] on button "Select row" at bounding box center [712, 179] width 13 height 13
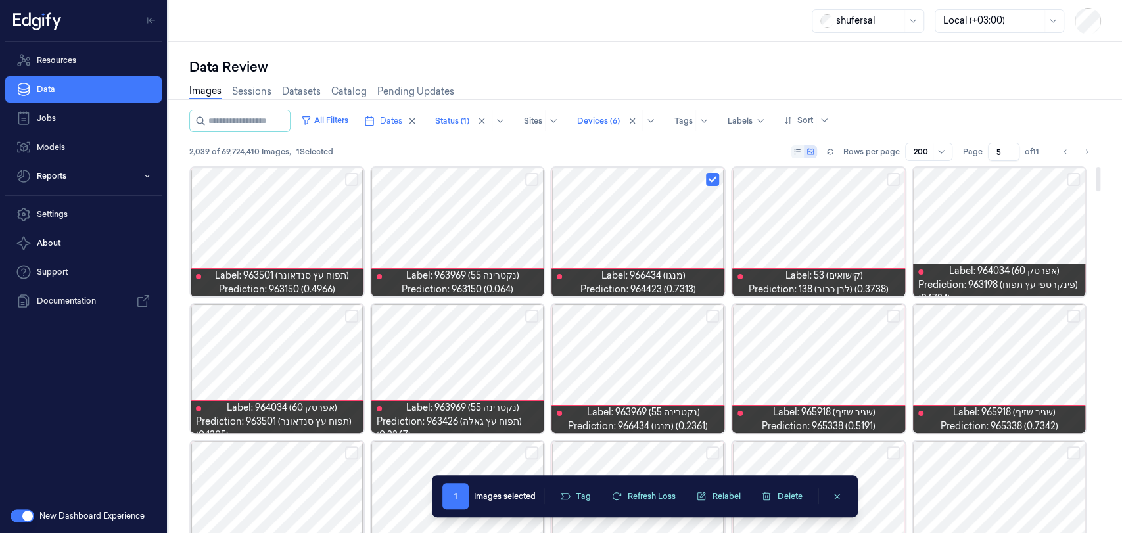
click at [530, 182] on button "Select row" at bounding box center [531, 179] width 13 height 13
click at [351, 179] on button "Select row" at bounding box center [351, 179] width 13 height 13
click at [894, 313] on button "Select row" at bounding box center [893, 316] width 13 height 13
click at [1009, 317] on button "Select row" at bounding box center [1073, 316] width 13 height 13
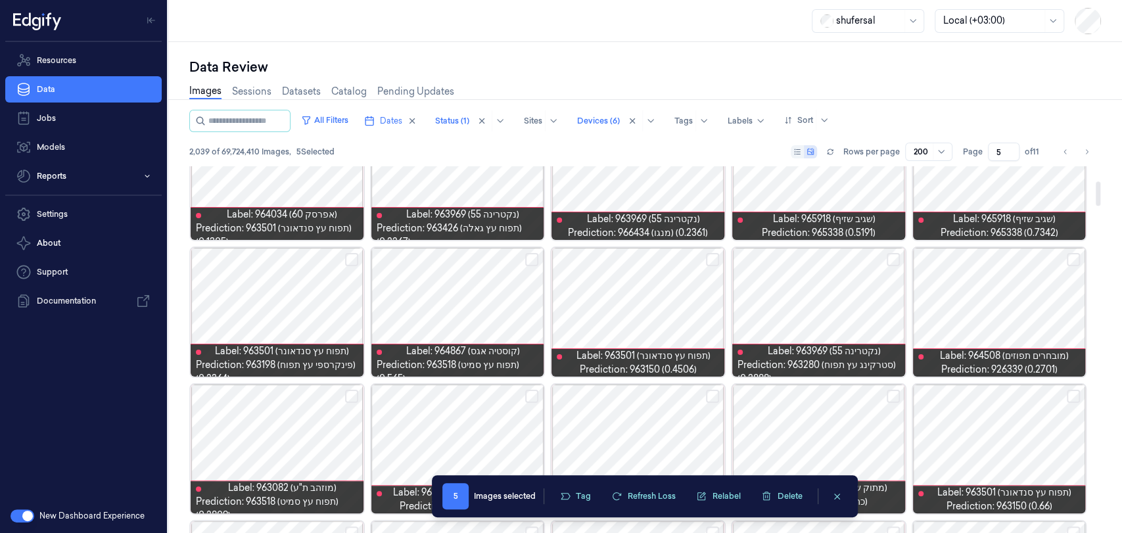
scroll to position [219, 0]
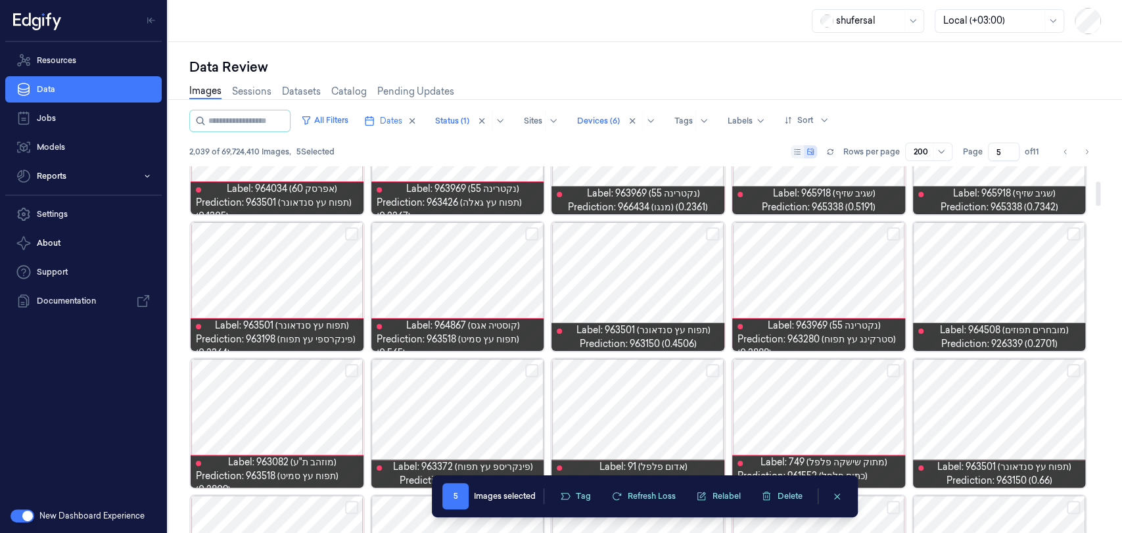
click at [1009, 230] on button "Select row" at bounding box center [1073, 233] width 13 height 13
click at [887, 233] on button "Select row" at bounding box center [893, 233] width 13 height 13
click at [710, 233] on button "Select row" at bounding box center [712, 233] width 13 height 13
click at [531, 233] on button "Select row" at bounding box center [531, 233] width 13 height 13
click at [531, 234] on button "Select row" at bounding box center [531, 233] width 13 height 13
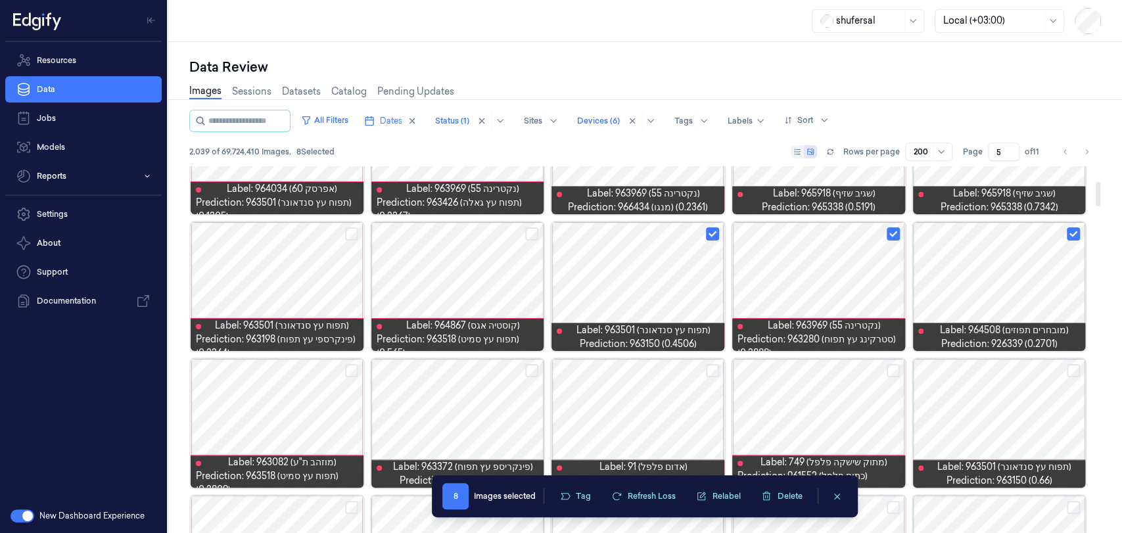
scroll to position [292, 0]
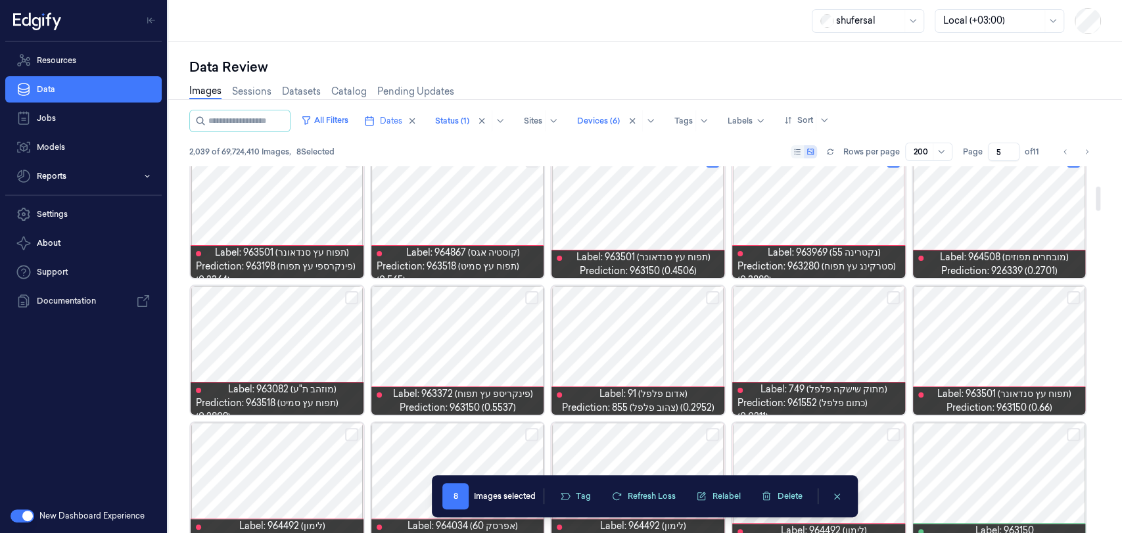
click at [531, 296] on button "Select row" at bounding box center [531, 297] width 13 height 13
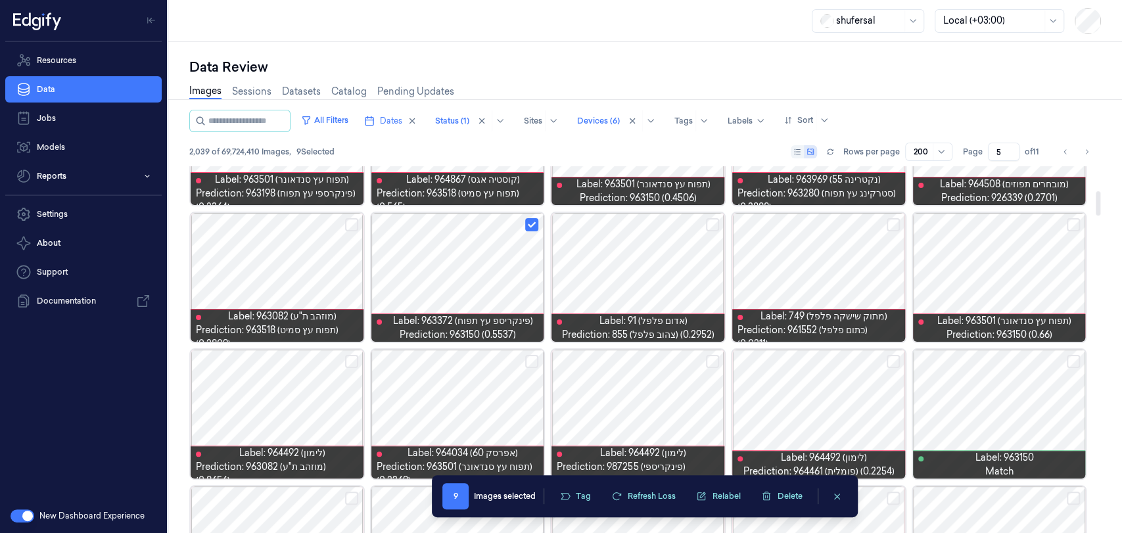
click at [1009, 223] on button "Select row" at bounding box center [1073, 224] width 13 height 13
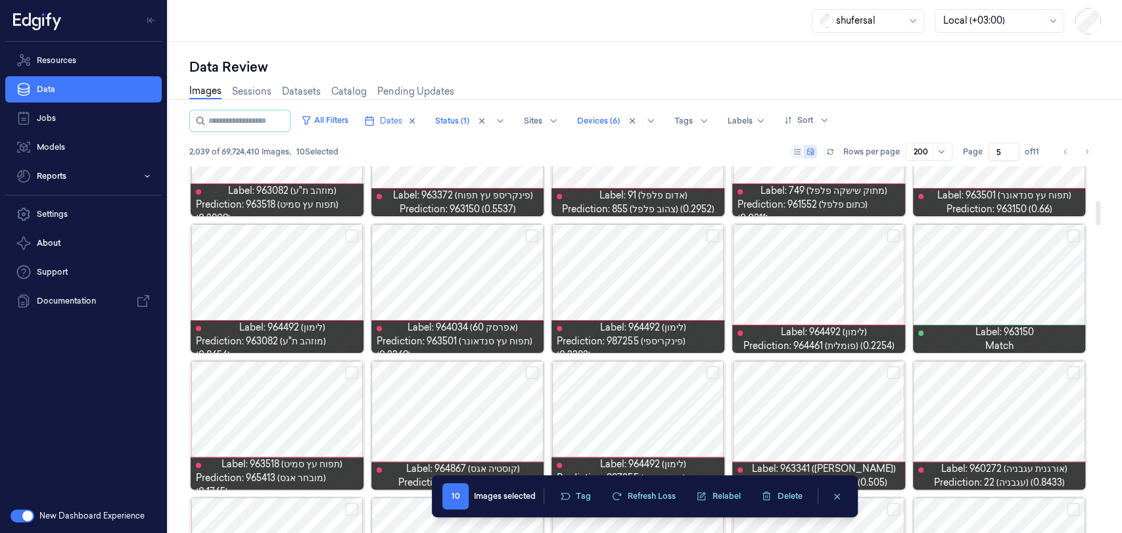
scroll to position [511, 0]
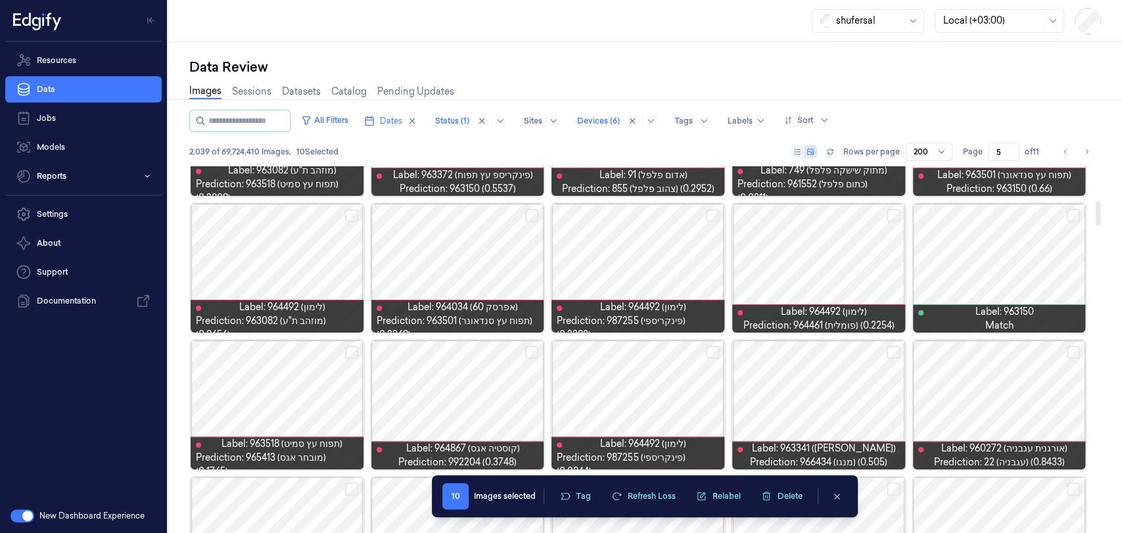
click at [532, 214] on button "Select row" at bounding box center [531, 215] width 13 height 13
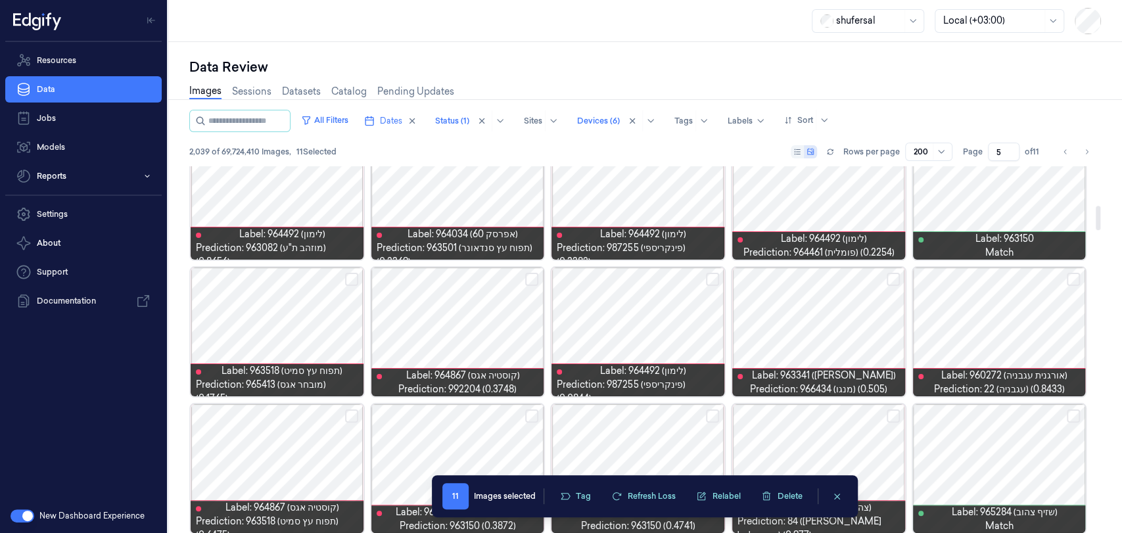
scroll to position [657, 0]
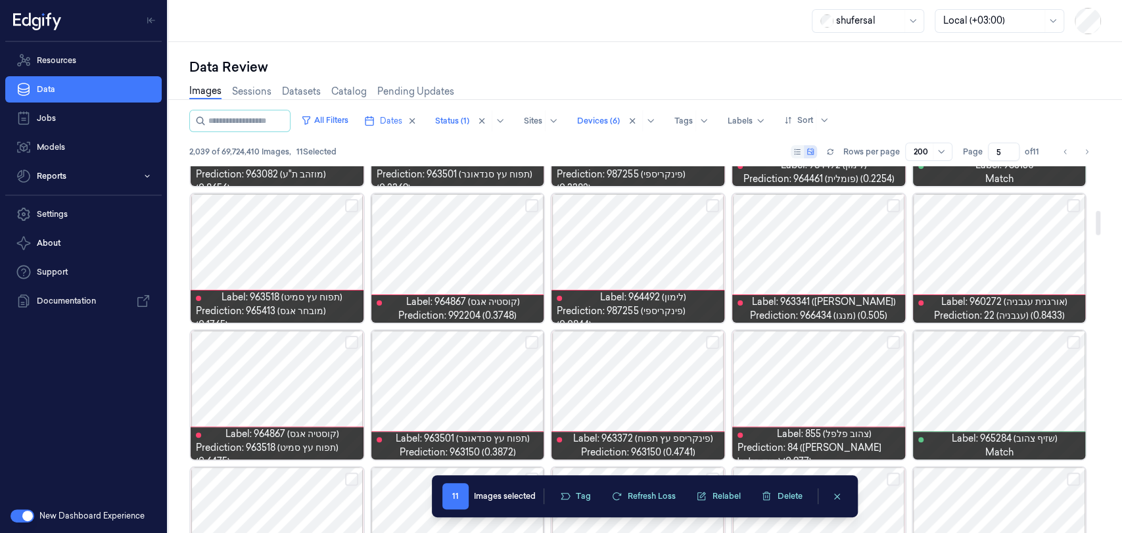
click at [531, 207] on button "Select row" at bounding box center [531, 205] width 13 height 13
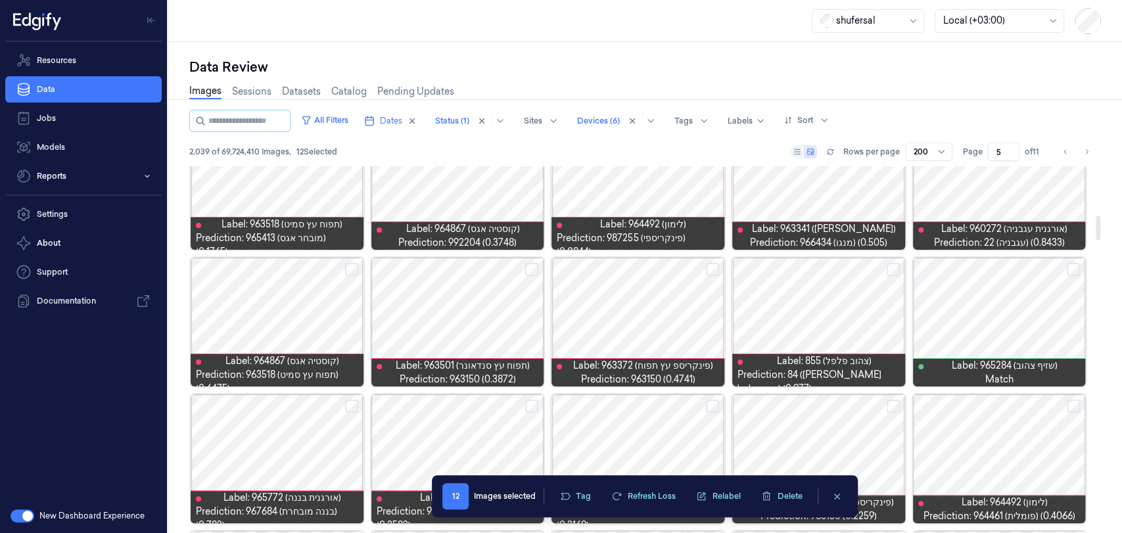
click at [712, 270] on button "Select row" at bounding box center [712, 269] width 13 height 13
click at [533, 267] on button "Select row" at bounding box center [531, 269] width 13 height 13
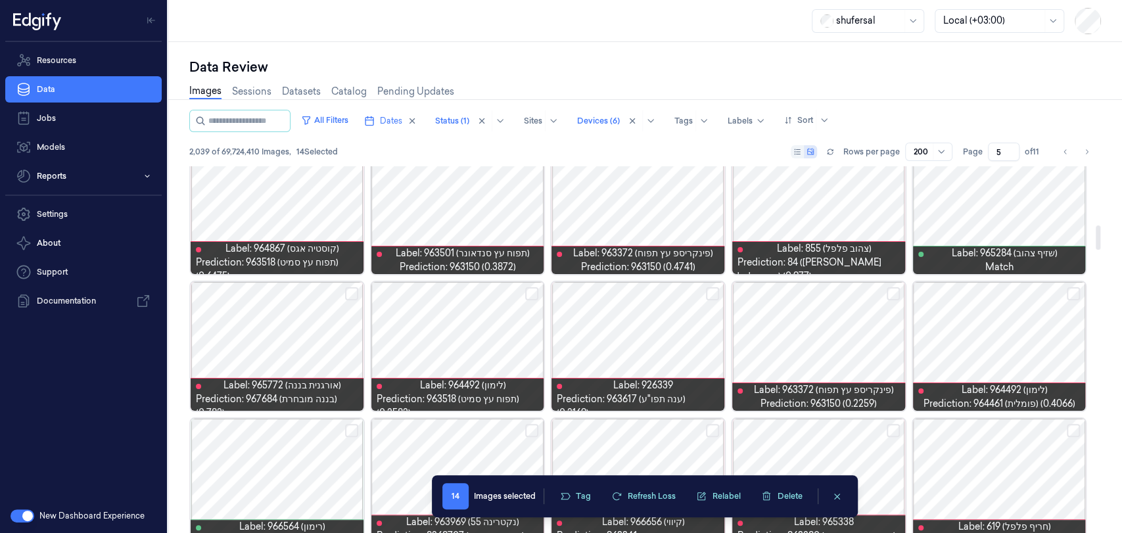
scroll to position [876, 0]
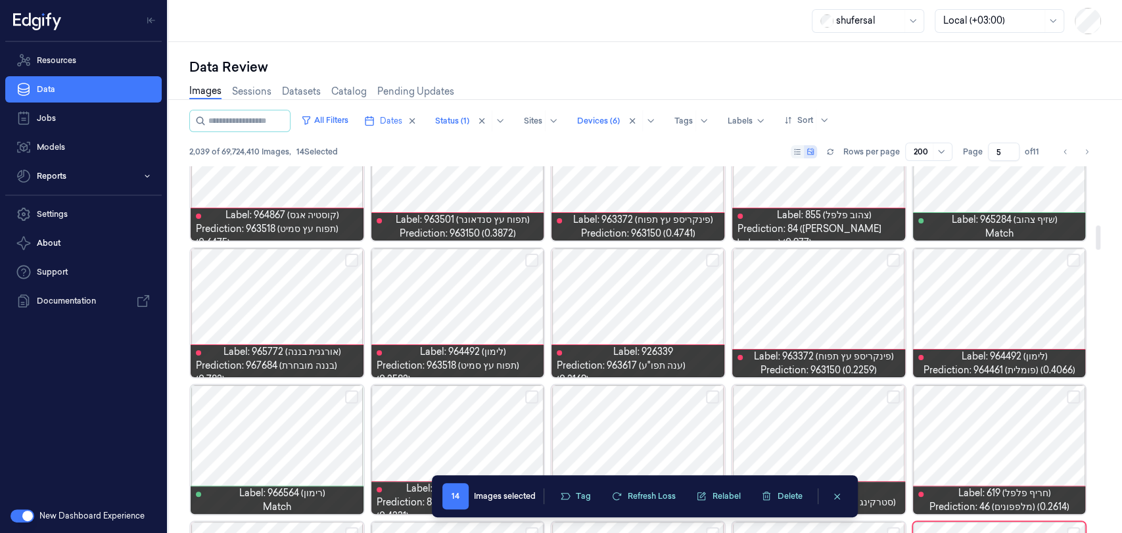
click at [893, 258] on button "Select row" at bounding box center [893, 260] width 13 height 13
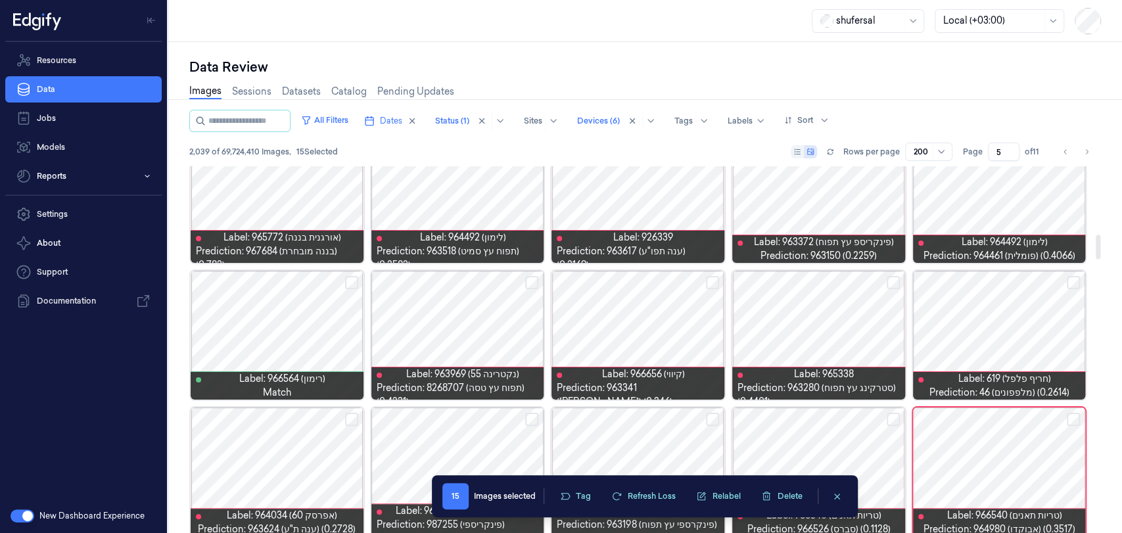
scroll to position [1022, 0]
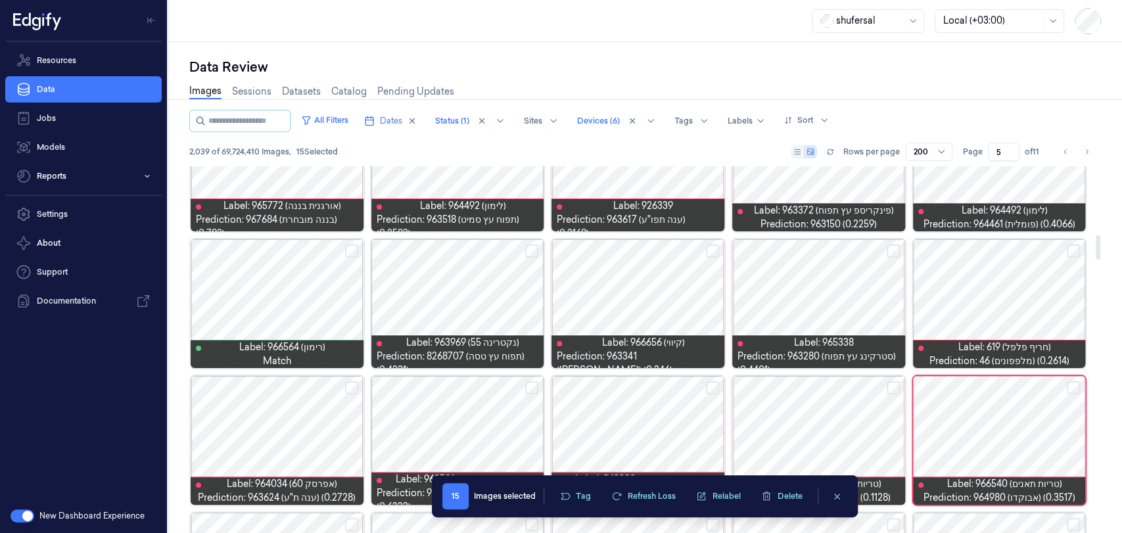
click at [1009, 250] on button "Select row" at bounding box center [1073, 251] width 13 height 13
click at [713, 249] on button "Select row" at bounding box center [712, 251] width 13 height 13
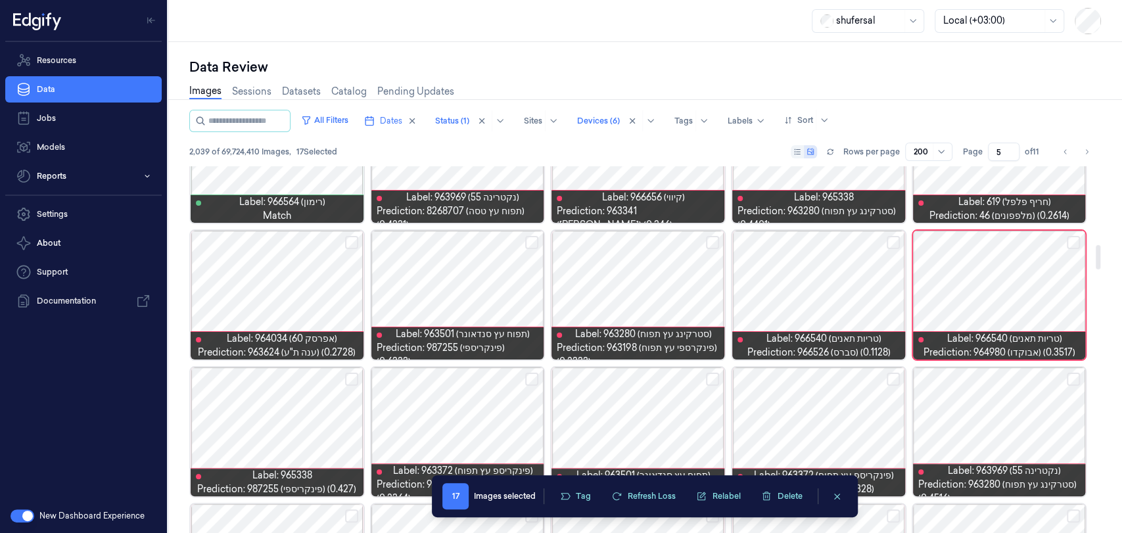
scroll to position [1168, 0]
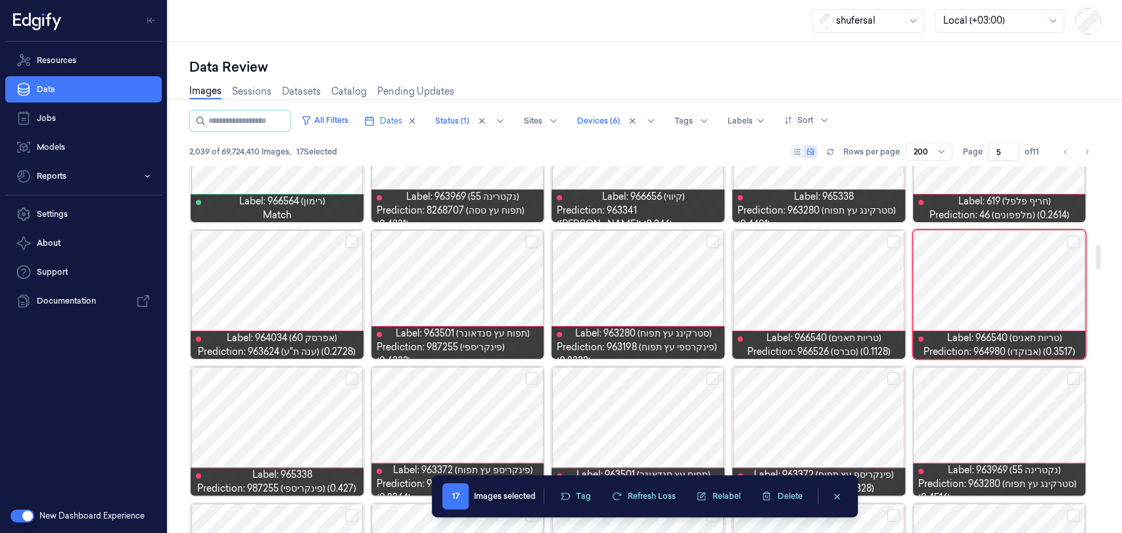
click at [348, 237] on button "Select row" at bounding box center [351, 241] width 13 height 13
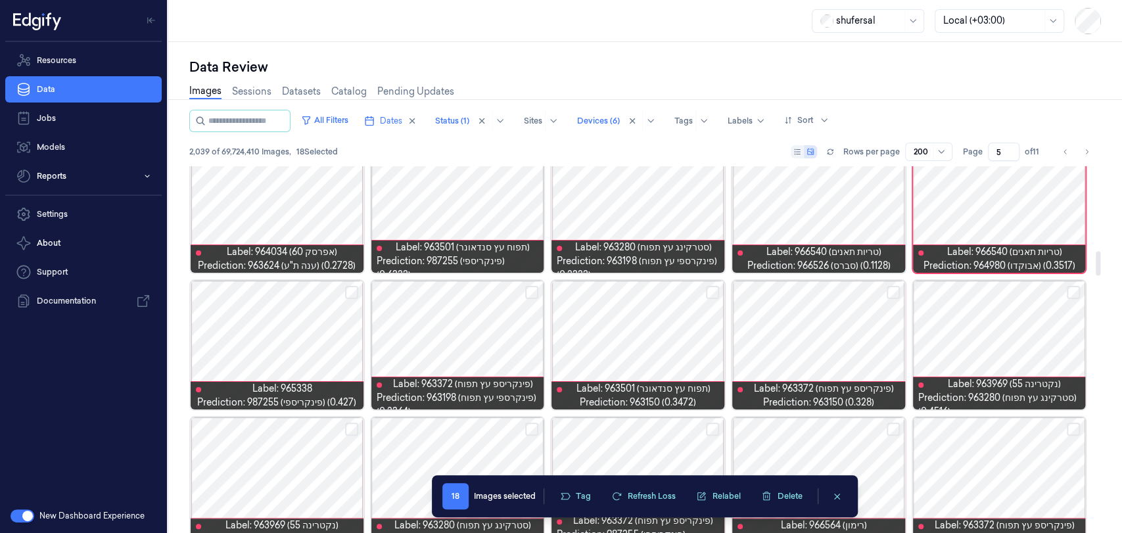
scroll to position [1315, 0]
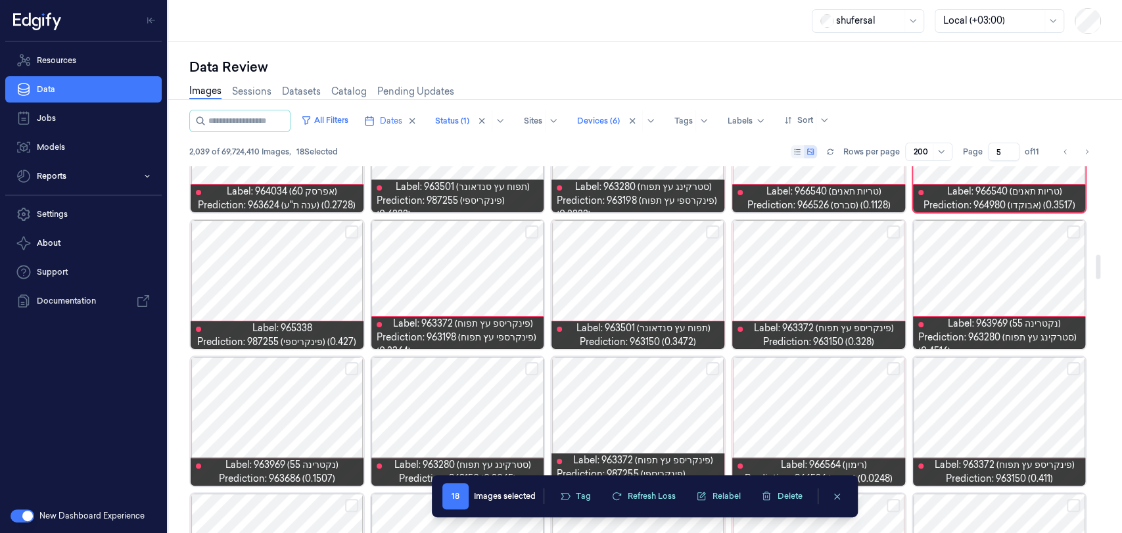
click at [894, 228] on button "Select row" at bounding box center [893, 231] width 13 height 13
click at [713, 230] on button "Select row" at bounding box center [712, 231] width 13 height 13
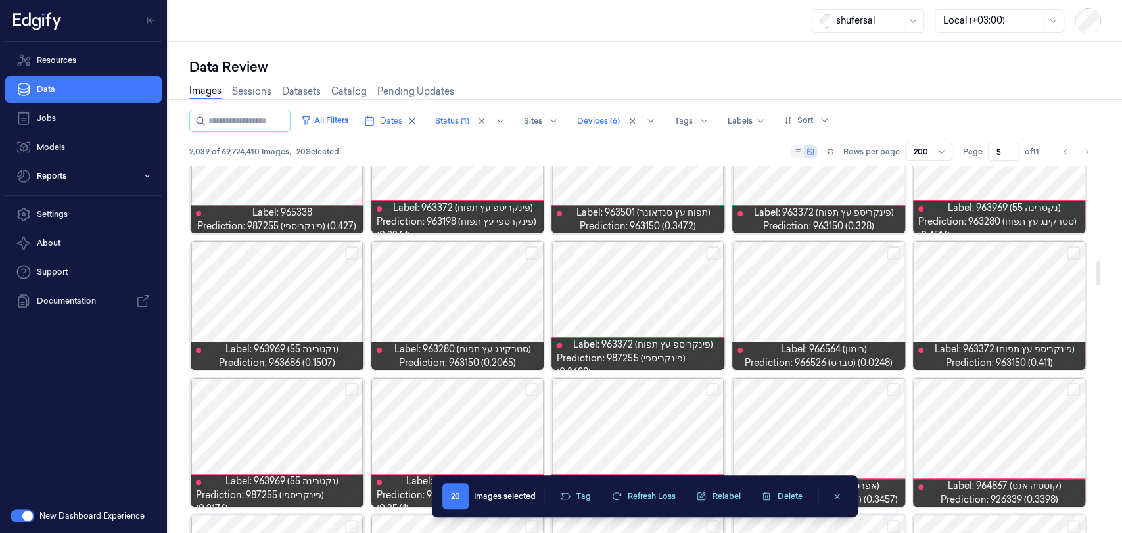
scroll to position [1461, 0]
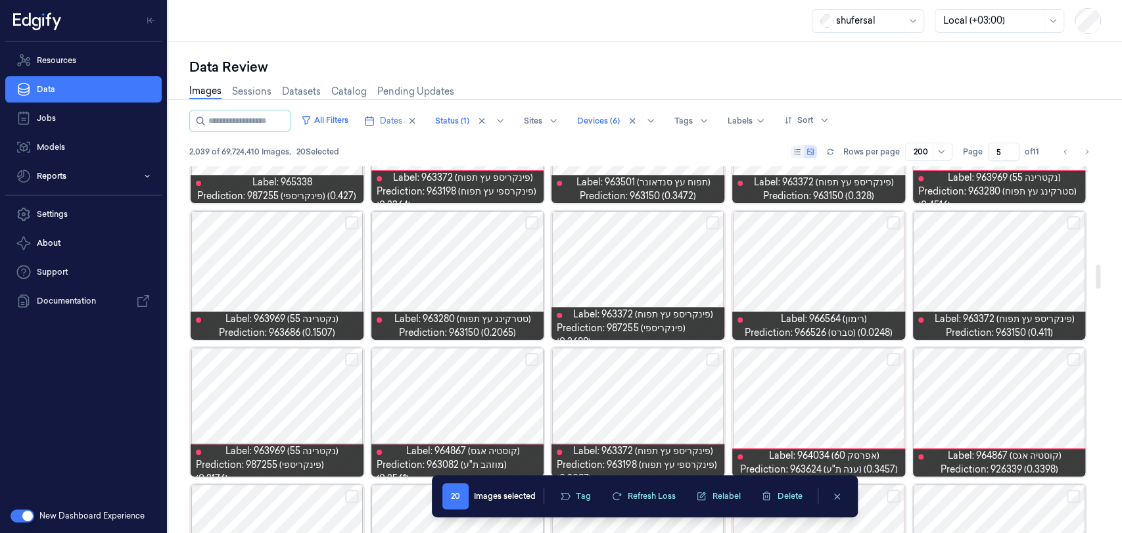
click at [352, 223] on button "Select row" at bounding box center [351, 222] width 13 height 13
click at [536, 217] on button "Select row" at bounding box center [531, 222] width 13 height 13
click at [1009, 222] on button "Select row" at bounding box center [1073, 222] width 13 height 13
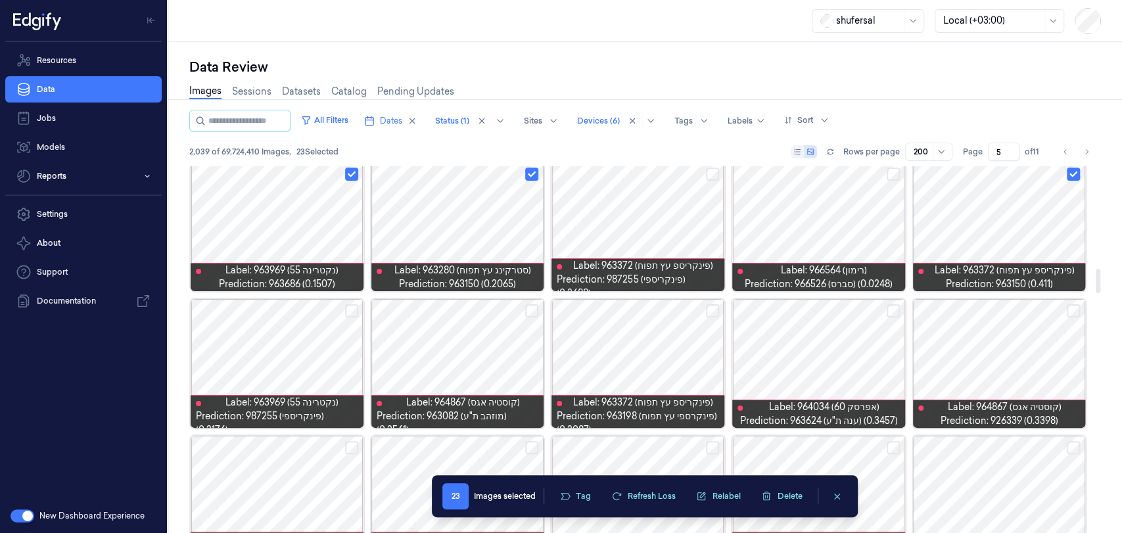
scroll to position [1534, 0]
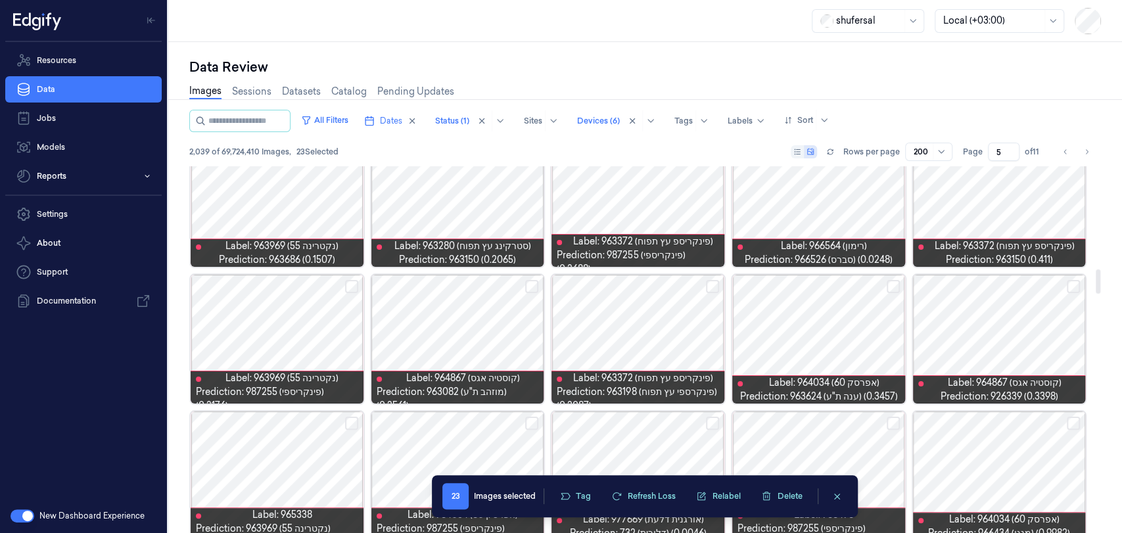
click at [1009, 287] on button "Select row" at bounding box center [1073, 286] width 13 height 13
click at [896, 280] on button "Select row" at bounding box center [893, 286] width 13 height 13
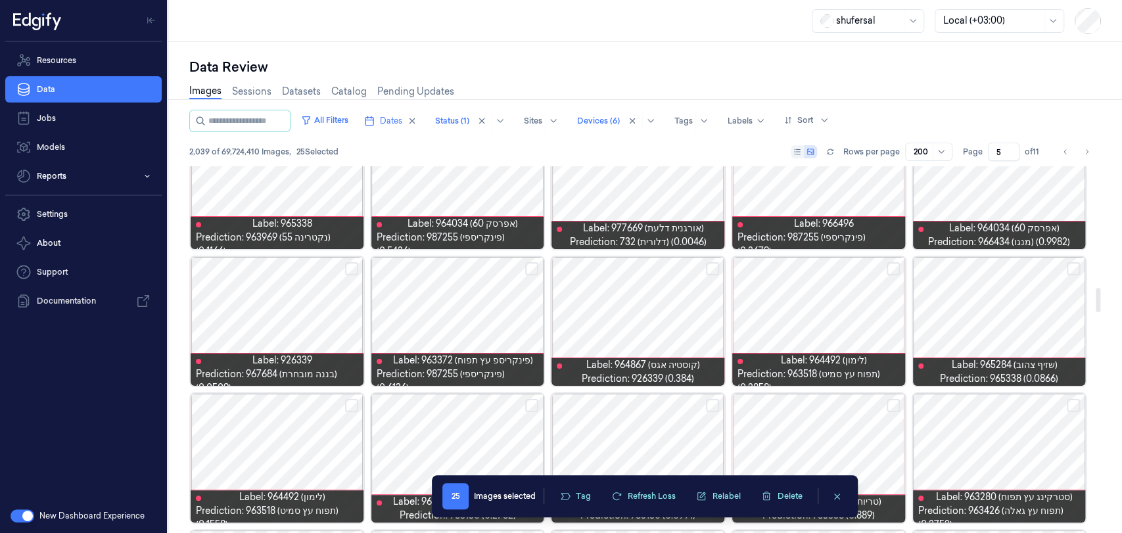
scroll to position [1825, 0]
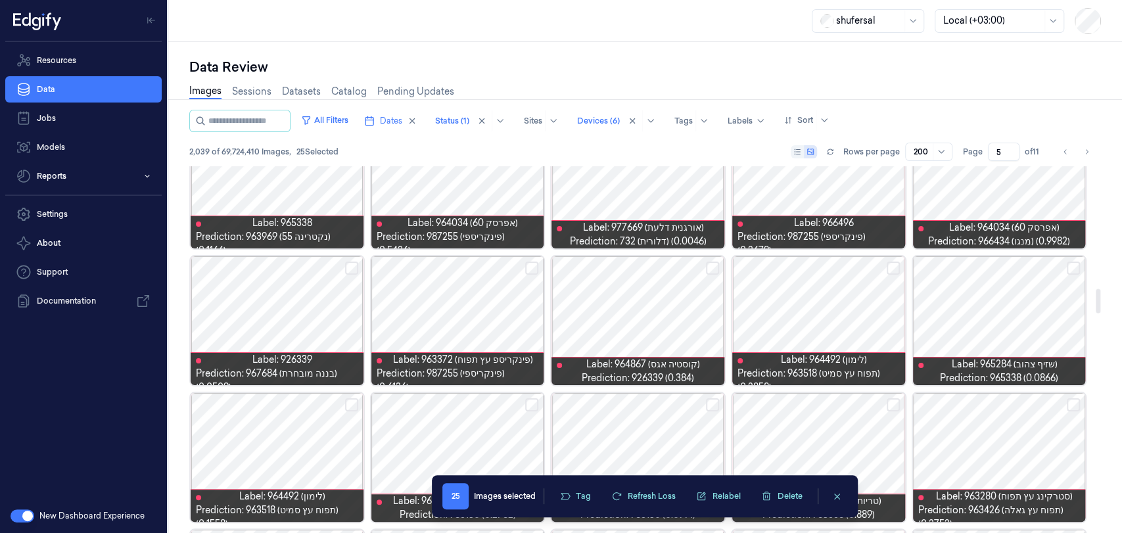
click at [1009, 272] on button "Select row" at bounding box center [1073, 268] width 13 height 13
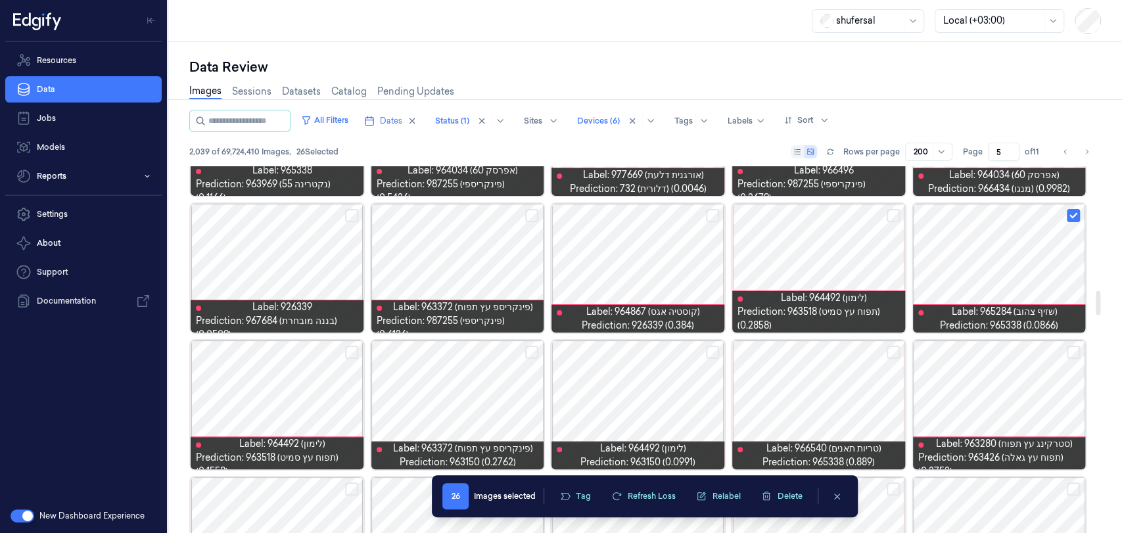
scroll to position [1898, 0]
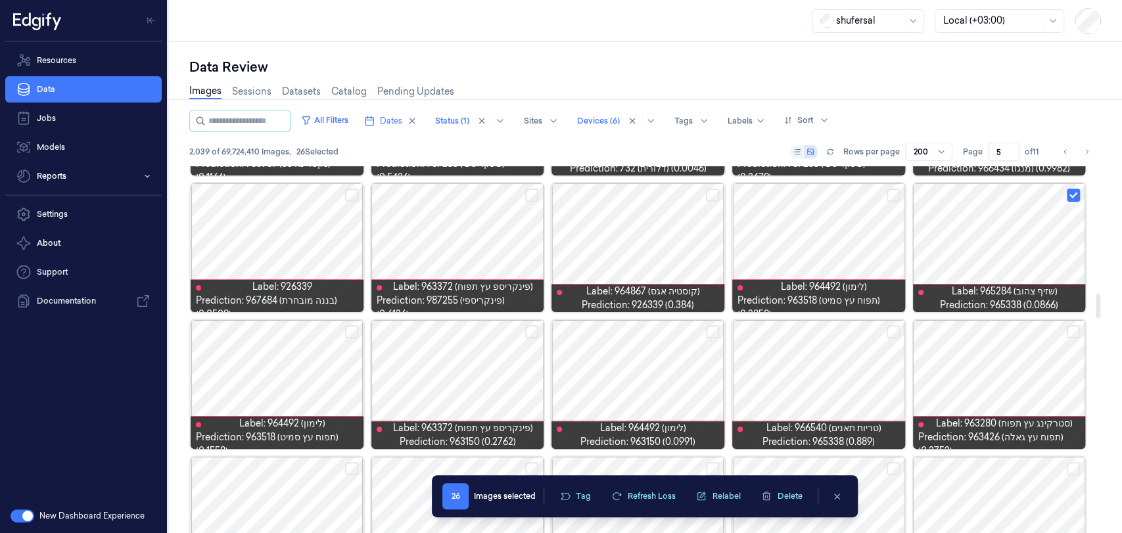
click at [714, 195] on button "Select row" at bounding box center [712, 195] width 13 height 13
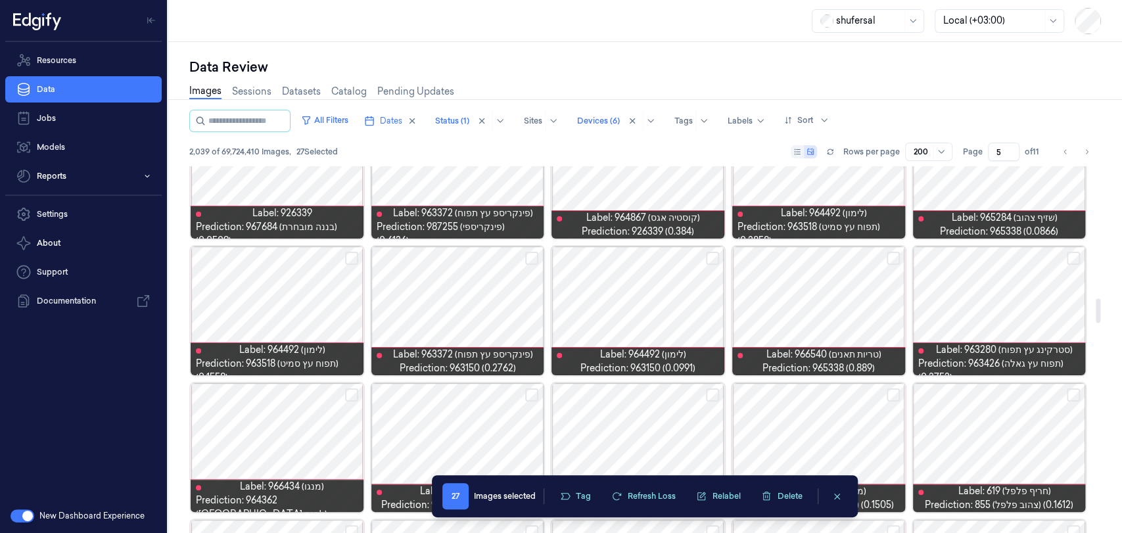
click at [530, 262] on button "Select row" at bounding box center [531, 258] width 13 height 13
click at [711, 260] on button "Select row" at bounding box center [712, 258] width 13 height 13
click at [897, 255] on button "Select row" at bounding box center [893, 258] width 13 height 13
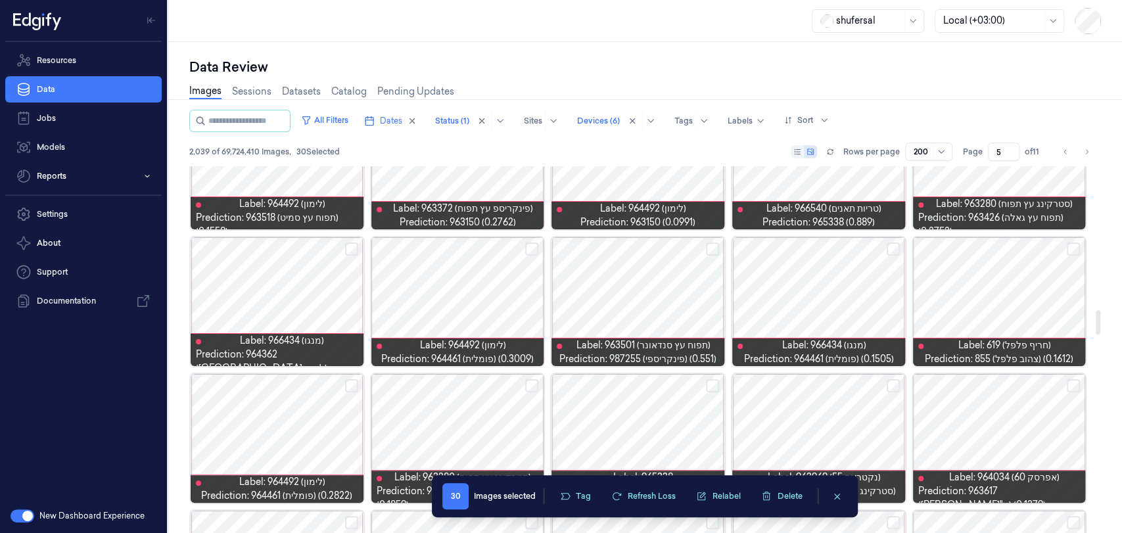
scroll to position [2191, 0]
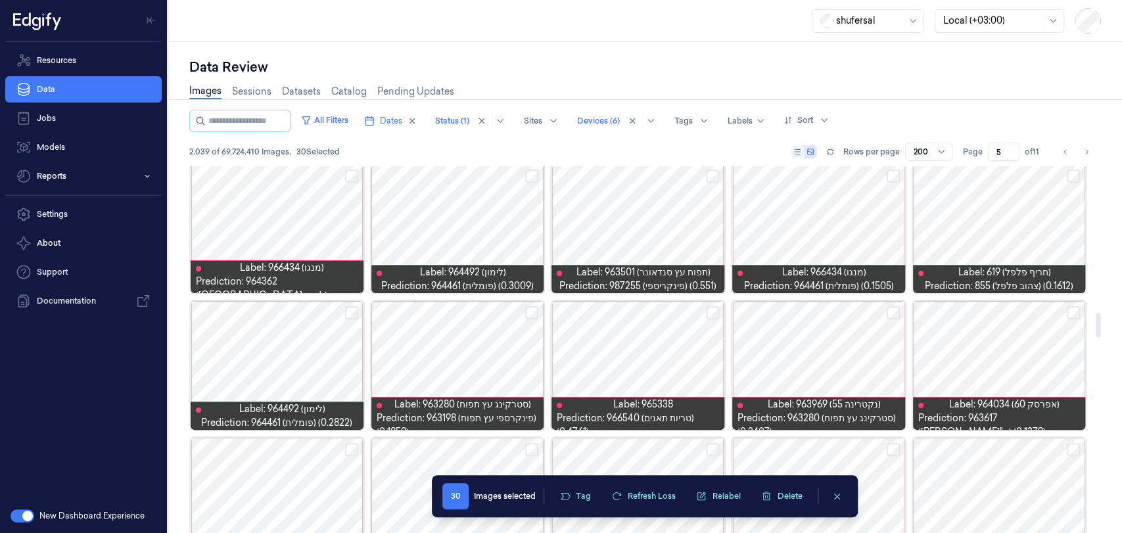
click at [534, 176] on button "Select row" at bounding box center [531, 176] width 13 height 13
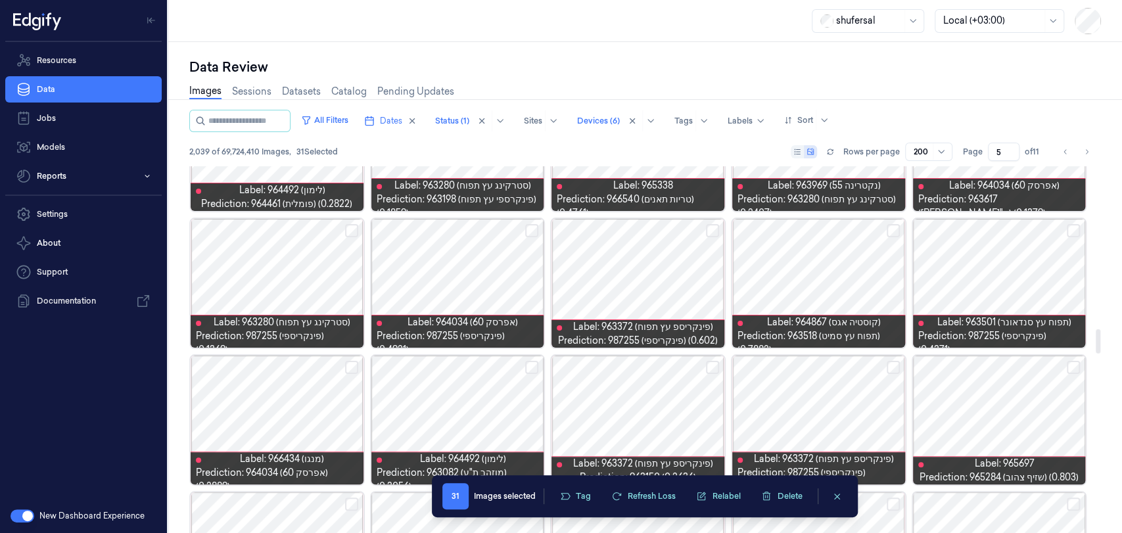
scroll to position [2483, 0]
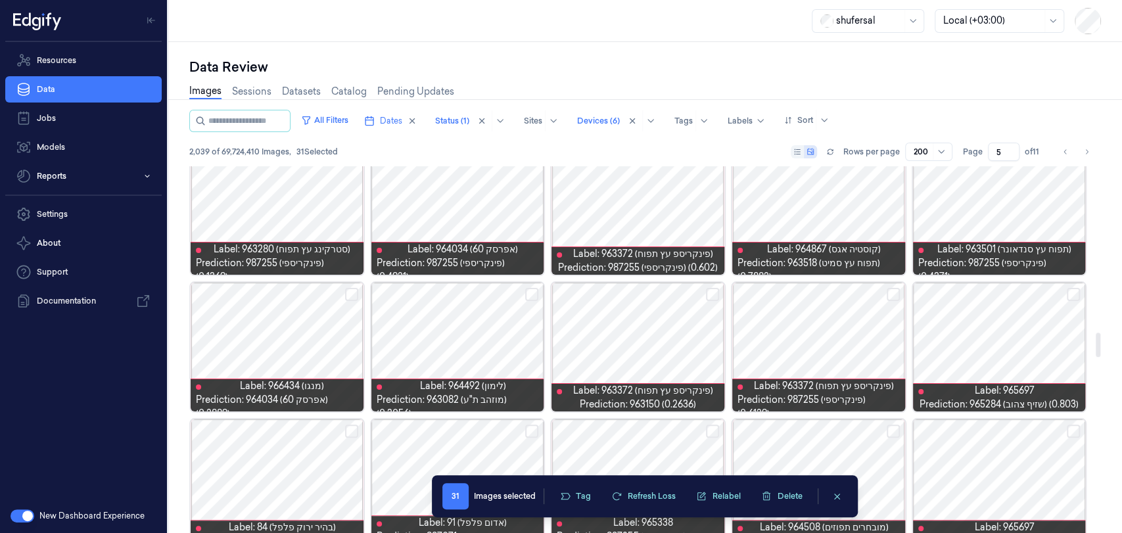
click at [709, 289] on button "Select row" at bounding box center [712, 294] width 13 height 13
click at [1009, 300] on button "Select row" at bounding box center [1073, 294] width 13 height 13
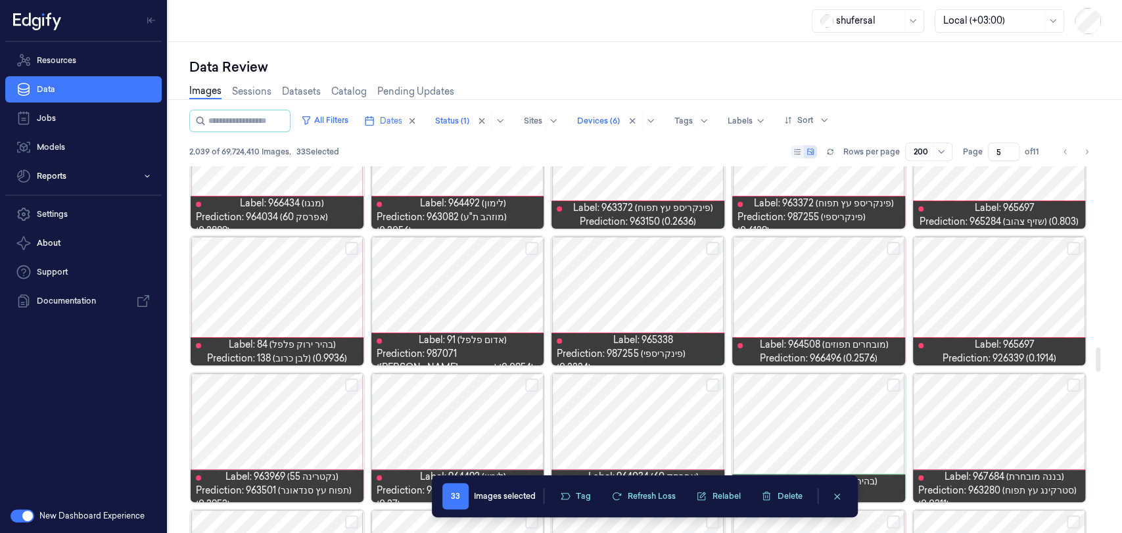
scroll to position [2702, 0]
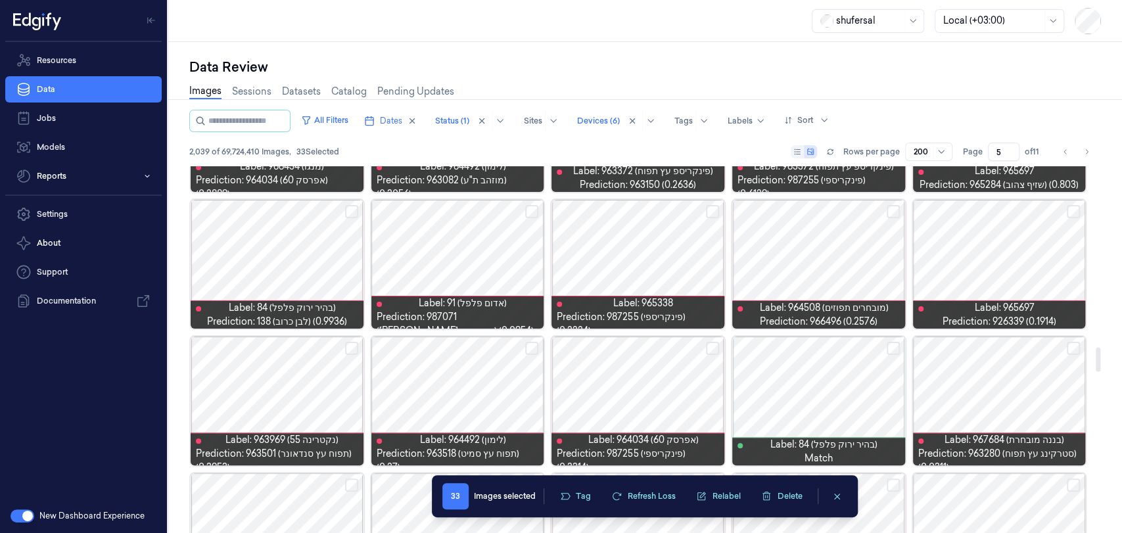
click at [1009, 208] on button "Select row" at bounding box center [1073, 211] width 13 height 13
click at [897, 212] on button "Select row" at bounding box center [893, 211] width 13 height 13
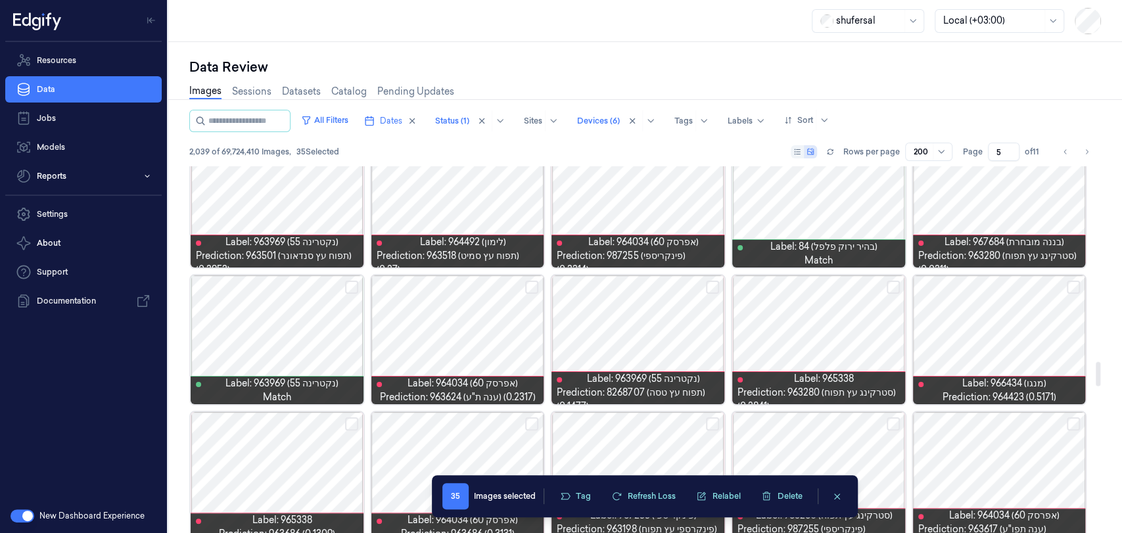
scroll to position [2921, 0]
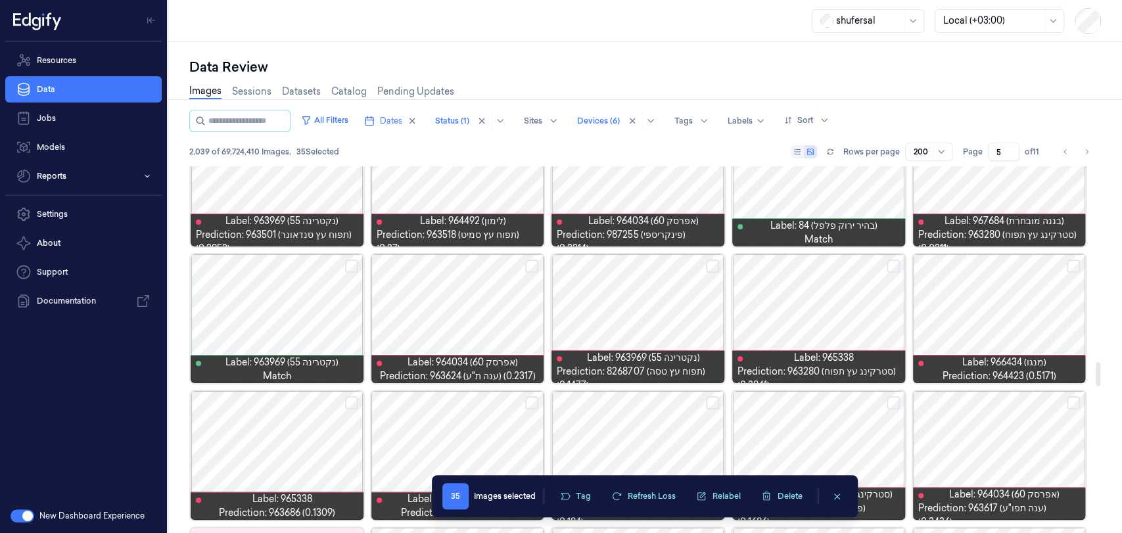
click at [1009, 263] on button "Select row" at bounding box center [1073, 266] width 13 height 13
click at [536, 268] on button "Select row" at bounding box center [531, 266] width 13 height 13
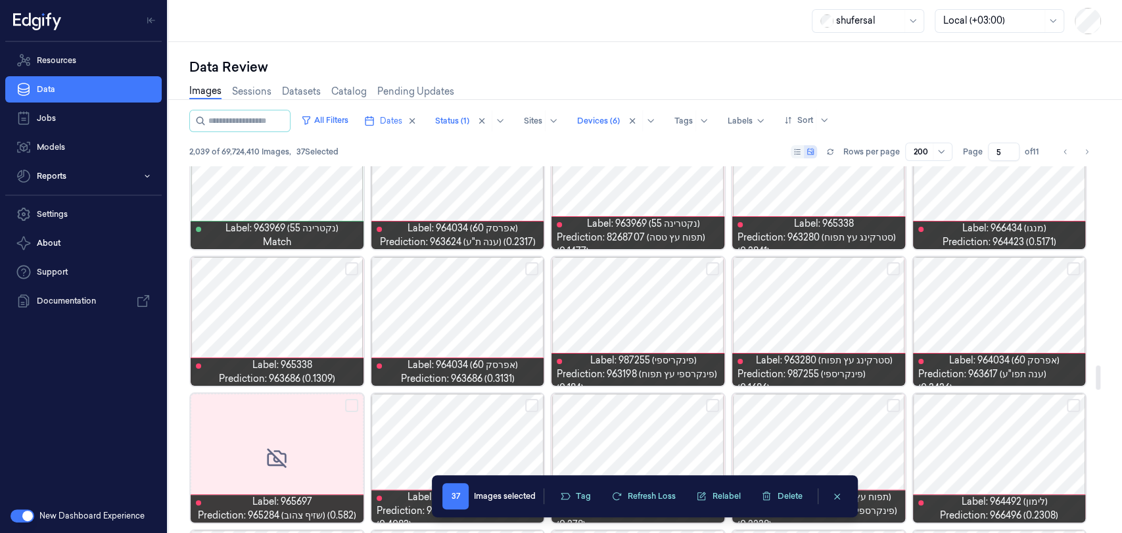
scroll to position [3067, 0]
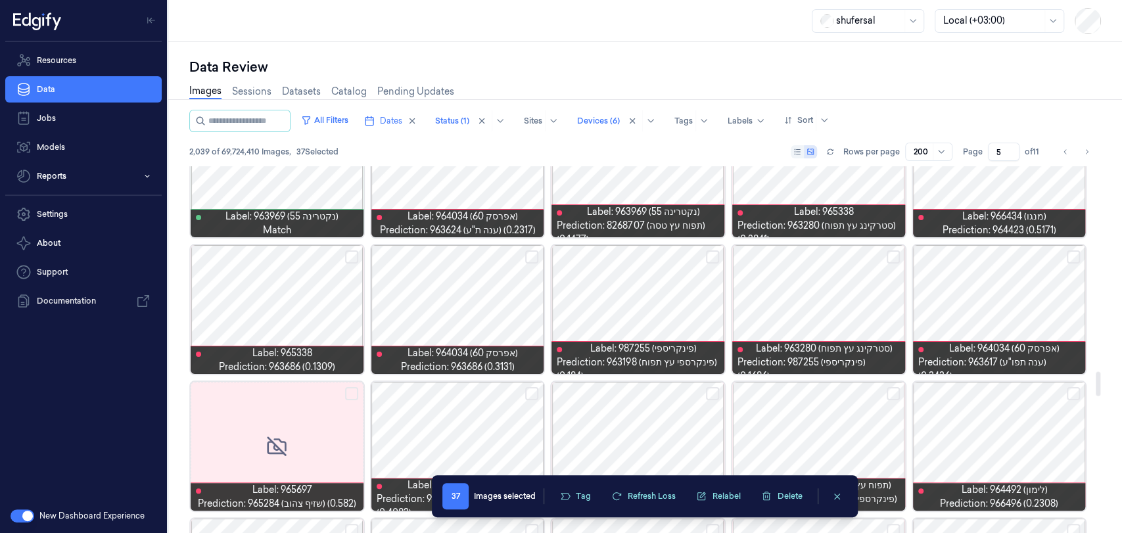
click at [352, 255] on button "Select row" at bounding box center [351, 256] width 13 height 13
click at [534, 255] on button "Select row" at bounding box center [531, 256] width 13 height 13
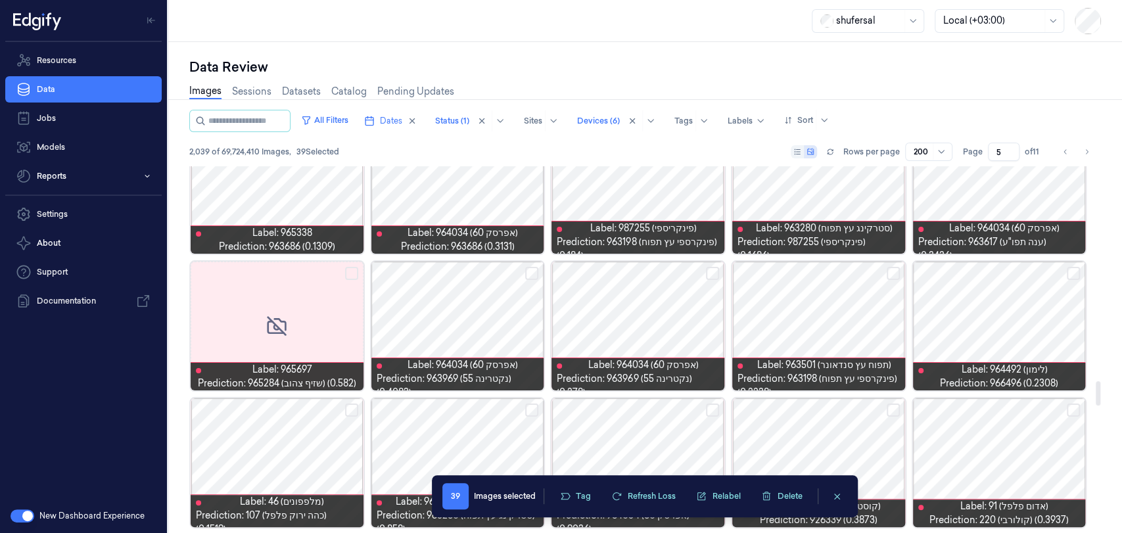
scroll to position [3213, 0]
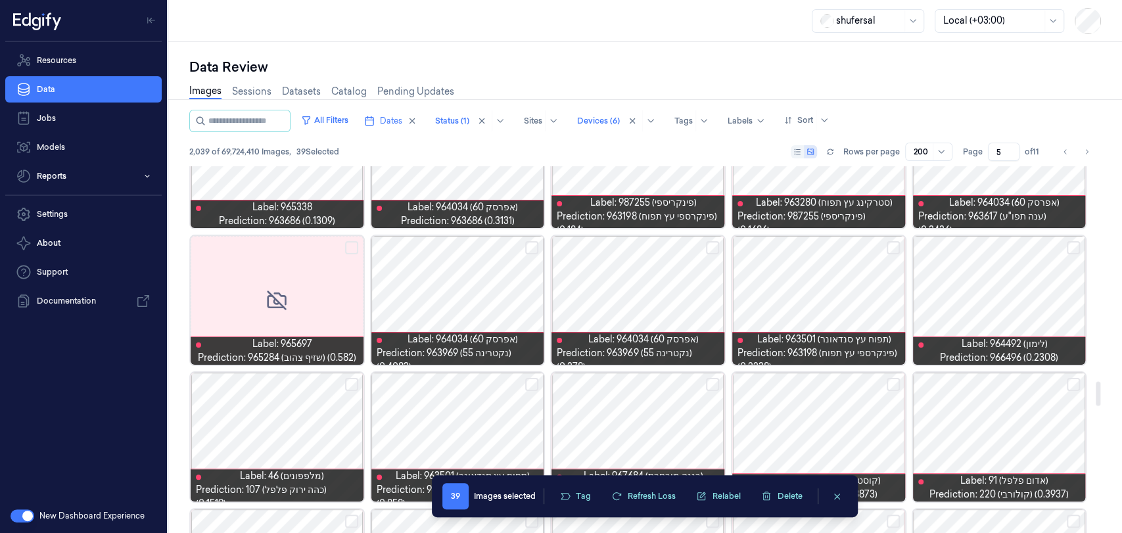
click at [1009, 244] on button "Select row" at bounding box center [1073, 247] width 13 height 13
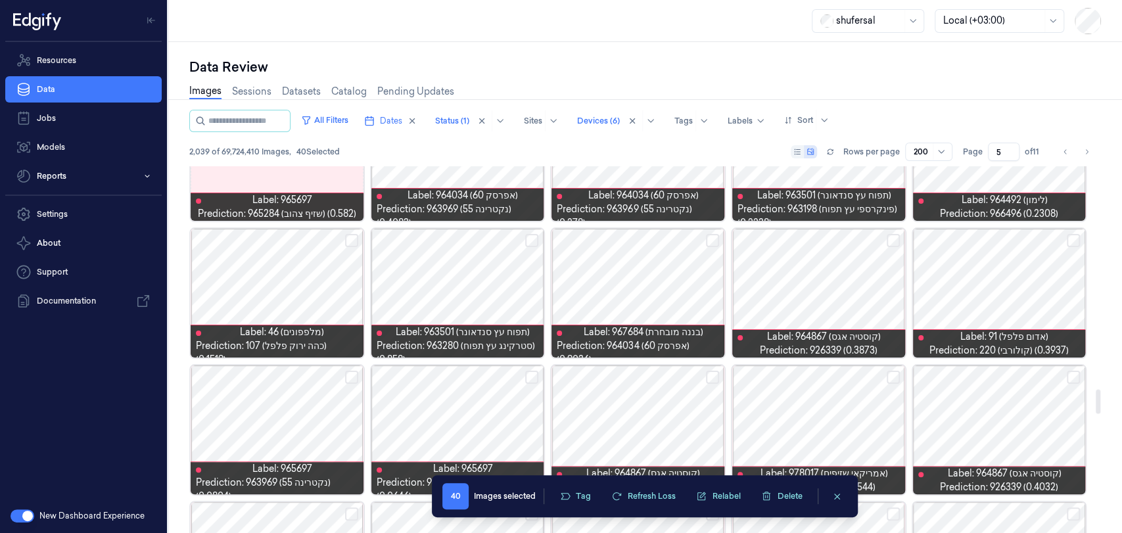
scroll to position [3360, 0]
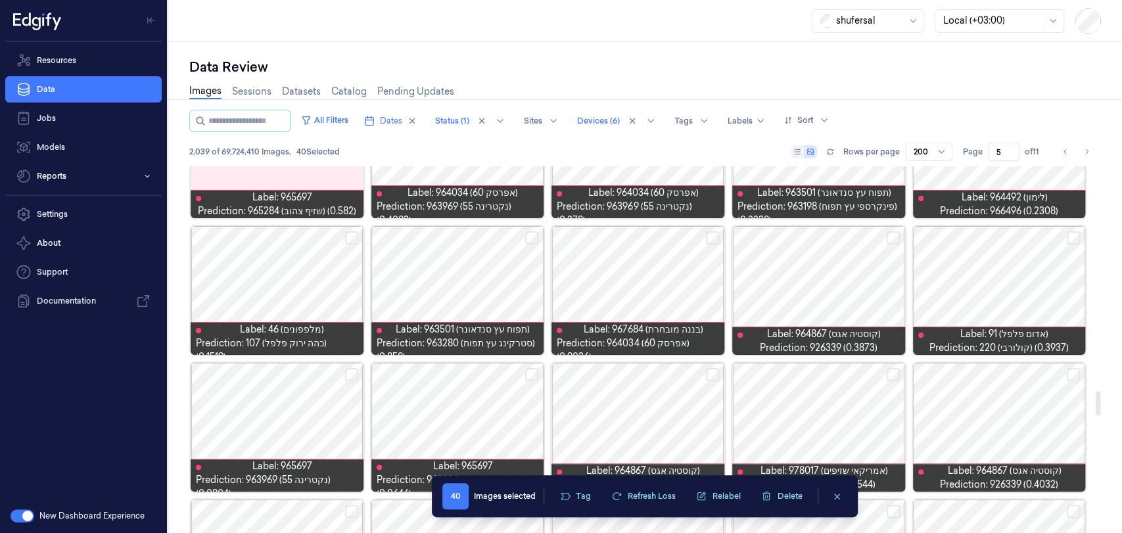
click at [889, 238] on button "Select row" at bounding box center [893, 237] width 13 height 13
click at [1009, 237] on button "Select row" at bounding box center [1073, 237] width 13 height 13
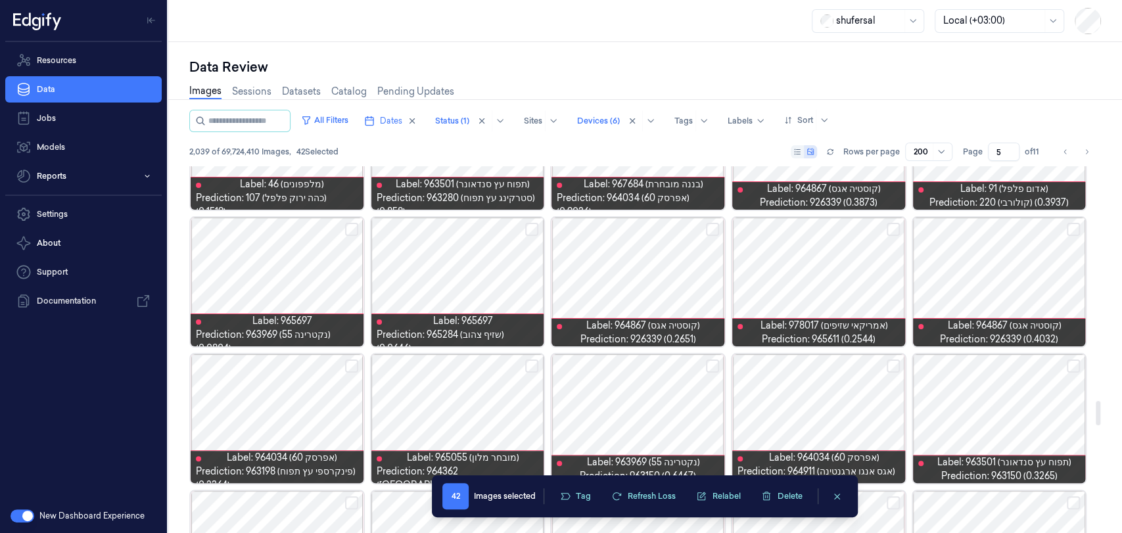
scroll to position [3506, 0]
click at [1009, 225] on button "Select row" at bounding box center [1073, 228] width 13 height 13
click at [895, 228] on button "Select row" at bounding box center [893, 228] width 13 height 13
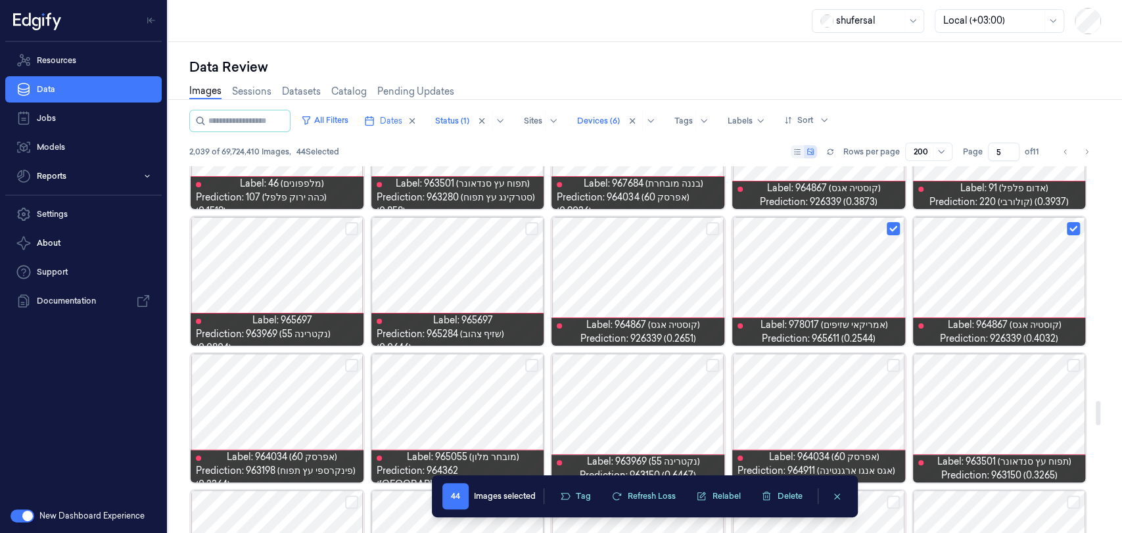
click at [711, 225] on button "Select row" at bounding box center [712, 228] width 13 height 13
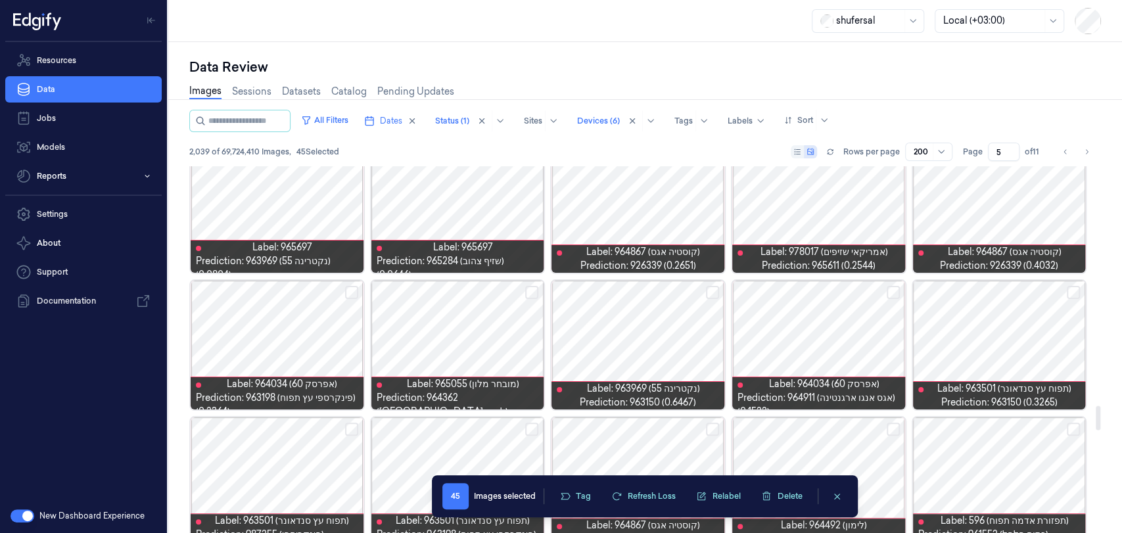
scroll to position [3651, 0]
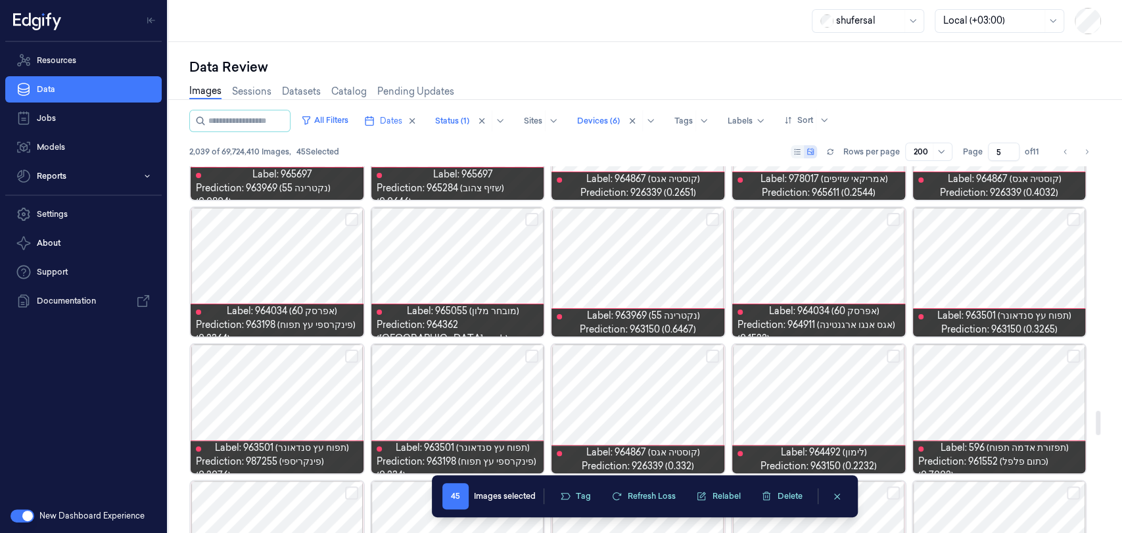
click at [709, 218] on button "Select row" at bounding box center [712, 219] width 13 height 13
click at [1009, 220] on button "Select row" at bounding box center [1073, 219] width 13 height 13
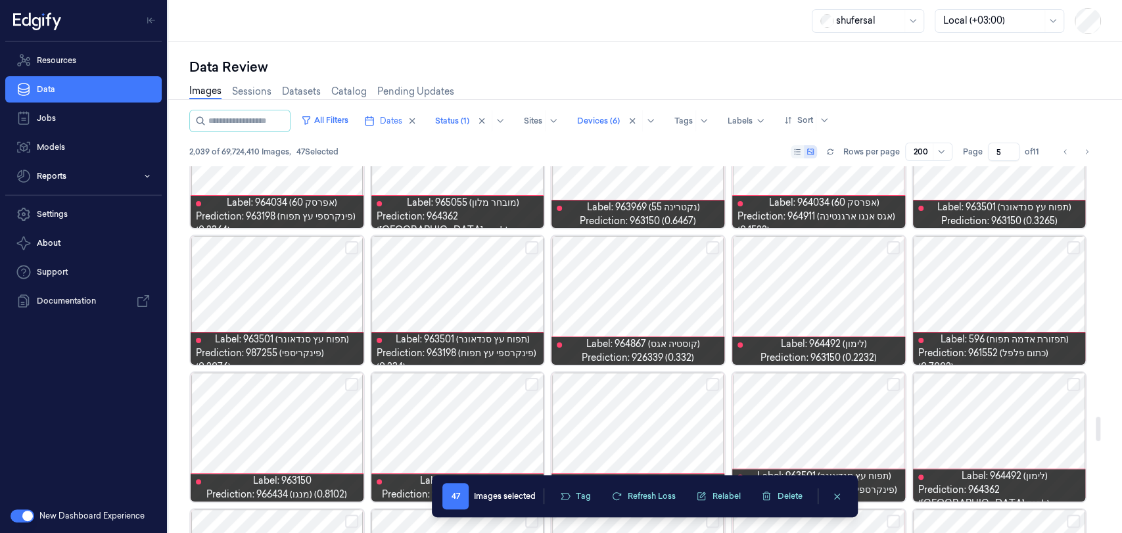
scroll to position [3797, 0]
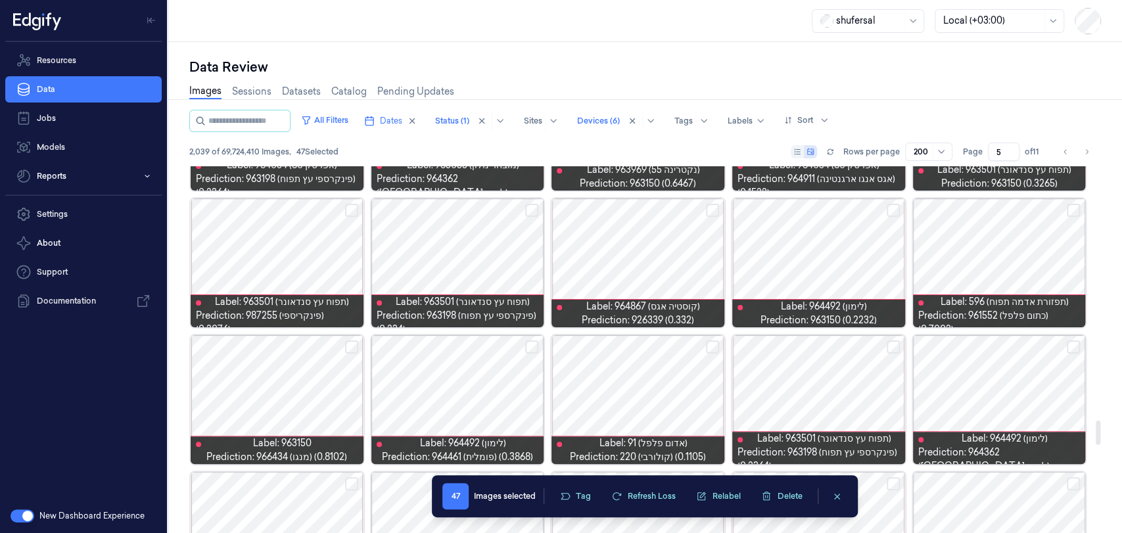
click at [893, 214] on button "Select row" at bounding box center [893, 210] width 13 height 13
click at [713, 204] on button "Select row" at bounding box center [712, 210] width 13 height 13
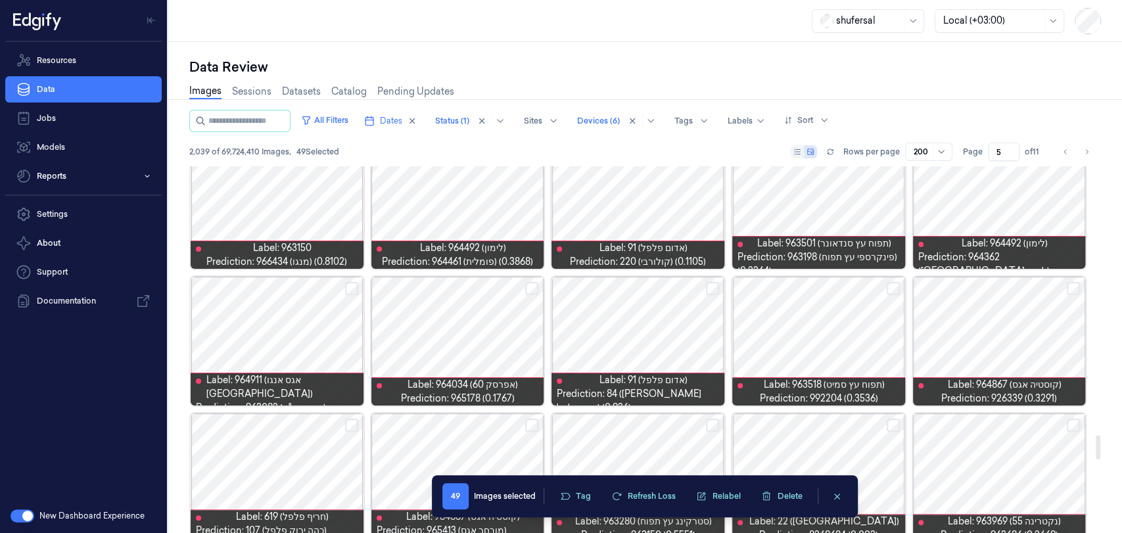
scroll to position [4017, 0]
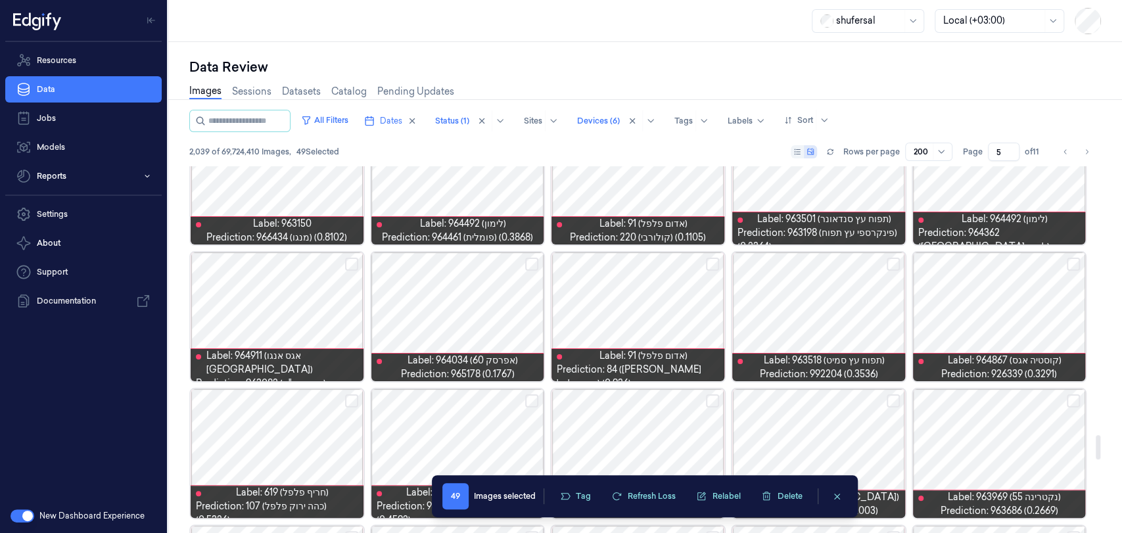
click at [1009, 266] on button "Select row" at bounding box center [1073, 264] width 13 height 13
click at [892, 261] on button "Select row" at bounding box center [893, 264] width 13 height 13
click at [526, 264] on button "Select row" at bounding box center [531, 264] width 13 height 13
click at [352, 264] on button "Select row" at bounding box center [351, 264] width 13 height 13
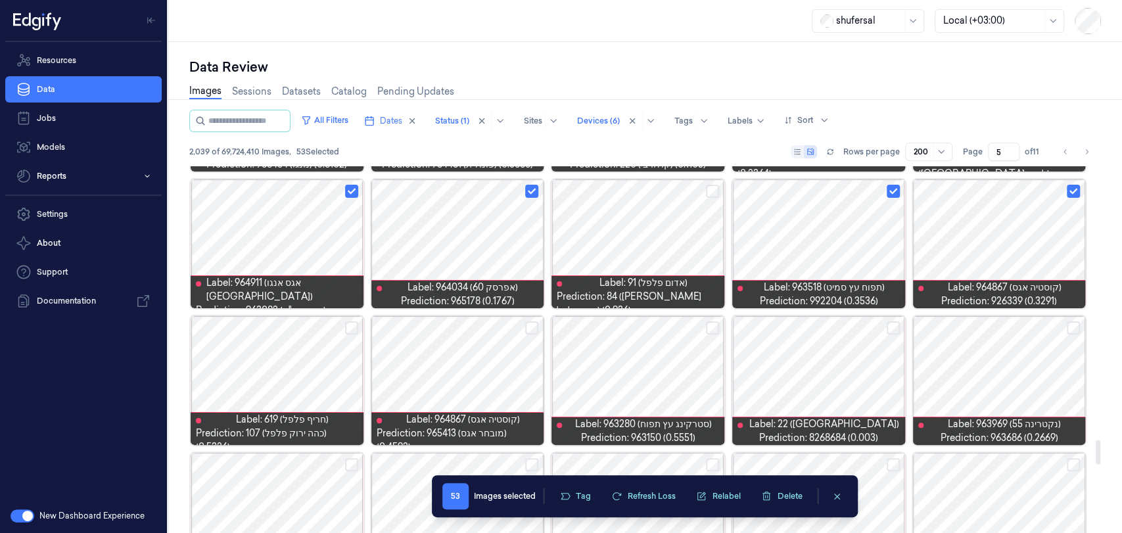
scroll to position [4163, 0]
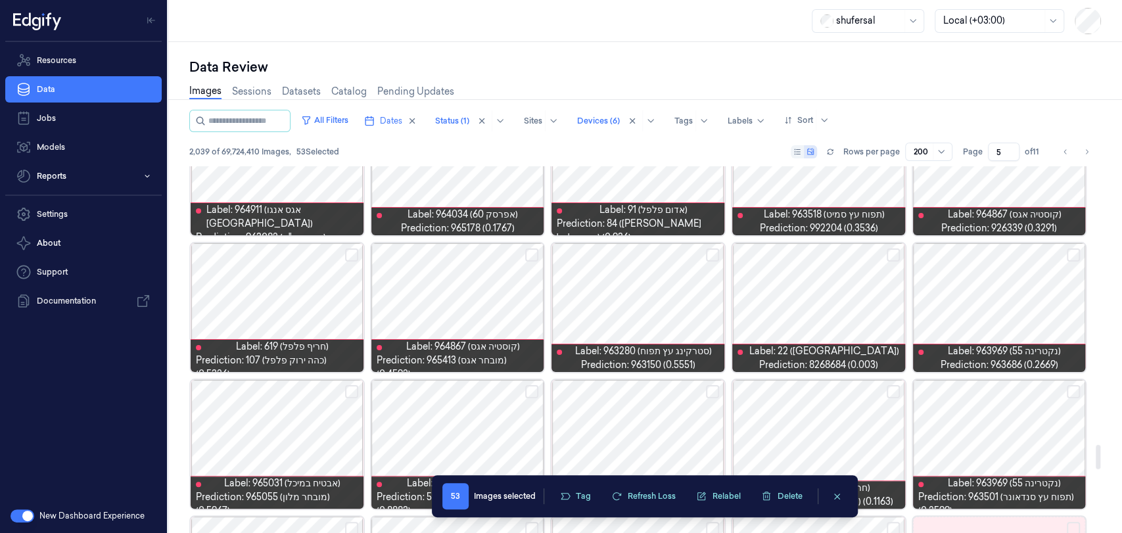
click at [711, 254] on button "Select row" at bounding box center [712, 254] width 13 height 13
click at [893, 256] on button "Select row" at bounding box center [893, 254] width 13 height 13
click at [1009, 254] on button "Select row" at bounding box center [1073, 254] width 13 height 13
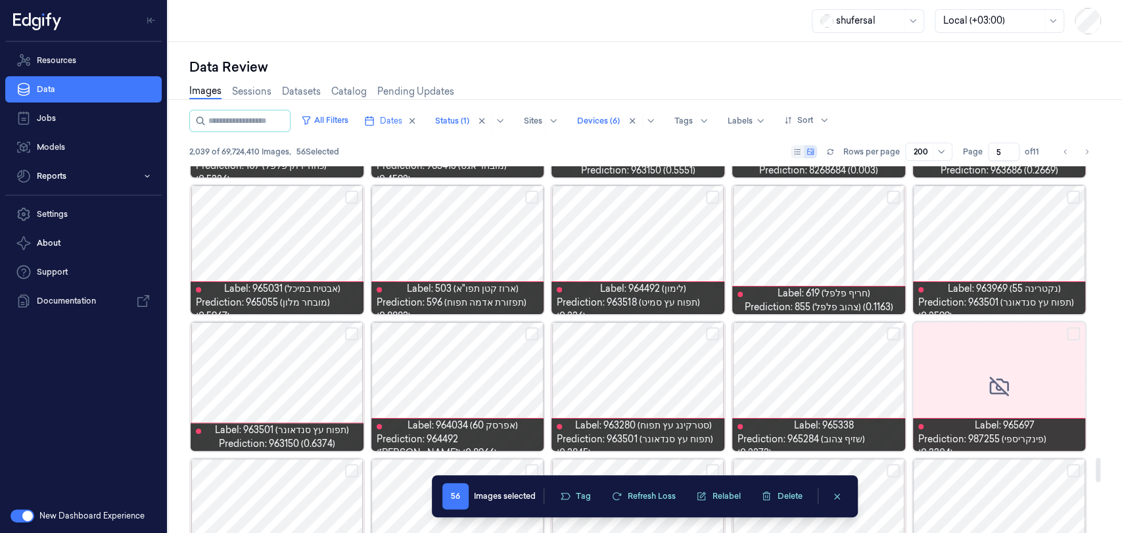
scroll to position [4382, 0]
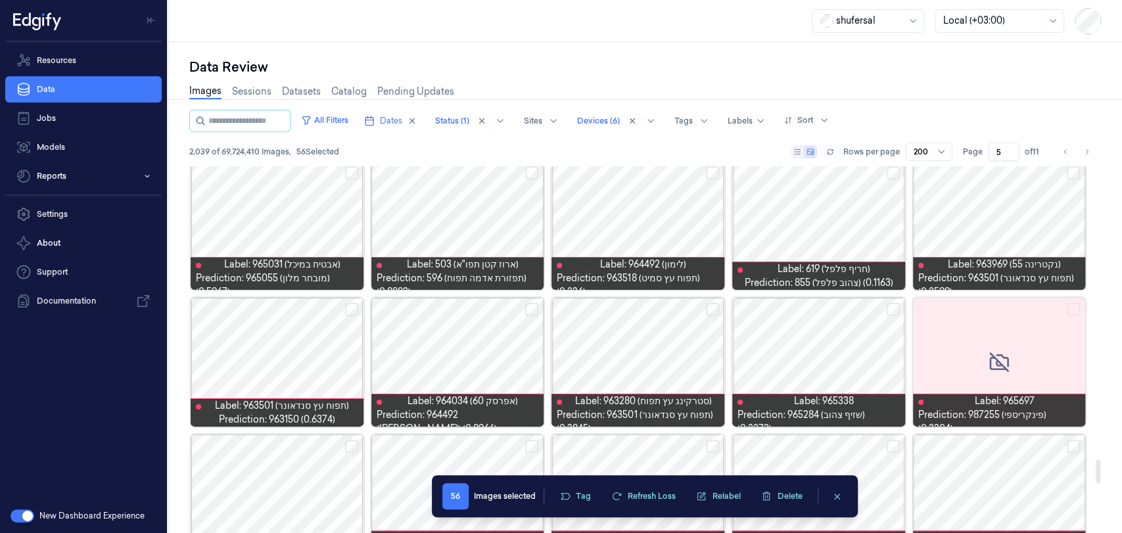
click at [350, 309] on button "Select row" at bounding box center [351, 309] width 13 height 13
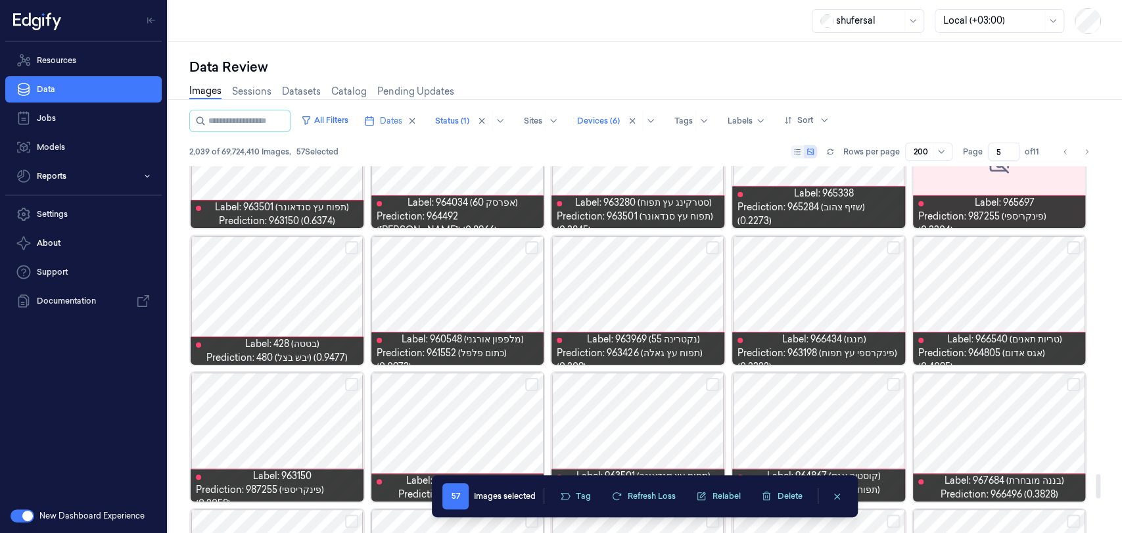
scroll to position [4601, 0]
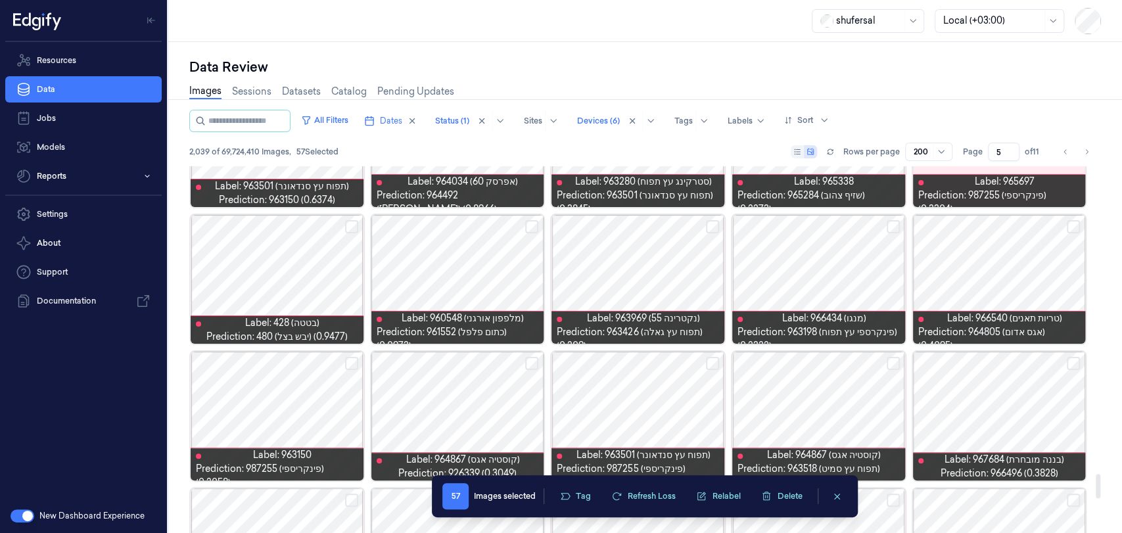
click at [1009, 223] on button "Select row" at bounding box center [1073, 226] width 13 height 13
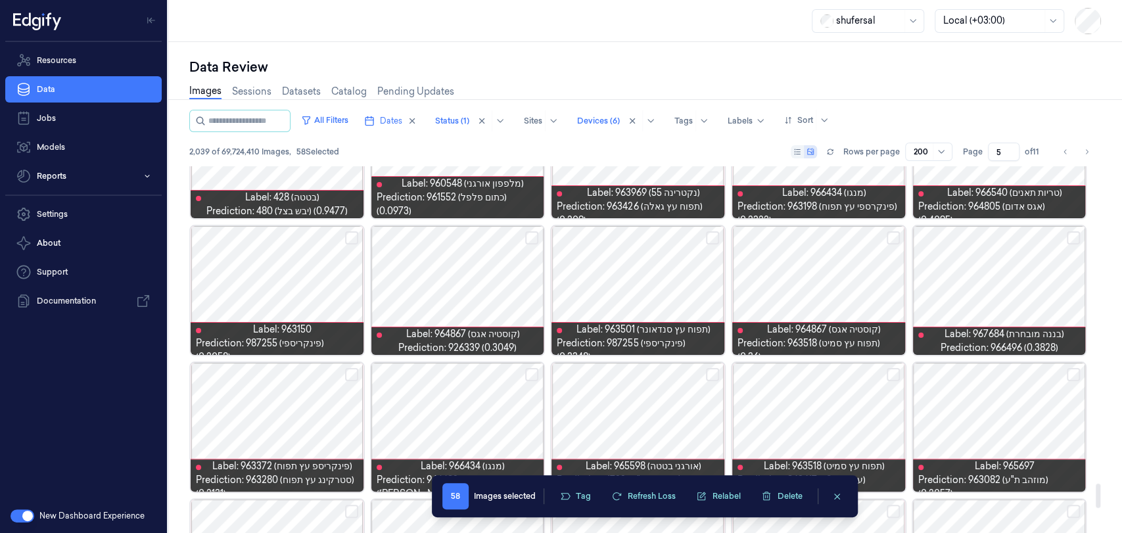
scroll to position [4747, 0]
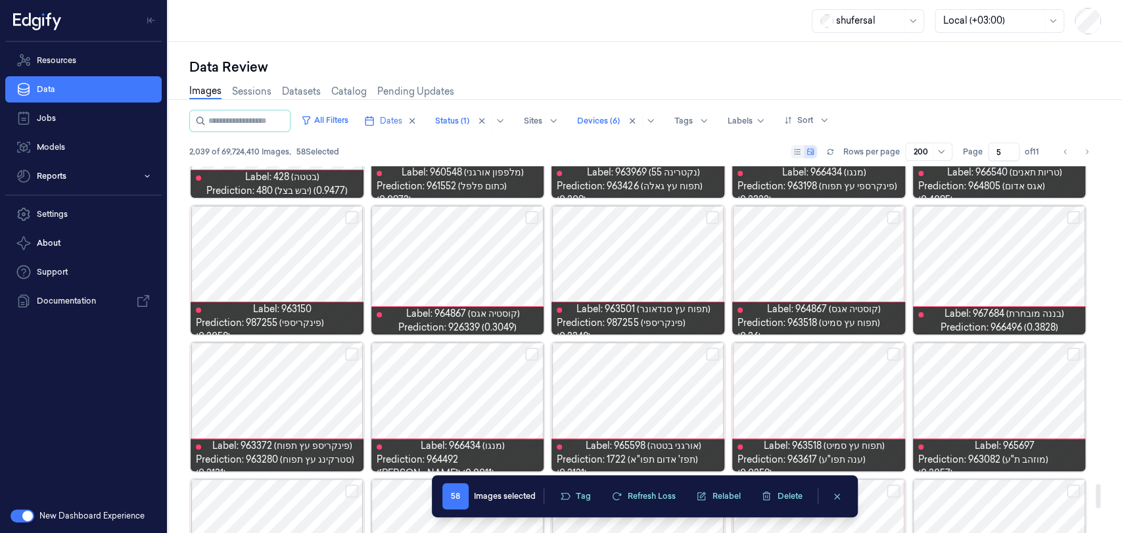
click at [528, 218] on button "Select row" at bounding box center [531, 217] width 13 height 13
click at [1009, 216] on button "Select row" at bounding box center [1073, 217] width 13 height 13
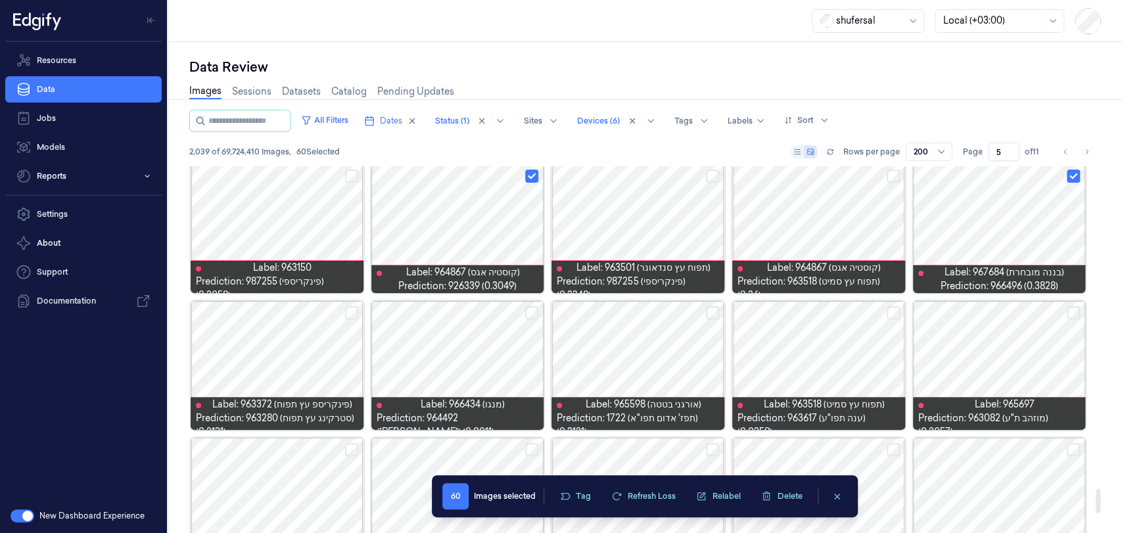
scroll to position [4820, 0]
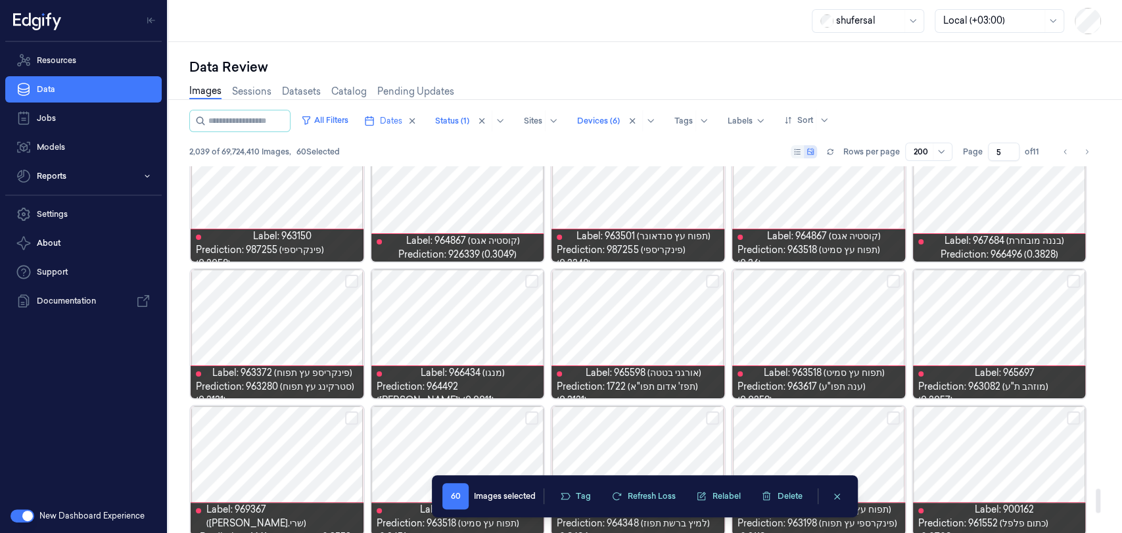
click at [713, 280] on button "Select row" at bounding box center [712, 281] width 13 height 13
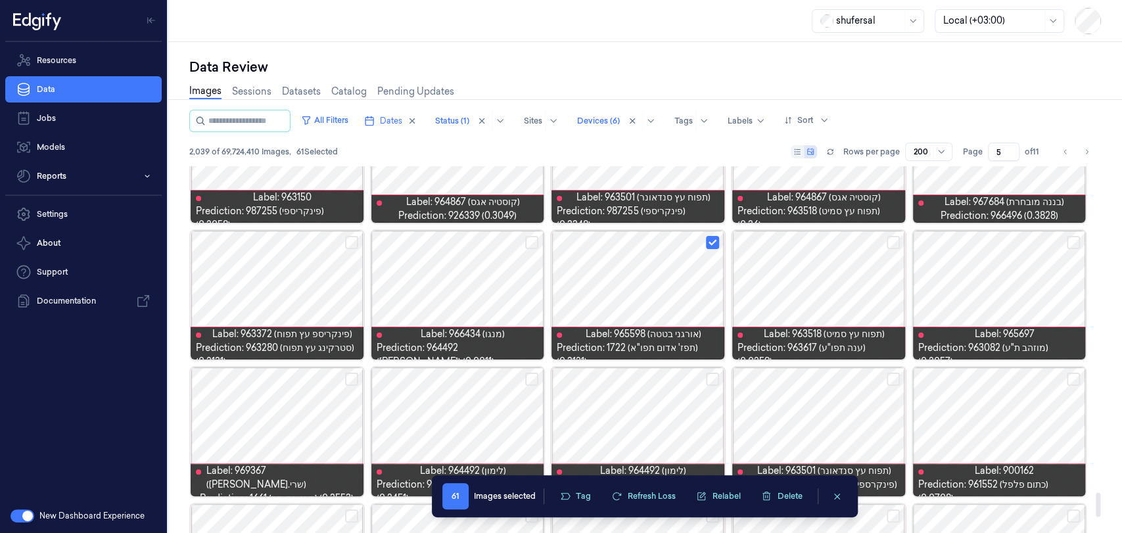
scroll to position [4893, 0]
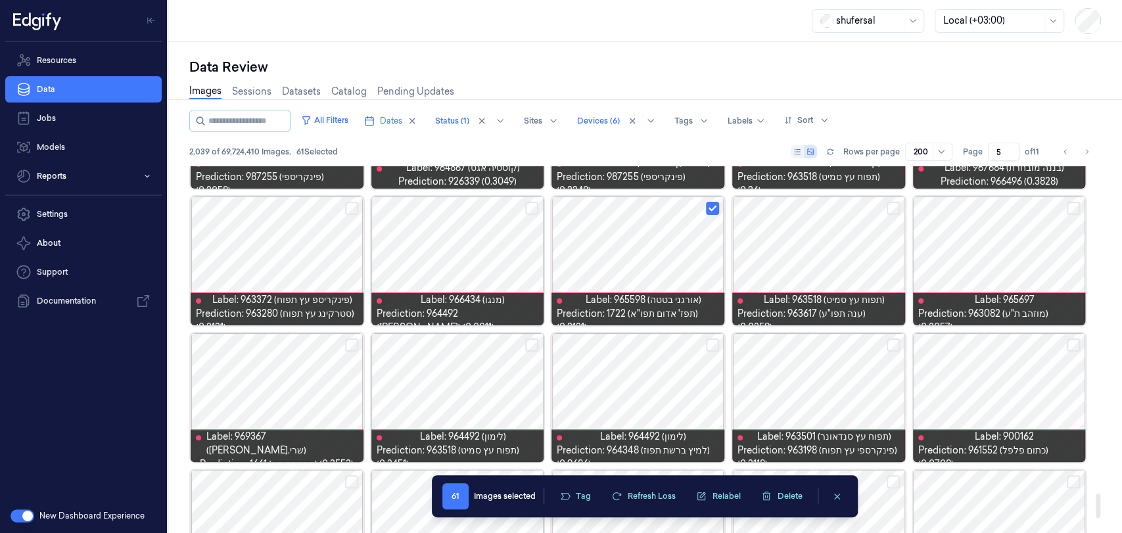
click at [536, 210] on button "Select row" at bounding box center [531, 208] width 13 height 13
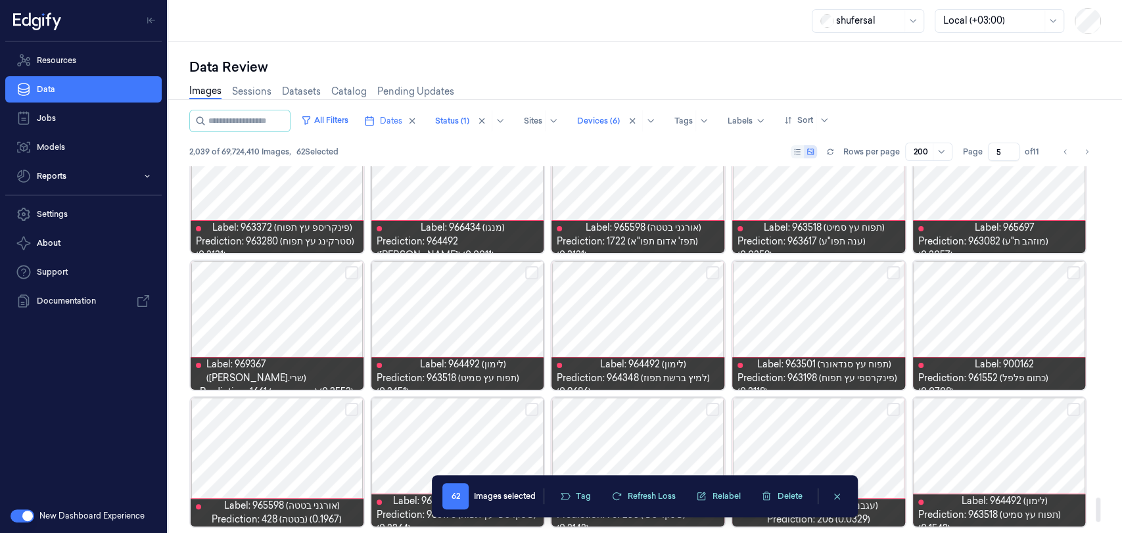
scroll to position [4966, 0]
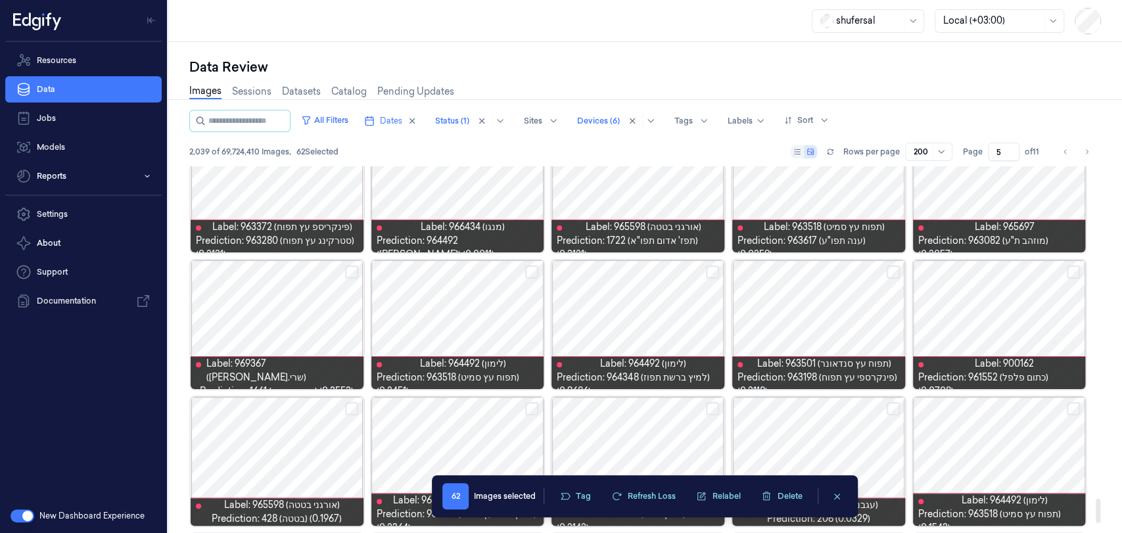
click at [351, 275] on button "Select row" at bounding box center [351, 272] width 13 height 13
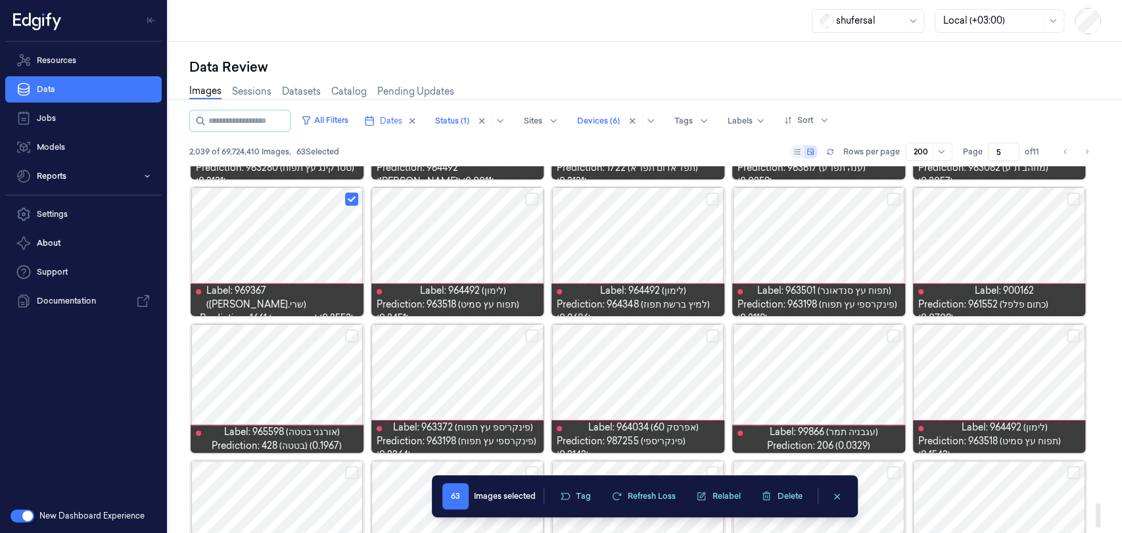
click at [1009, 195] on button "Select row" at bounding box center [1073, 199] width 13 height 13
click at [893, 333] on button "Select row" at bounding box center [893, 335] width 13 height 13
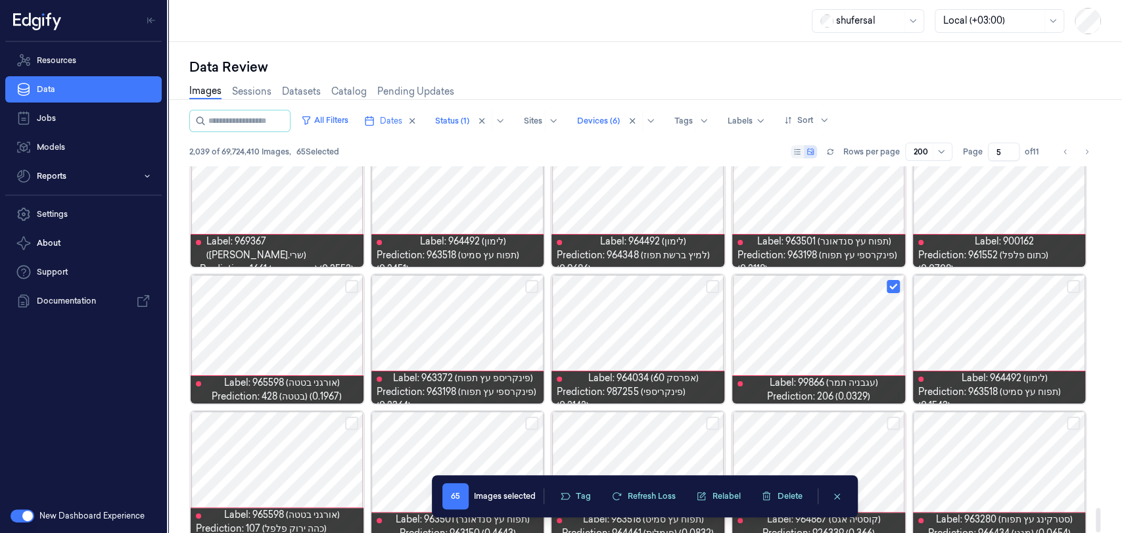
scroll to position [5107, 0]
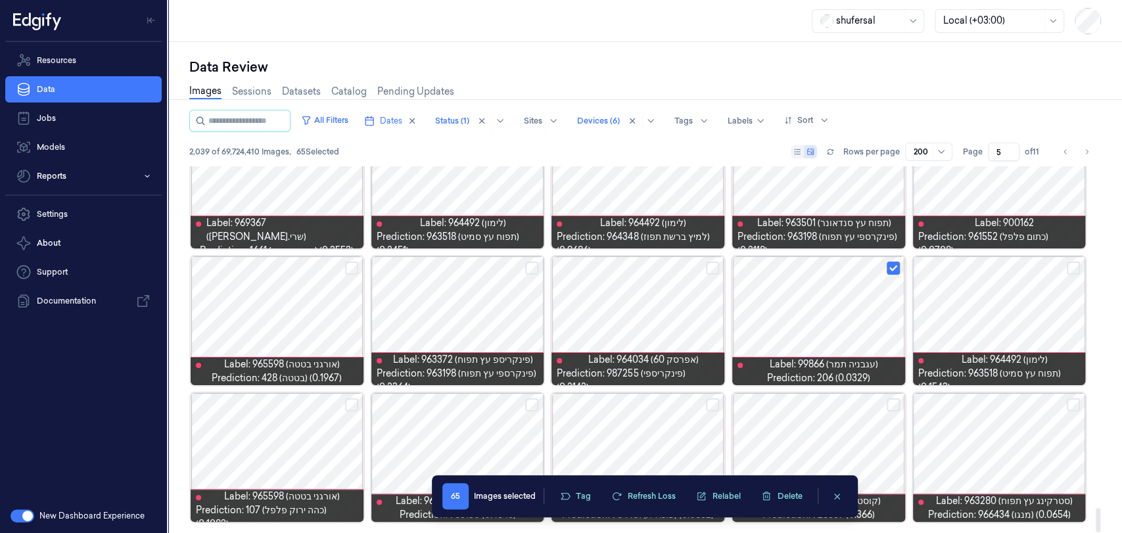
click at [350, 405] on button "Select row" at bounding box center [351, 404] width 13 height 13
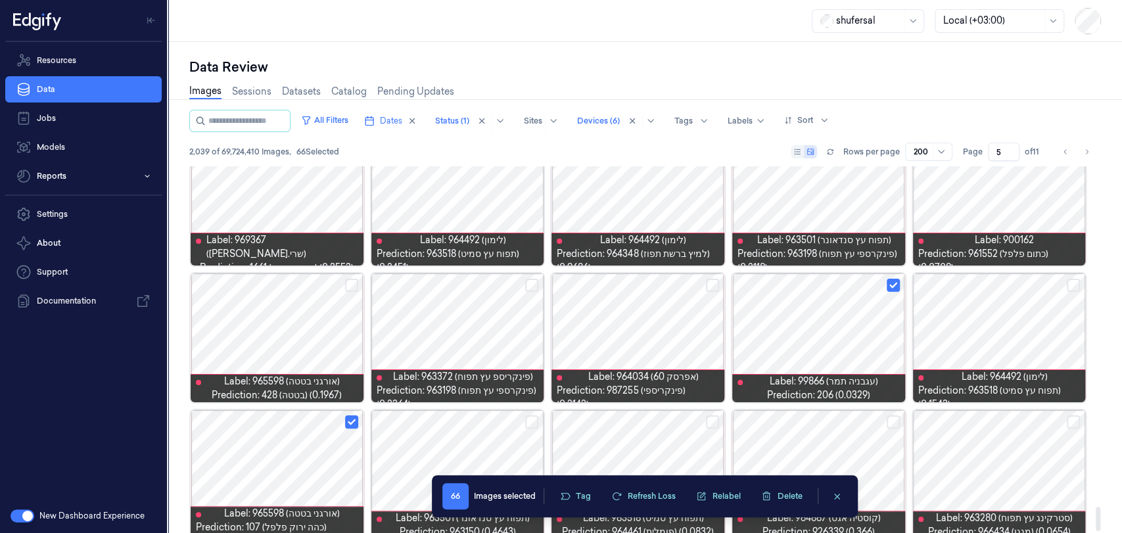
scroll to position [5098, 0]
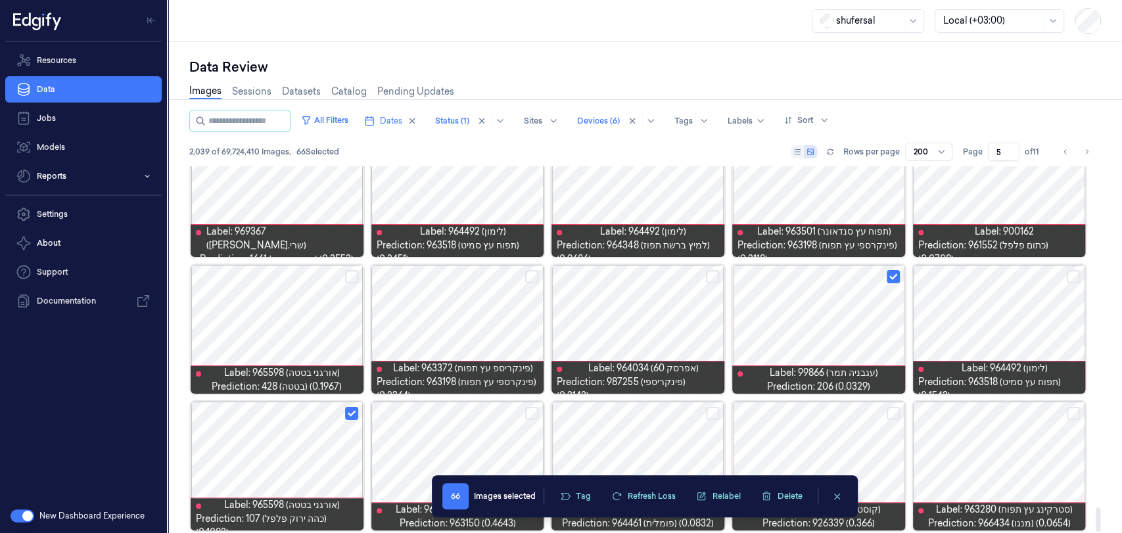
click at [1009, 479] on div at bounding box center [1098, 519] width 5 height 24
click at [534, 409] on button "Select row" at bounding box center [531, 413] width 13 height 13
click at [893, 411] on button "Select row" at bounding box center [893, 413] width 13 height 13
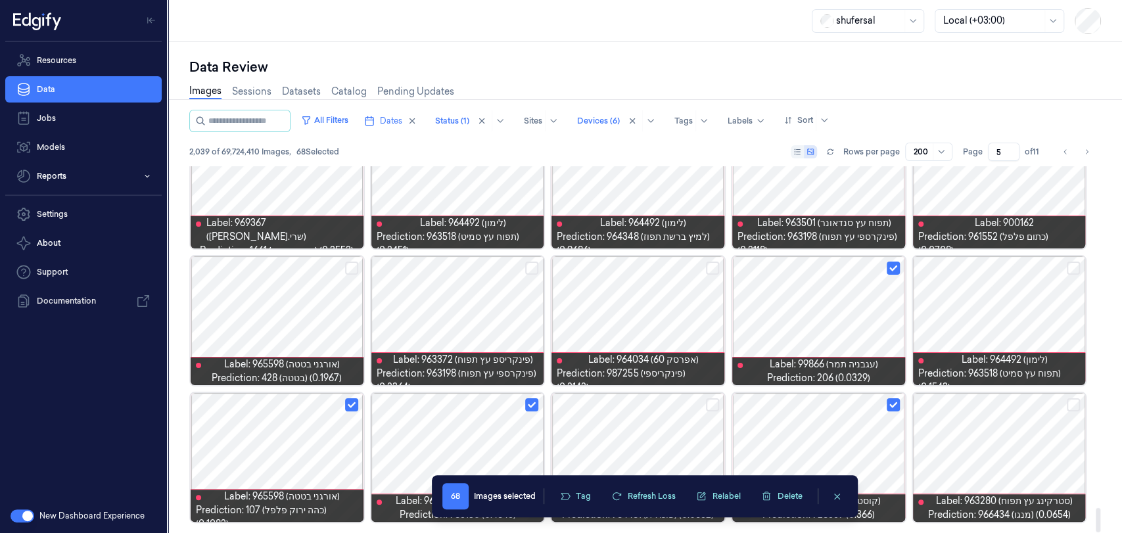
click at [1009, 479] on div at bounding box center [1098, 520] width 5 height 24
click at [1009, 406] on button "Select row" at bounding box center [1073, 404] width 13 height 13
click at [584, 479] on button "Tag" at bounding box center [575, 496] width 46 height 20
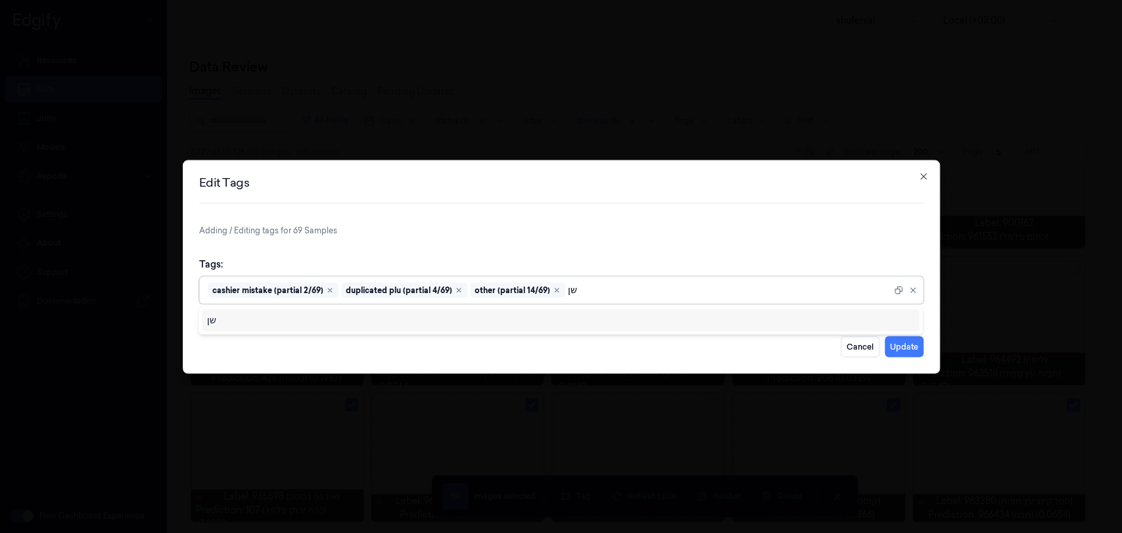
type input "ש"
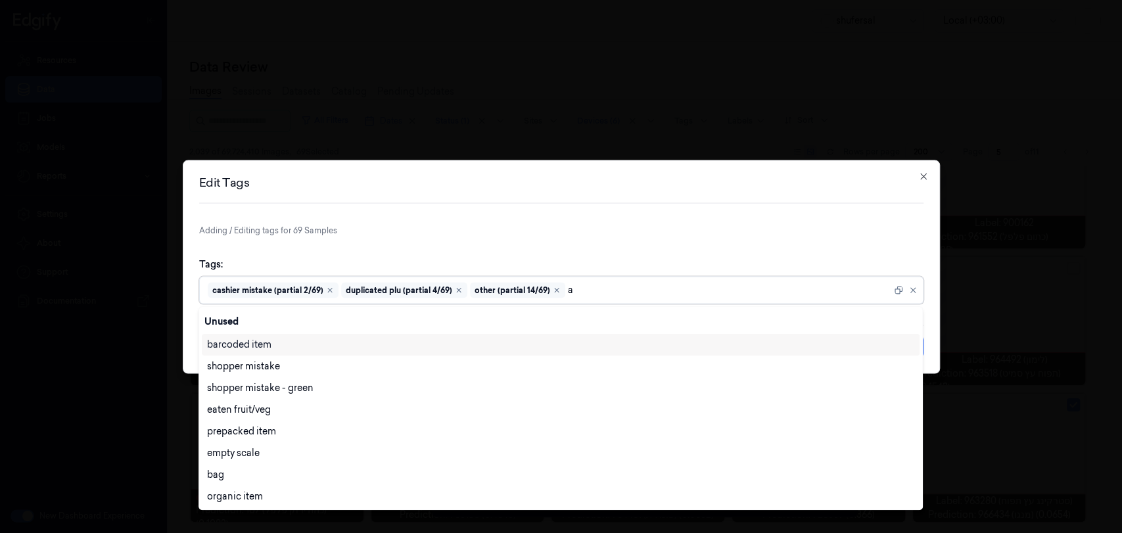
type input "ai"
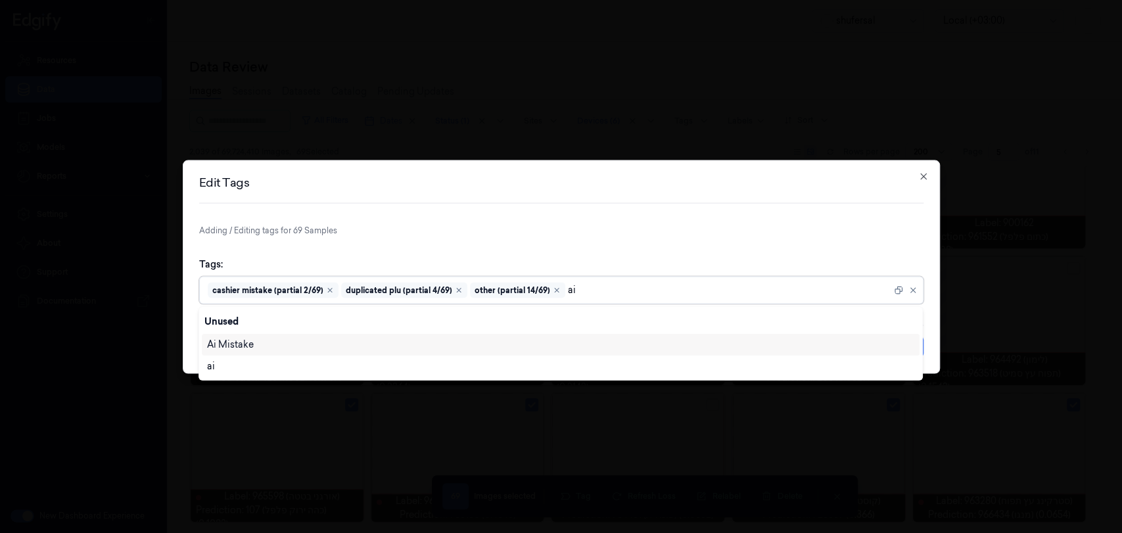
click at [599, 343] on div "Ai Mistake" at bounding box center [560, 345] width 707 height 14
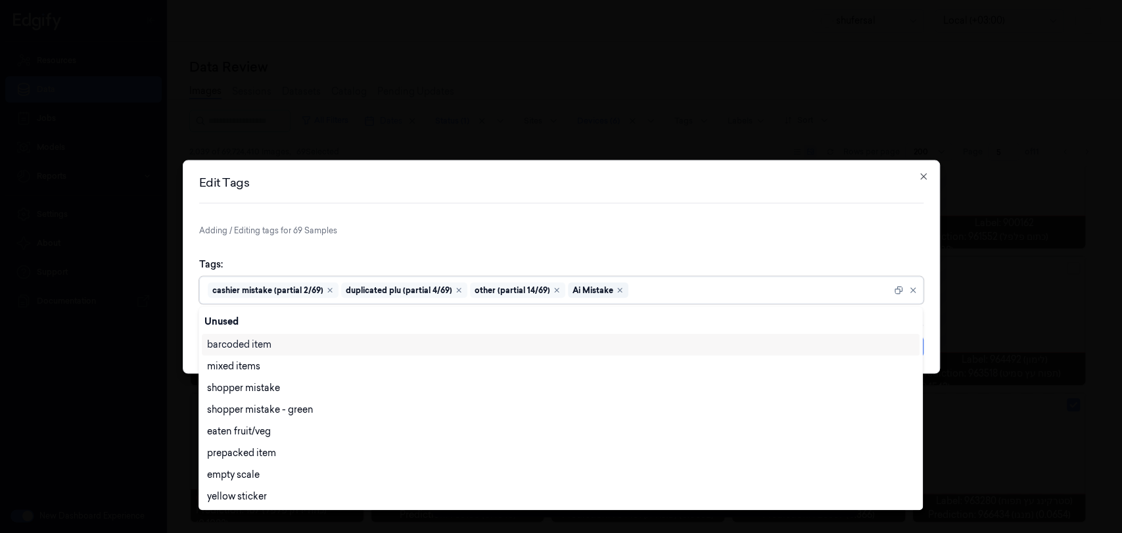
click at [691, 226] on p "Adding / Editing tags for 69 Samples" at bounding box center [561, 230] width 724 height 12
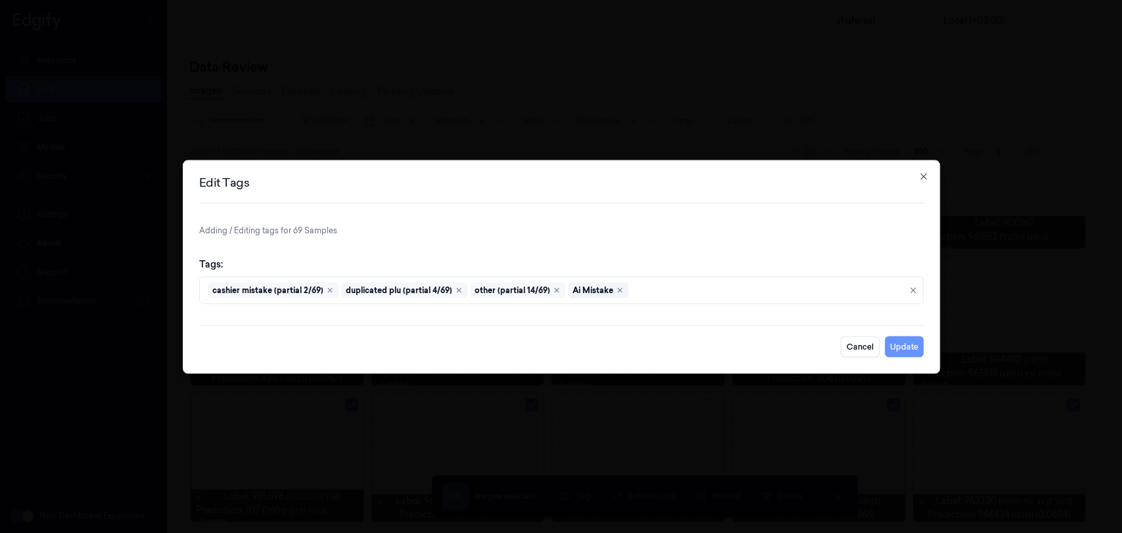
click at [902, 342] on button "Update" at bounding box center [904, 346] width 39 height 21
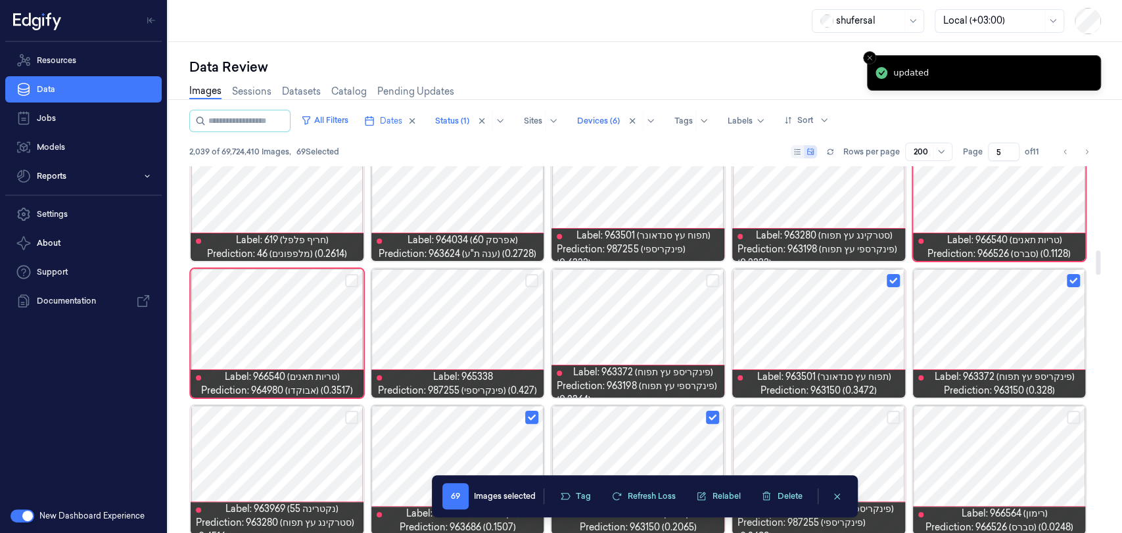
scroll to position [1250, 0]
